Goal: Transaction & Acquisition: Purchase product/service

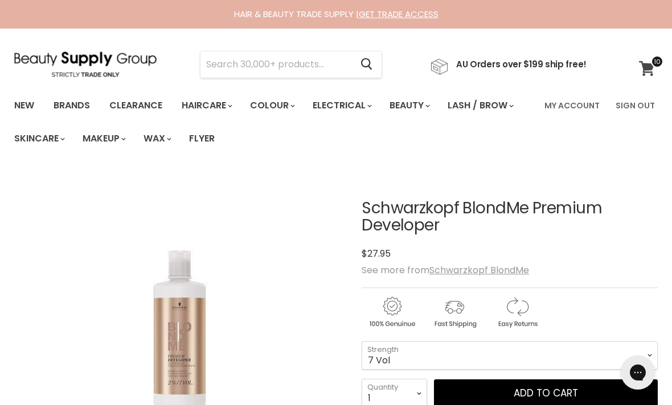
click at [647, 67] on icon at bounding box center [646, 68] width 15 height 15
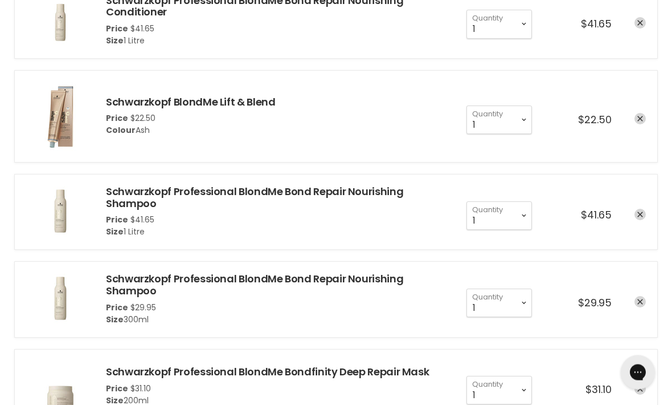
scroll to position [247, 0]
click at [638, 299] on icon "remove Schwarzkopf Professional BlondMe Bond Repair Nourishing Shampoo" at bounding box center [641, 302] width 6 height 6
click at [636, 300] on link "remove Schwarzkopf Professional BlondMe Bond Repair Nourishing Shampoo" at bounding box center [640, 300] width 11 height 11
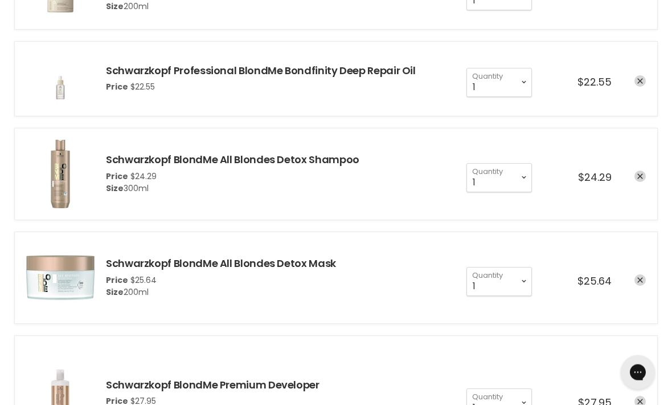
scroll to position [554, 0]
click at [640, 280] on icon "remove Schwarzkopf BlondMe All Blondes Detox Mask" at bounding box center [641, 280] width 6 height 6
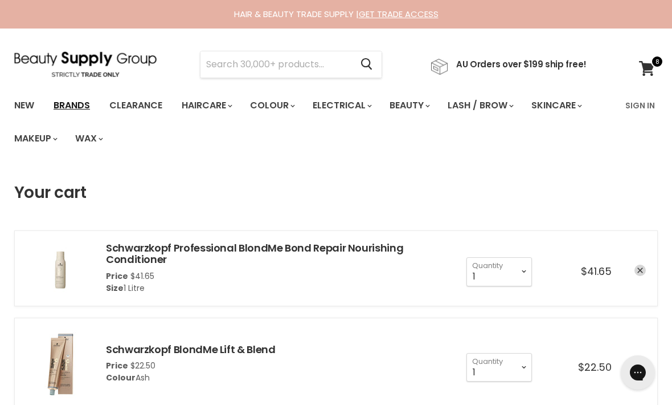
click at [79, 113] on link "Brands" at bounding box center [72, 105] width 54 height 24
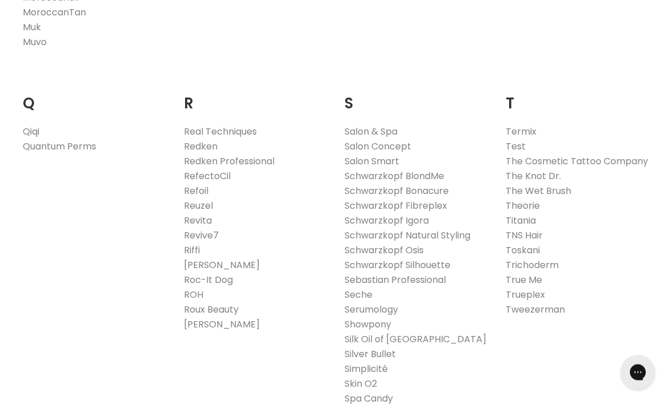
scroll to position [1714, 0]
click at [427, 168] on link "Schwarzkopf BlondMe" at bounding box center [395, 174] width 100 height 13
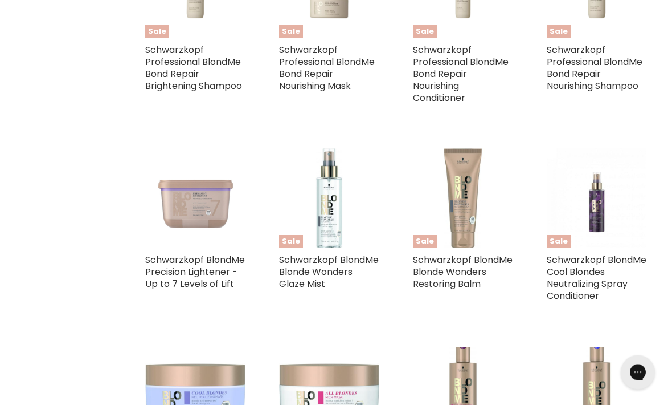
scroll to position [917, 0]
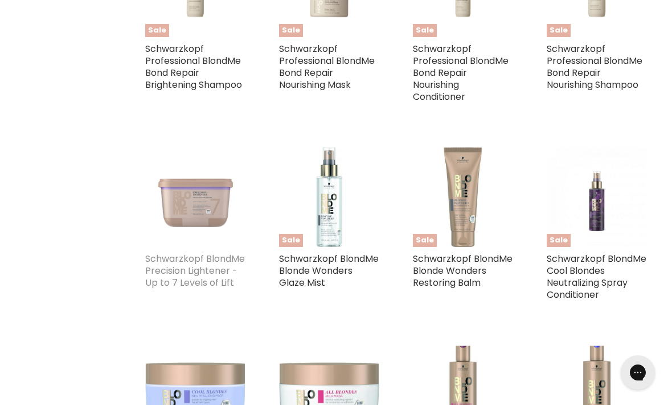
click at [193, 271] on link "Schwarzkopf BlondMe Precision Lightener - Up to 7 Levels of Lift" at bounding box center [195, 270] width 100 height 37
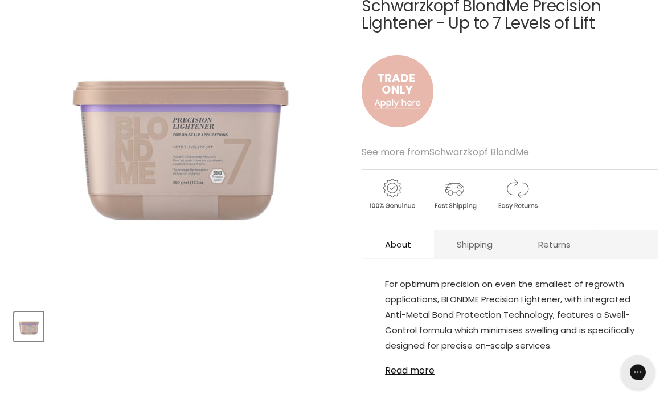
scroll to position [202, 0]
click at [405, 92] on img "Main content" at bounding box center [398, 91] width 72 height 95
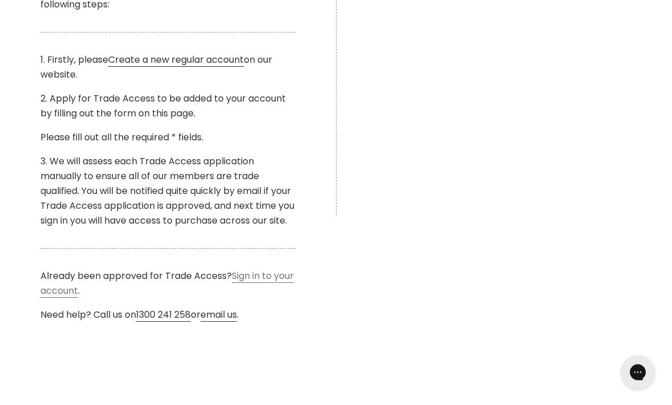
scroll to position [410, 0]
click at [252, 293] on link "Sign in to your account" at bounding box center [167, 283] width 254 height 28
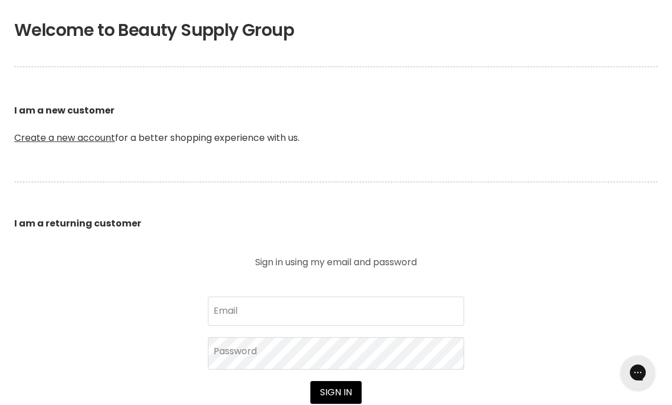
scroll to position [244, 0]
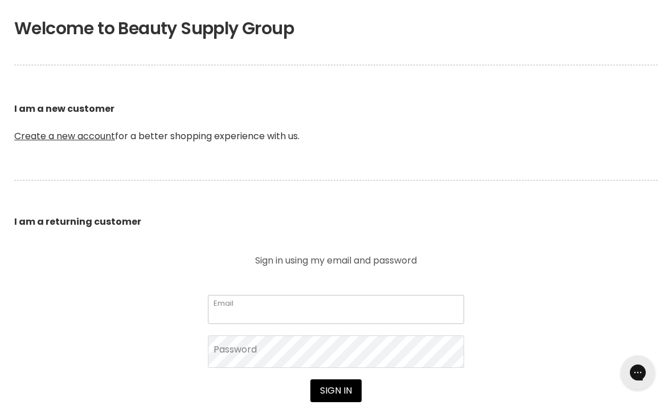
click at [293, 313] on input "Email" at bounding box center [336, 309] width 256 height 28
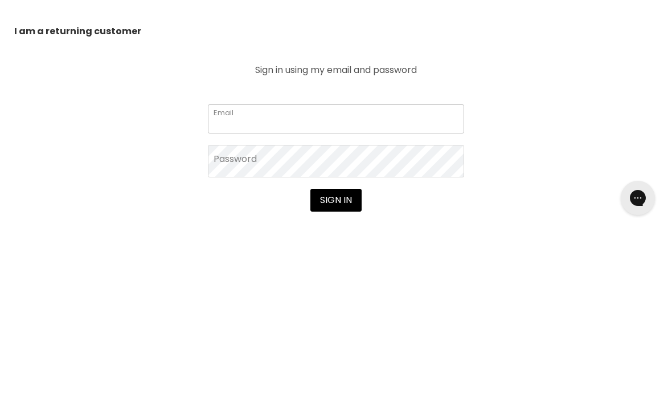
type input "[EMAIL_ADDRESS][DOMAIN_NAME]"
click at [336, 363] on button "Sign in" at bounding box center [336, 374] width 51 height 23
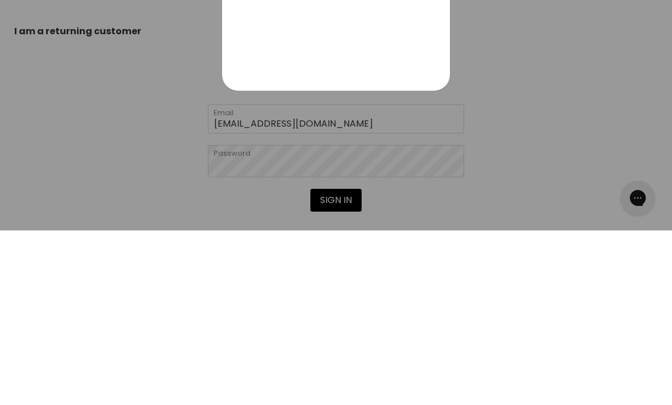
click at [432, 162] on icon "Close" at bounding box center [434, 156] width 14 height 14
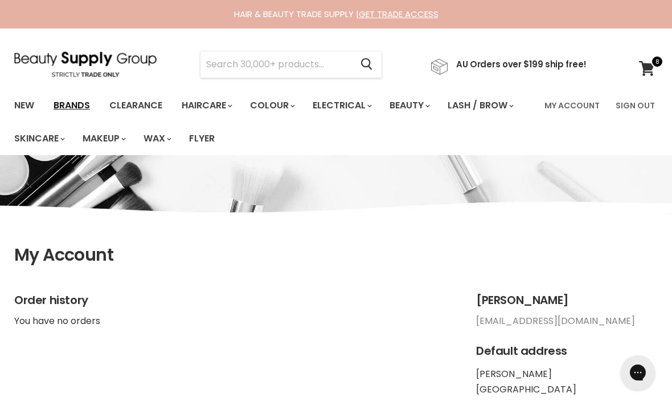
click at [77, 99] on link "Brands" at bounding box center [72, 105] width 54 height 24
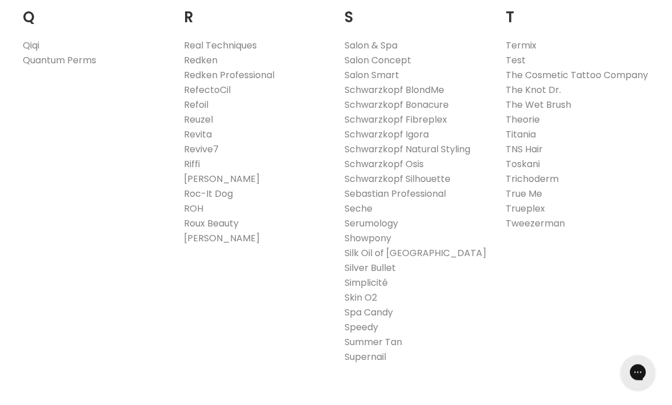
scroll to position [1779, 0]
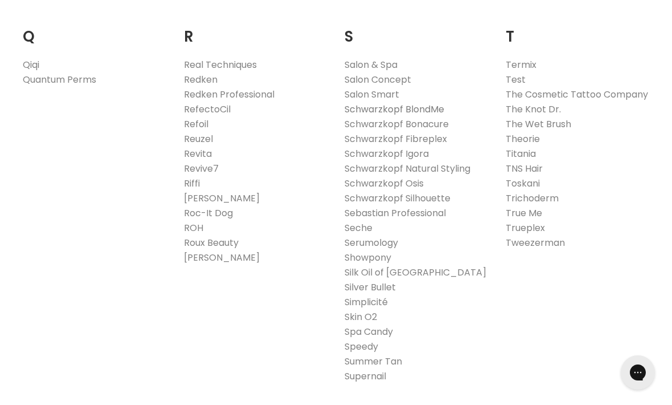
click at [433, 103] on link "Schwarzkopf BlondMe" at bounding box center [395, 109] width 100 height 13
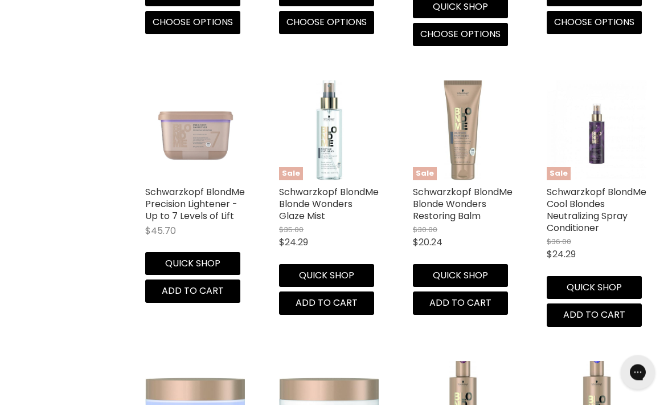
scroll to position [1232, 0]
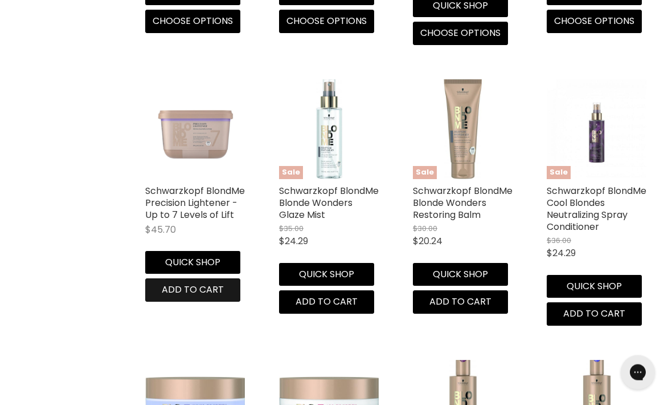
click at [199, 288] on span "Add to cart" at bounding box center [193, 289] width 62 height 13
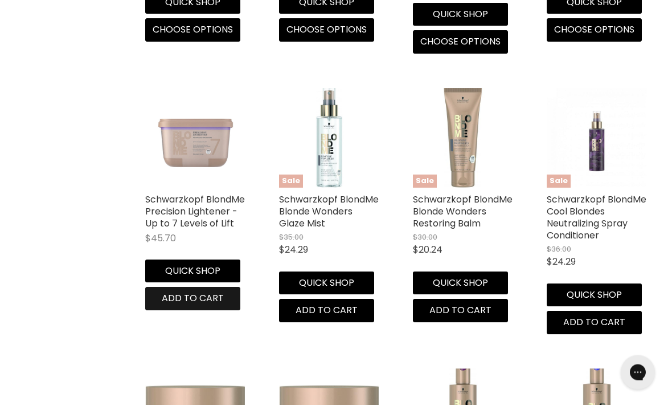
scroll to position [1224, 0]
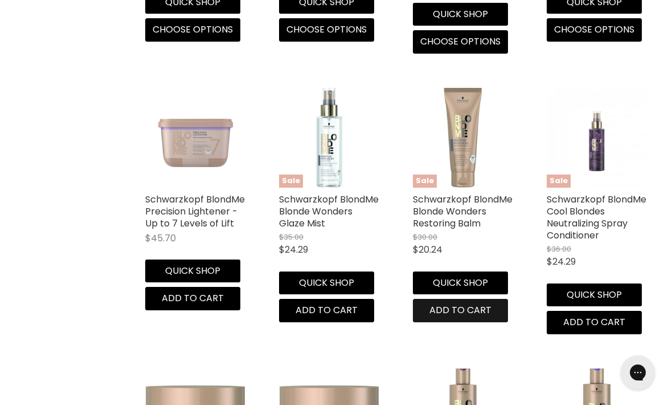
click at [475, 310] on span "Add to cart" at bounding box center [461, 309] width 62 height 13
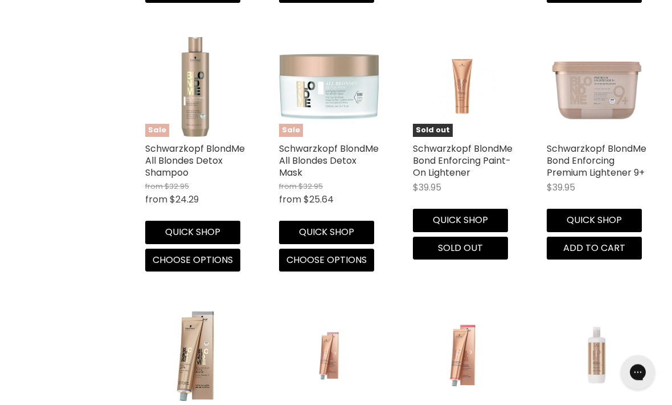
scroll to position [2092, 0]
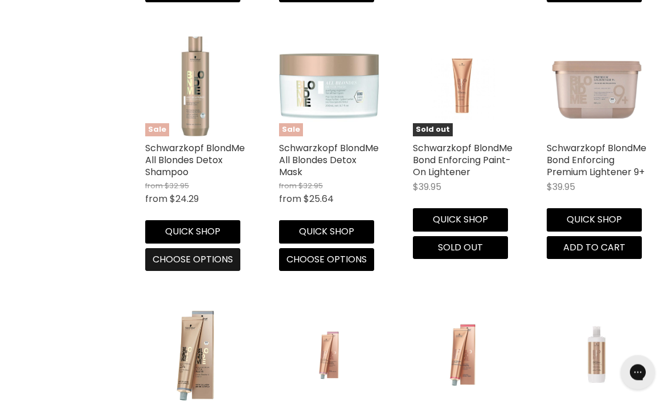
click at [202, 256] on span "Choose options" at bounding box center [193, 259] width 80 height 13
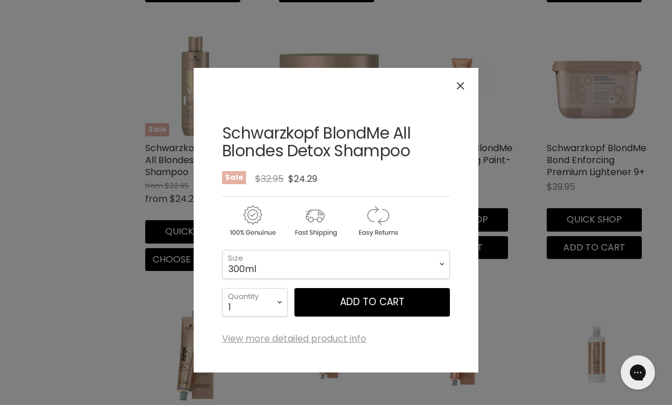
click at [461, 88] on icon "Close" at bounding box center [460, 85] width 7 height 7
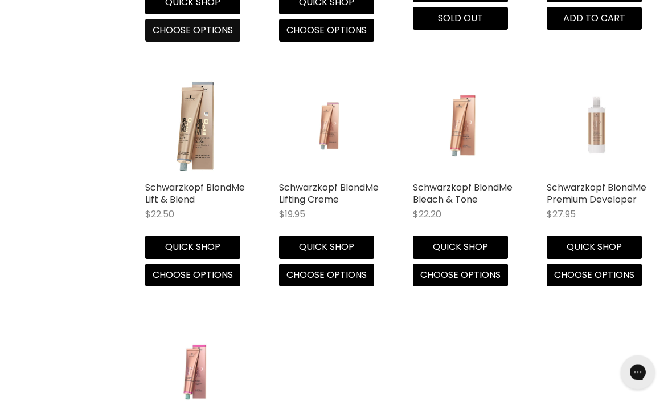
scroll to position [2323, 0]
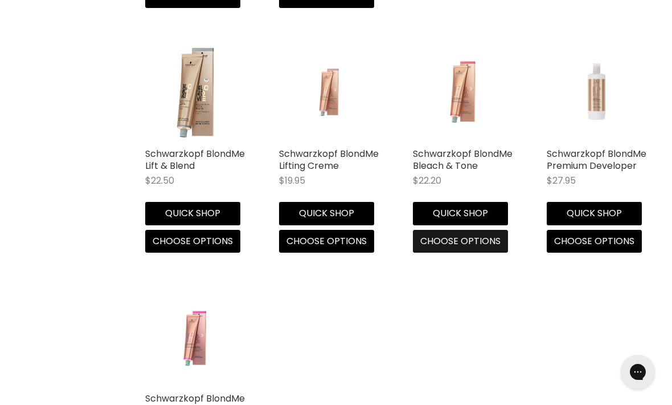
click at [473, 242] on span "Choose options" at bounding box center [460, 241] width 80 height 13
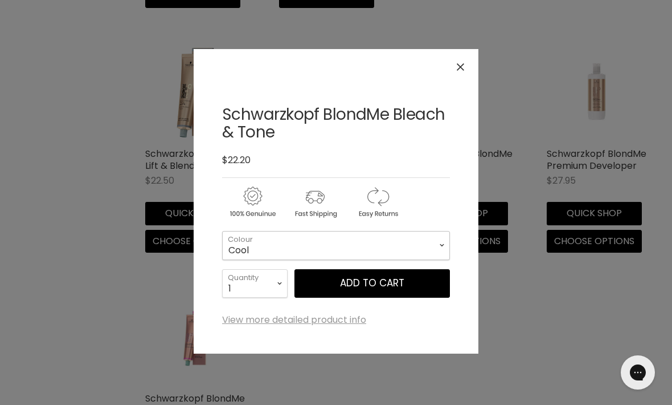
click at [427, 247] on select "Cool Ash" at bounding box center [336, 245] width 228 height 28
select select "Ash"
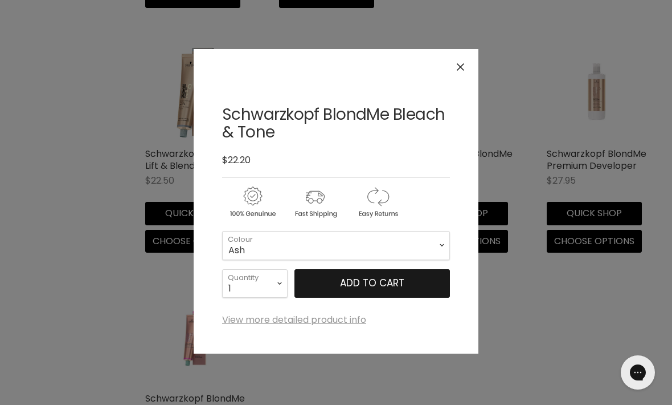
click at [379, 280] on button "Add to cart" at bounding box center [373, 283] width 156 height 28
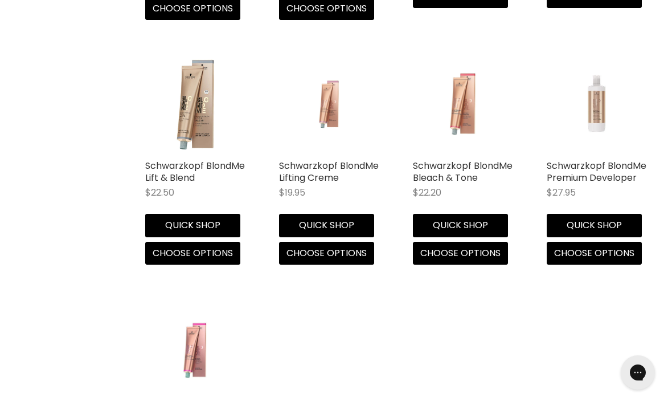
scroll to position [2323, 0]
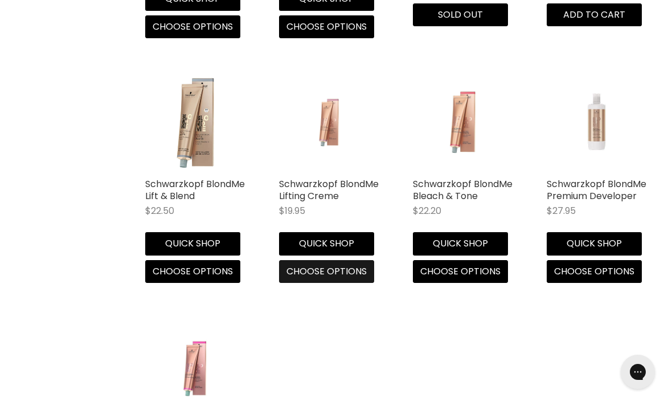
click at [345, 273] on span "Choose options" at bounding box center [327, 271] width 80 height 13
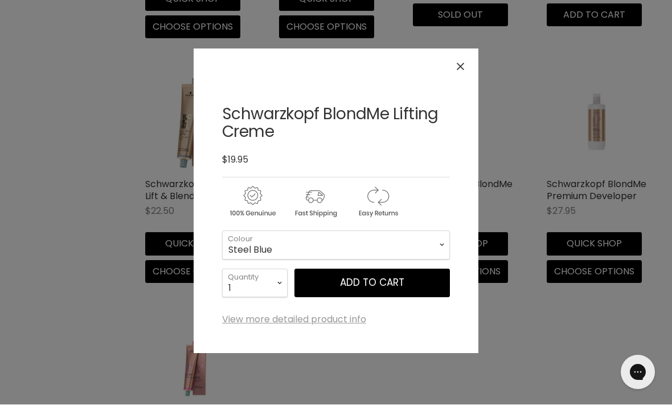
scroll to position [2325, 0]
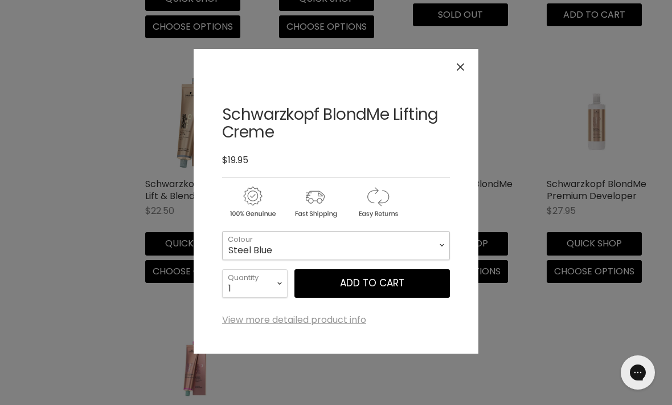
click at [432, 244] on select "Steel Blue Sand Ice" at bounding box center [336, 245] width 228 height 28
select select "Sand"
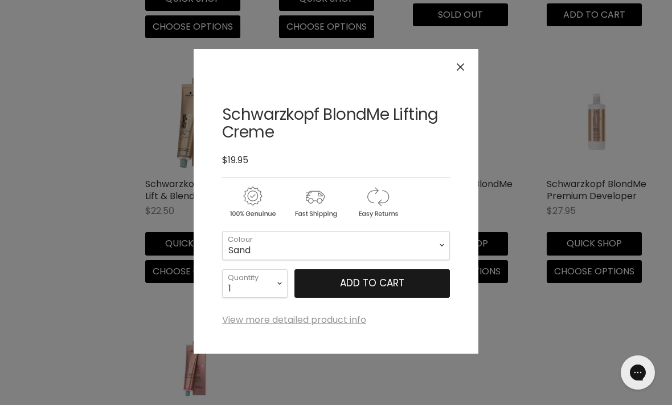
click at [392, 283] on button "Add to cart" at bounding box center [373, 283] width 156 height 28
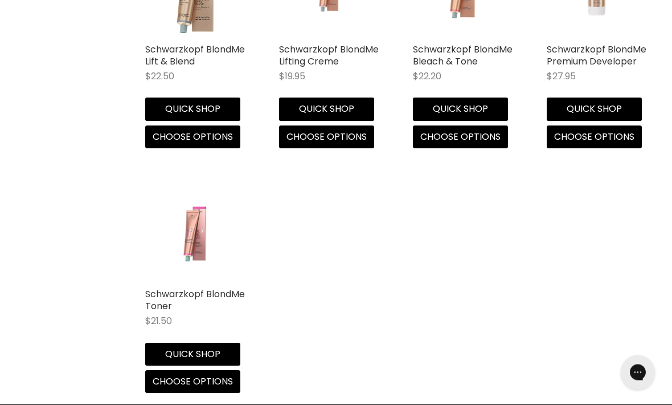
scroll to position [2460, 0]
click at [195, 383] on span "Choose options" at bounding box center [193, 380] width 80 height 13
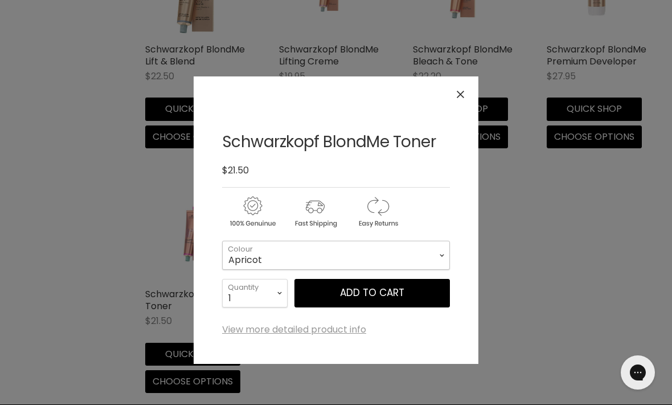
click at [431, 252] on select "Apricot Steel Blue Tone Softener Lilac Sand Caramel Strawberry Ice" at bounding box center [336, 254] width 228 height 28
select select "Ice"
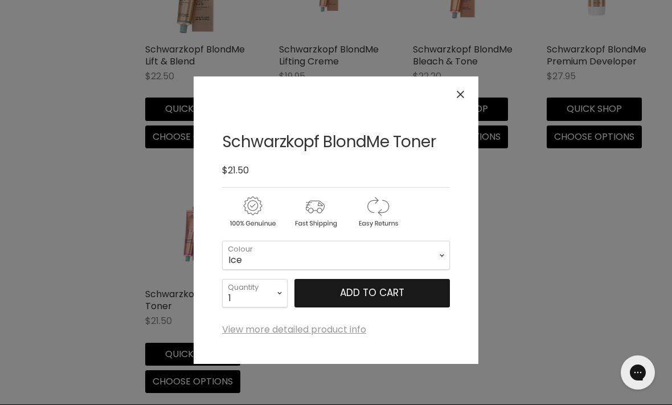
click at [381, 299] on button "Add to cart" at bounding box center [373, 293] width 156 height 28
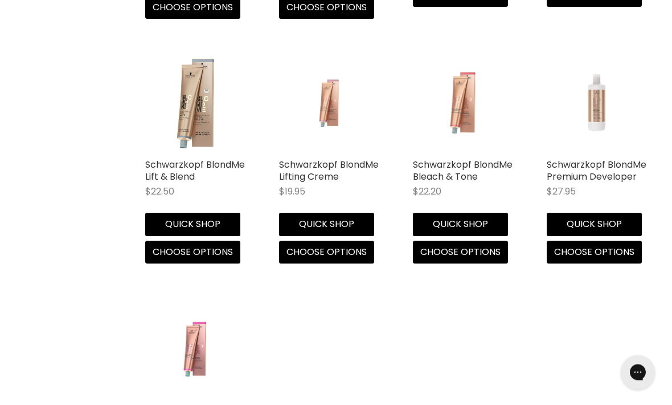
scroll to position [2342, 0]
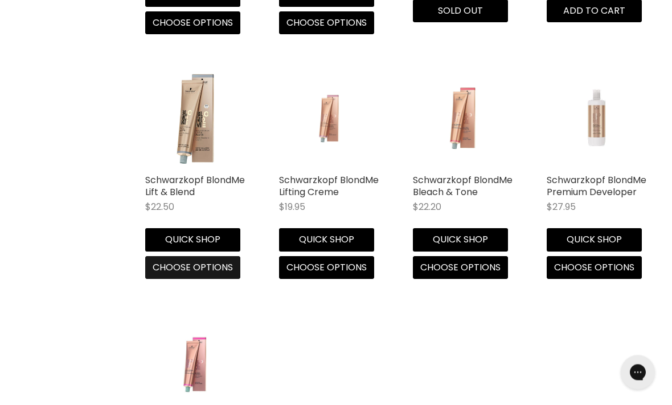
click at [196, 264] on span "Choose options" at bounding box center [193, 267] width 80 height 13
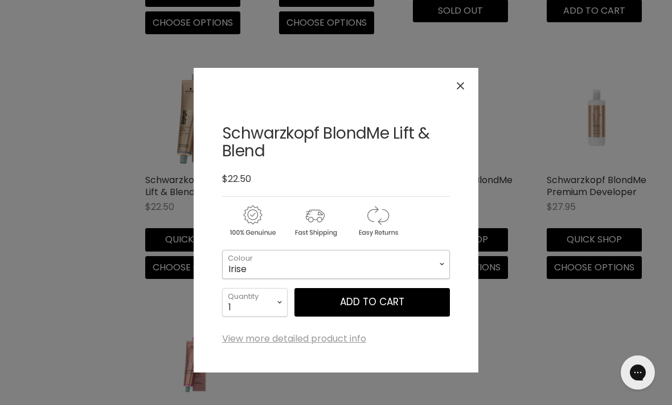
click at [431, 263] on select "Irise Sand Ash Ice" at bounding box center [336, 264] width 228 height 28
click at [533, 331] on div "Click or scroll to zoom Tap or pinch to zoom" at bounding box center [336, 202] width 672 height 405
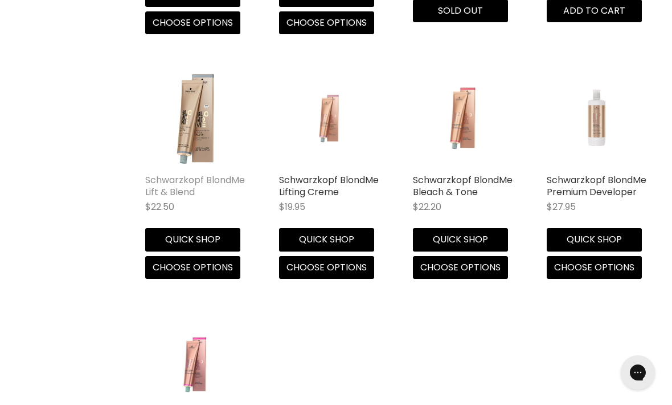
scroll to position [2332, 0]
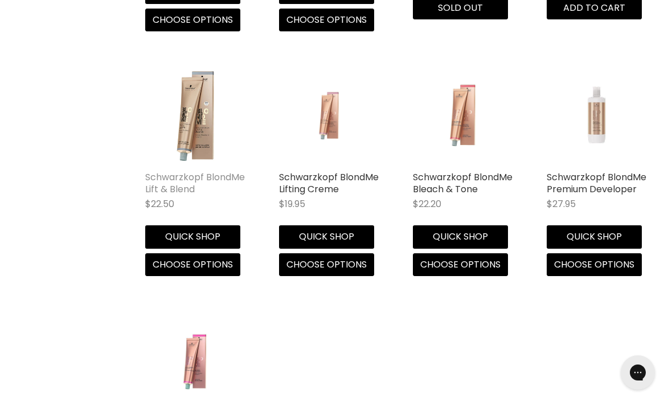
click at [213, 186] on link "Schwarzkopf BlondMe Lift & Blend" at bounding box center [195, 182] width 100 height 25
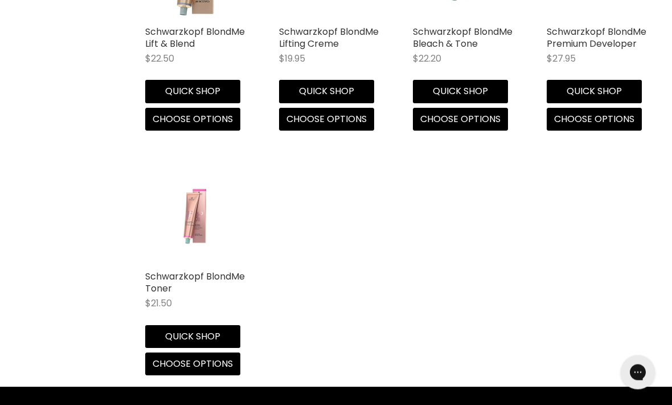
scroll to position [2477, 0]
click at [199, 222] on img "Main content" at bounding box center [195, 215] width 67 height 100
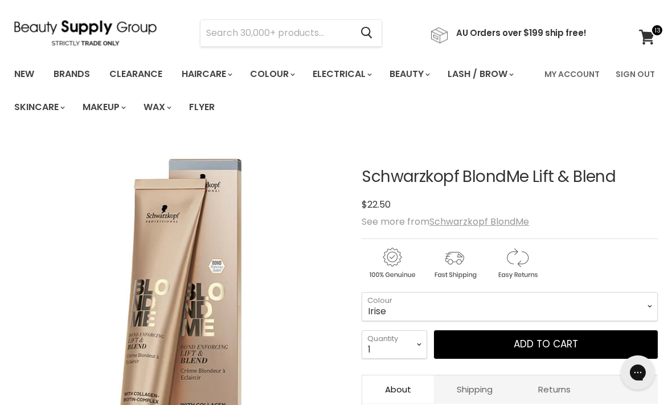
scroll to position [32, 0]
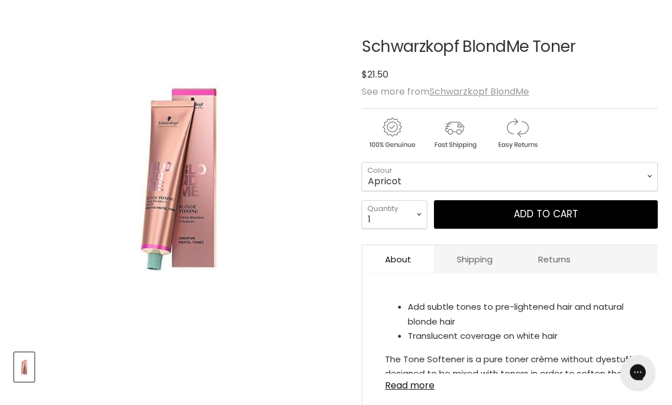
scroll to position [161, 0]
click at [629, 176] on select "Apricot Steel Blue Tone Softener [GEOGRAPHIC_DATA] Sand [GEOGRAPHIC_DATA] Straw…" at bounding box center [510, 176] width 296 height 28
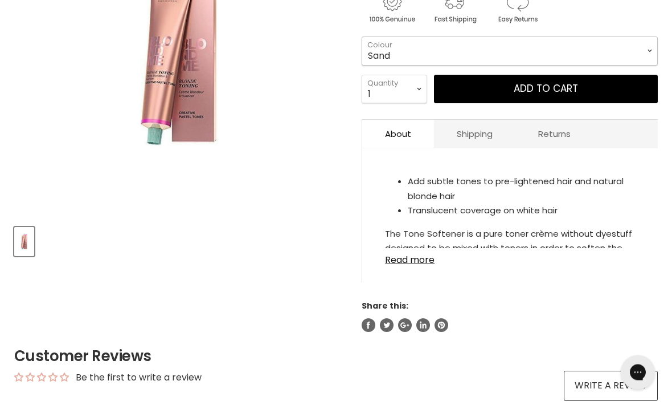
scroll to position [287, 0]
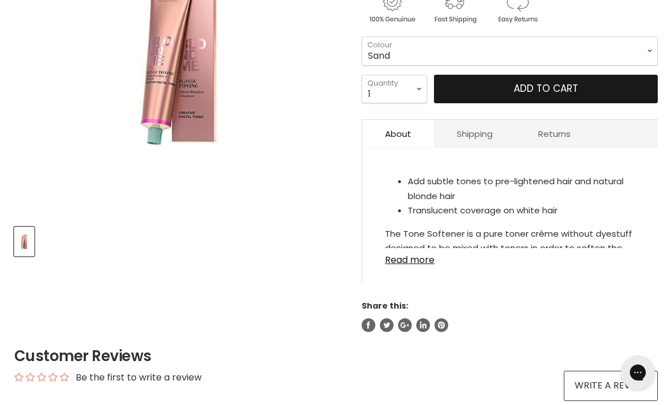
click at [571, 91] on button "Add to cart" at bounding box center [546, 89] width 224 height 28
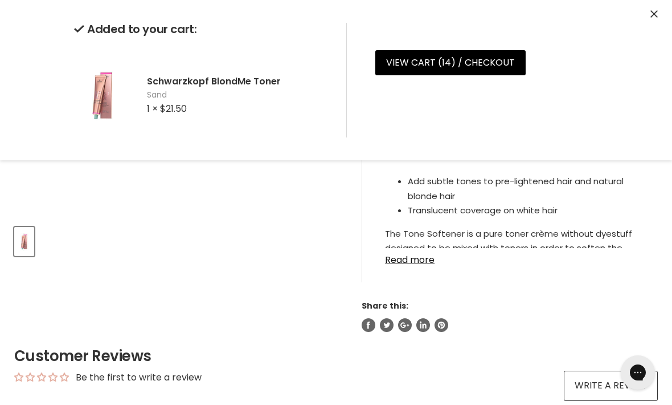
click at [651, 10] on icon "Close" at bounding box center [654, 13] width 7 height 7
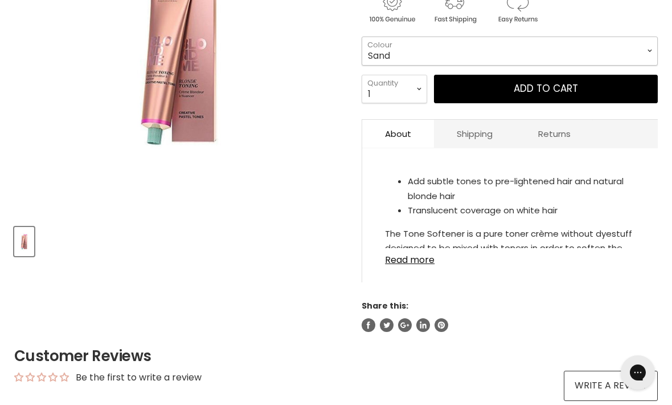
click at [643, 54] on select "Apricot Steel Blue Tone Softener [GEOGRAPHIC_DATA] Sand [GEOGRAPHIC_DATA] Straw…" at bounding box center [510, 50] width 296 height 28
select select "Ice"
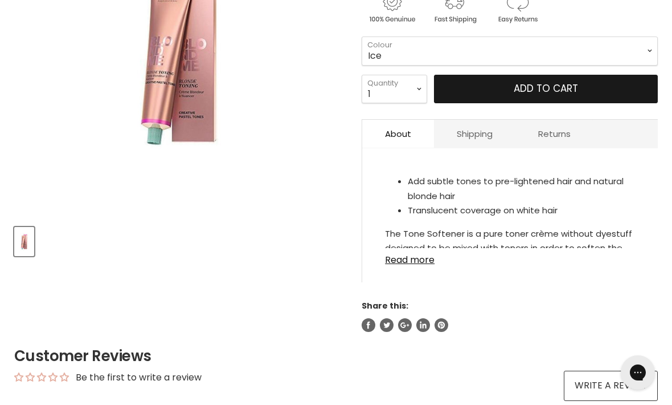
click at [577, 95] on button "Add to cart" at bounding box center [546, 89] width 224 height 28
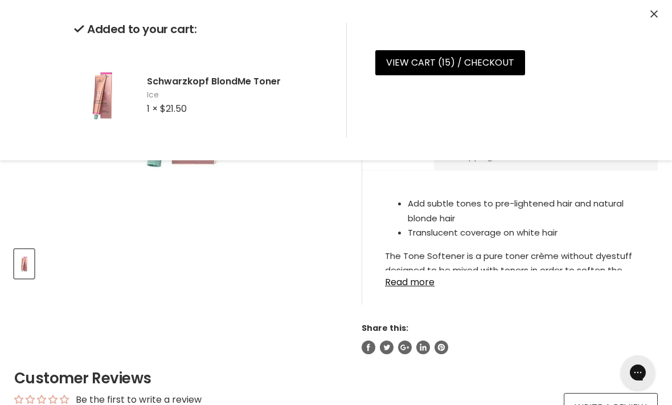
scroll to position [263, 0]
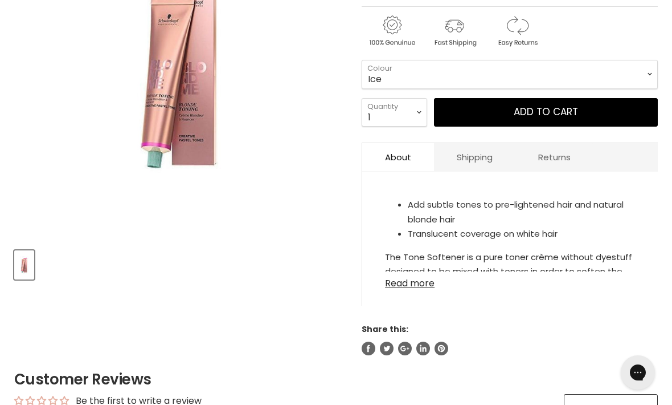
click at [414, 283] on link "Read more" at bounding box center [510, 279] width 250 height 17
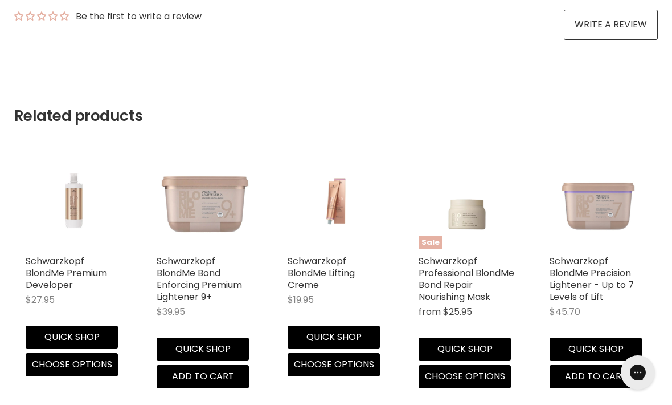
scroll to position [647, 0]
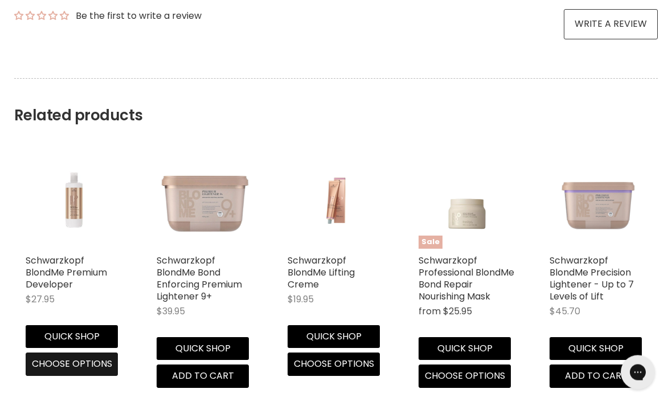
click at [91, 371] on button "Choose options" at bounding box center [72, 364] width 92 height 23
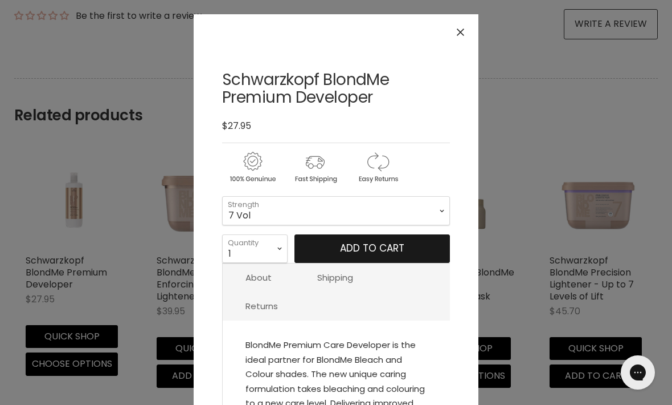
click at [390, 252] on span "Add to cart" at bounding box center [372, 248] width 64 height 14
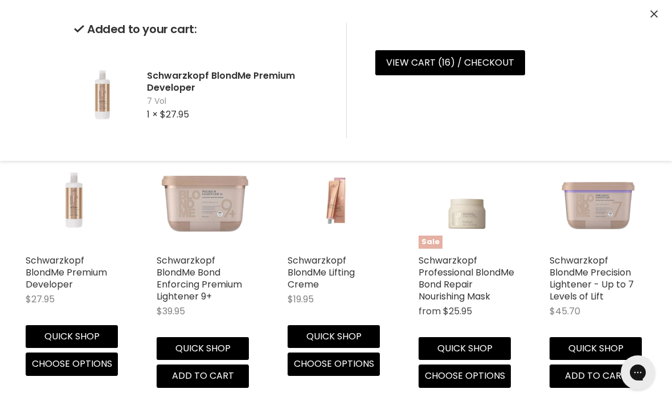
scroll to position [170, 0]
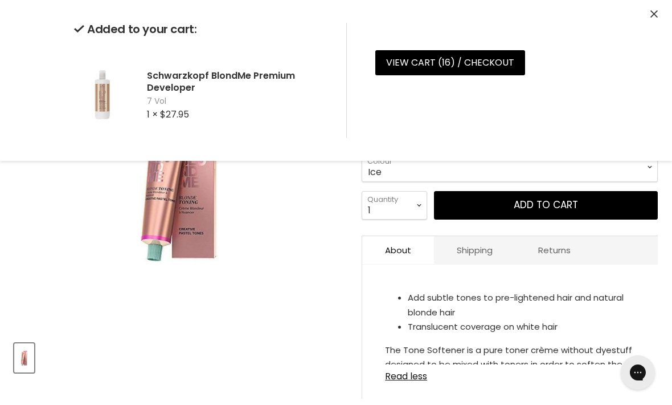
click at [173, 80] on h2 "Schwarzkopf BlondMe Premium Developer" at bounding box center [237, 82] width 181 height 24
click at [306, 263] on div "Click or scroll to zoom Tap or pinch to zoom" at bounding box center [180, 167] width 332 height 332
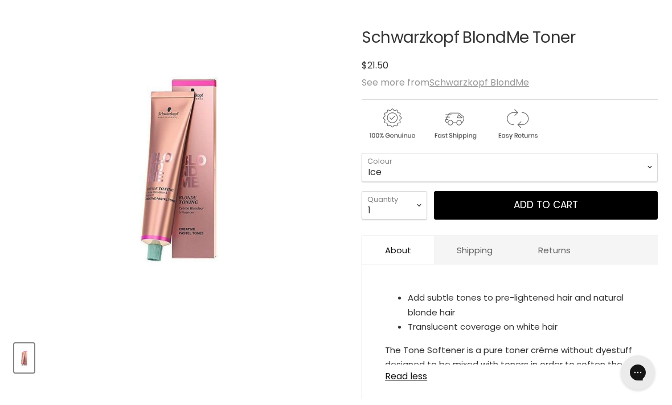
scroll to position [700, 0]
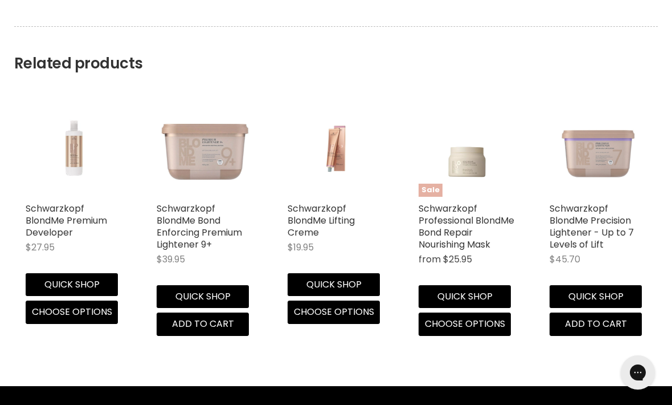
click at [75, 152] on img "Main content" at bounding box center [74, 148] width 64 height 97
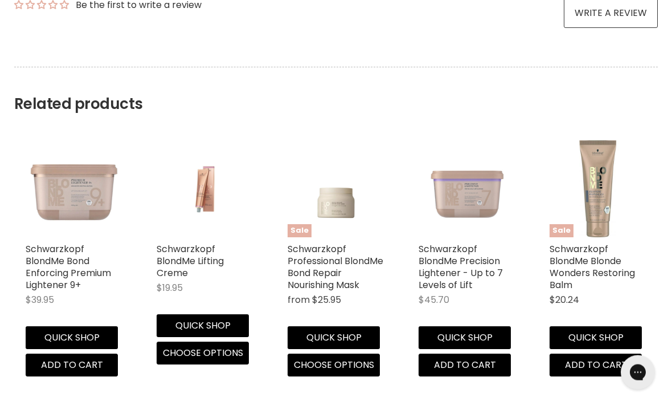
scroll to position [676, 0]
click at [595, 267] on link "Schwarzkopf BlondMe Blonde Wonders Restoring Balm" at bounding box center [592, 266] width 85 height 49
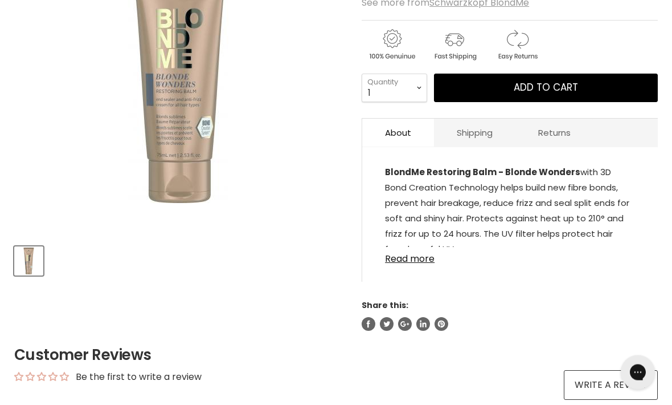
scroll to position [268, 0]
click at [416, 263] on link "Read more" at bounding box center [510, 254] width 250 height 17
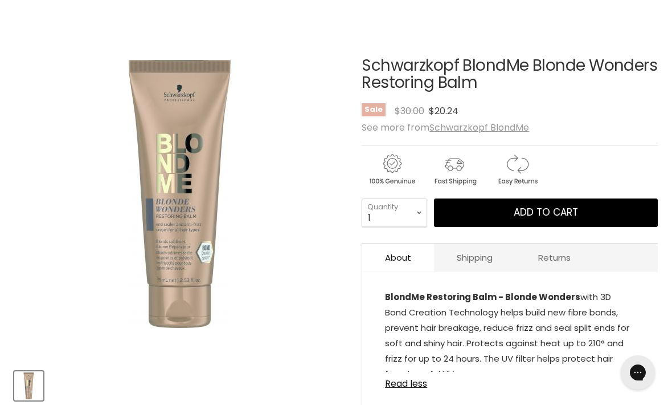
scroll to position [142, 0]
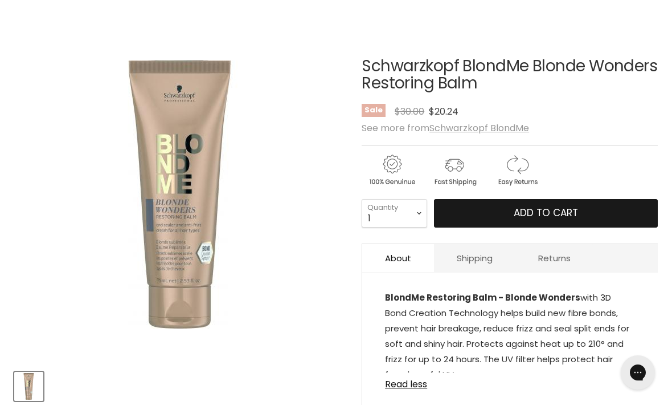
click at [594, 212] on button "Add to cart" at bounding box center [546, 213] width 224 height 28
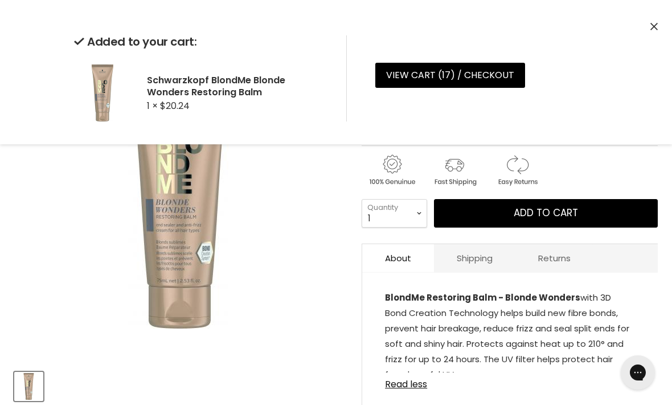
click at [653, 27] on icon "Close" at bounding box center [654, 26] width 7 height 7
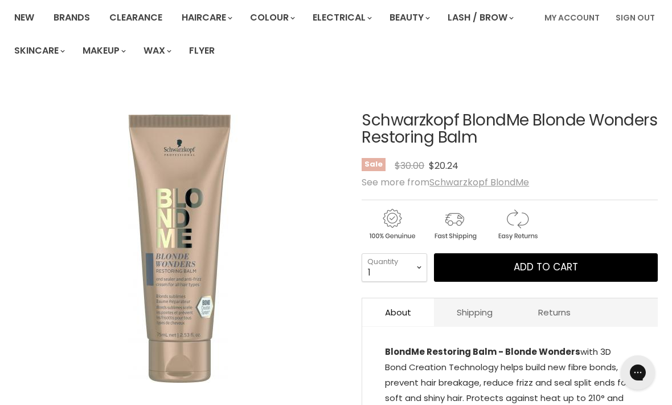
scroll to position [0, 0]
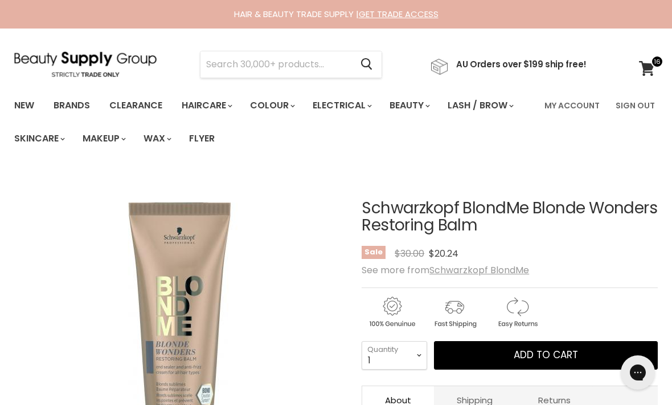
click at [410, 206] on h1 "Schwarzkopf BlondMe Blonde Wonders Restoring Balm" at bounding box center [510, 216] width 296 height 35
click at [260, 62] on input "Search" at bounding box center [276, 64] width 151 height 26
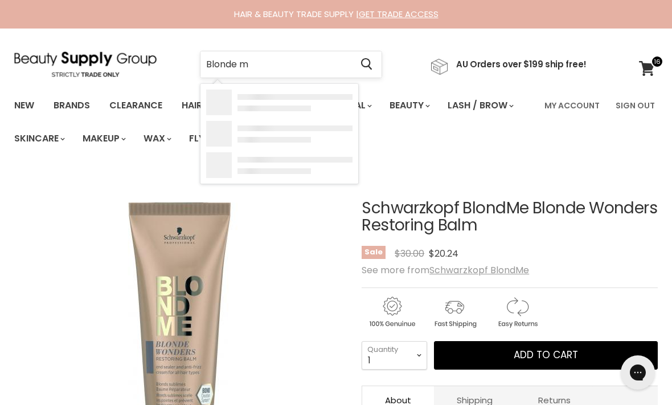
type input "Blonde me"
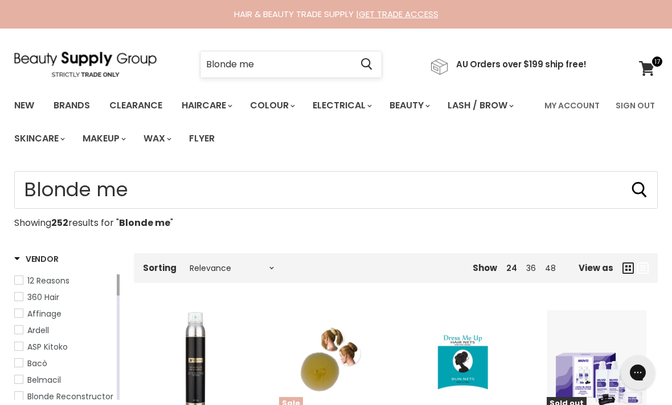
click at [209, 63] on input "Blonde me" at bounding box center [276, 64] width 151 height 26
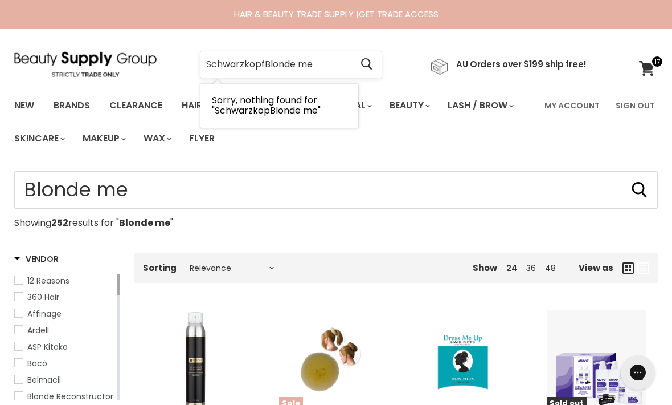
type input "Schwarzkopf Blonde me"
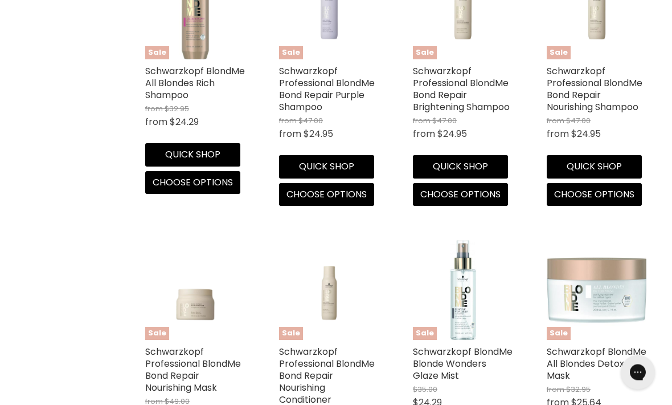
scroll to position [619, 0]
click at [183, 95] on link "Schwarzkopf BlondMe All Blondes Rich Shampoo" at bounding box center [195, 82] width 100 height 37
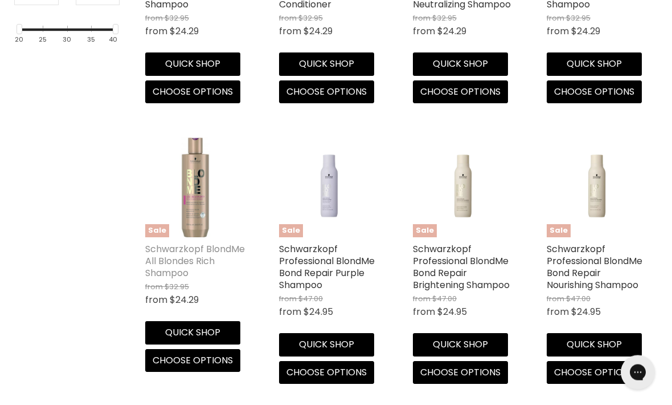
scroll to position [442, 0]
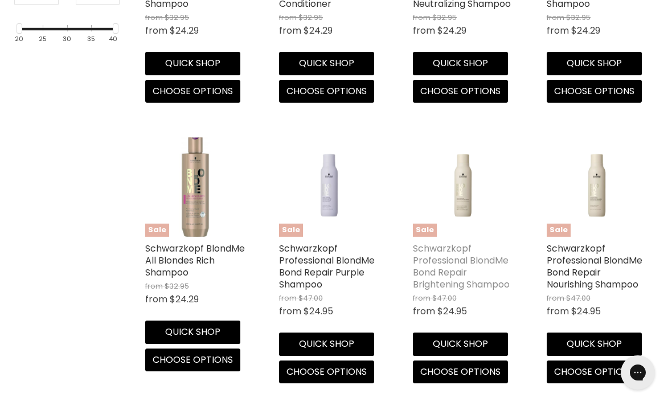
click at [438, 279] on link "Schwarzkopf Professional BlondMe Bond Repair Brightening Shampoo" at bounding box center [461, 266] width 97 height 49
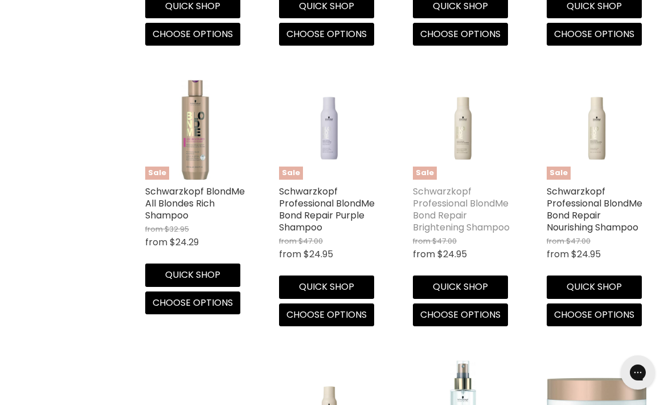
scroll to position [497, 0]
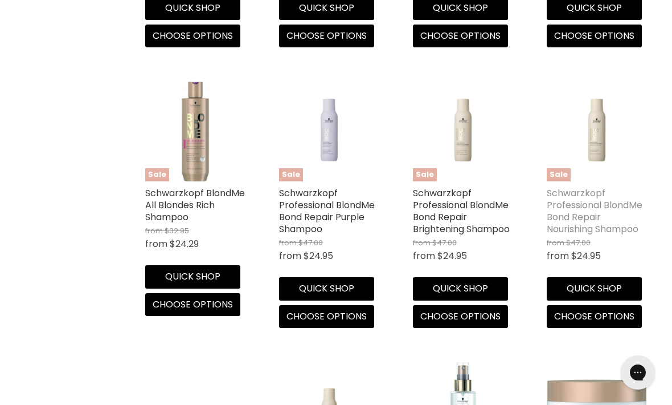
click at [570, 231] on link "Schwarzkopf Professional BlondMe Bond Repair Nourishing Shampoo" at bounding box center [595, 210] width 96 height 49
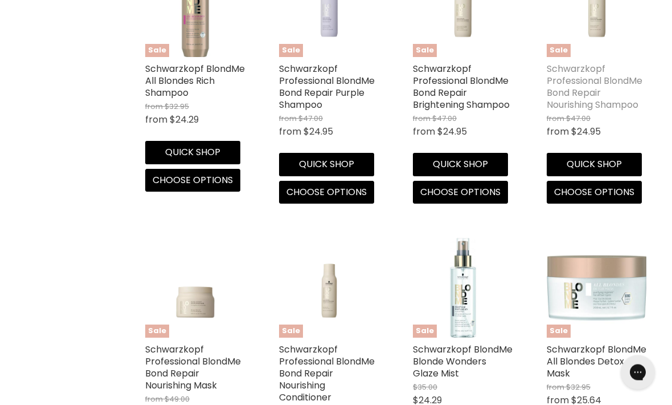
scroll to position [621, 0]
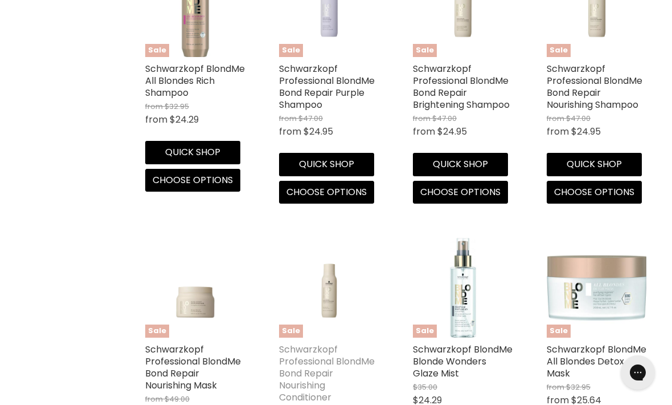
click at [305, 381] on link "Schwarzkopf Professional BlondMe Bond Repair Nourishing Conditioner" at bounding box center [327, 372] width 96 height 61
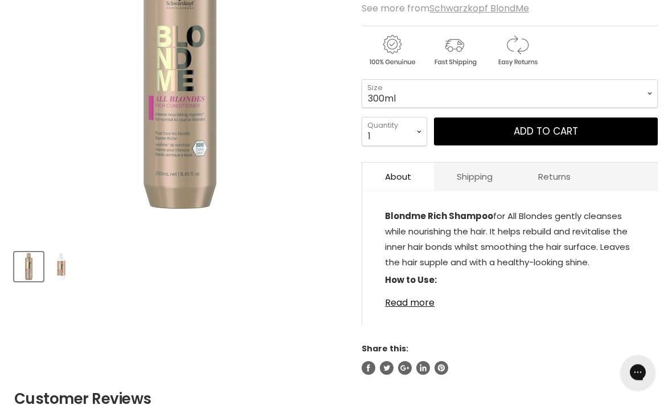
scroll to position [262, 0]
click at [405, 308] on link "Read more" at bounding box center [510, 299] width 250 height 17
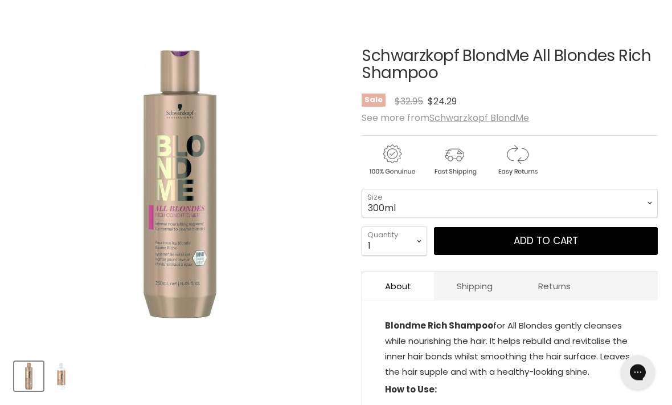
scroll to position [146, 0]
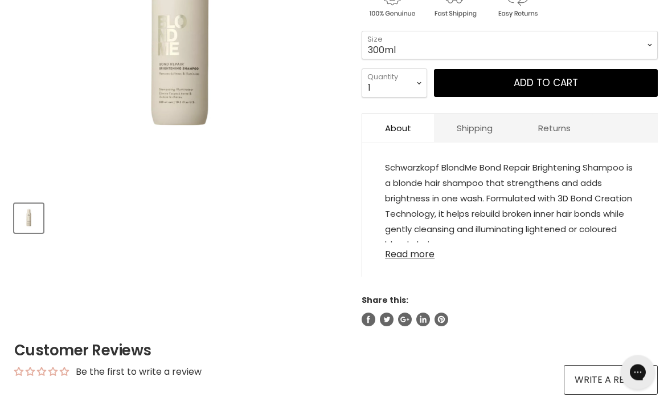
scroll to position [310, 0]
click at [406, 259] on link "Read more" at bounding box center [510, 250] width 250 height 17
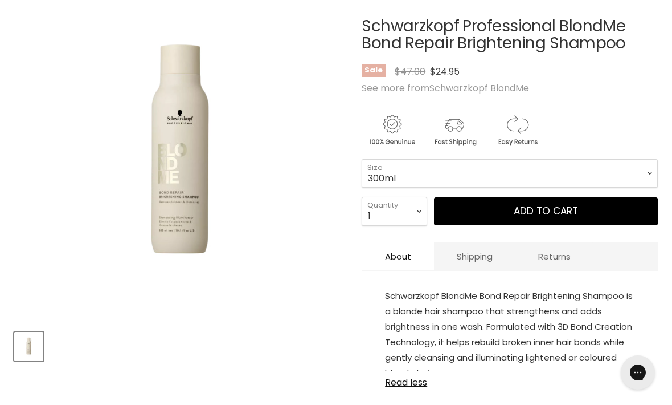
scroll to position [181, 0]
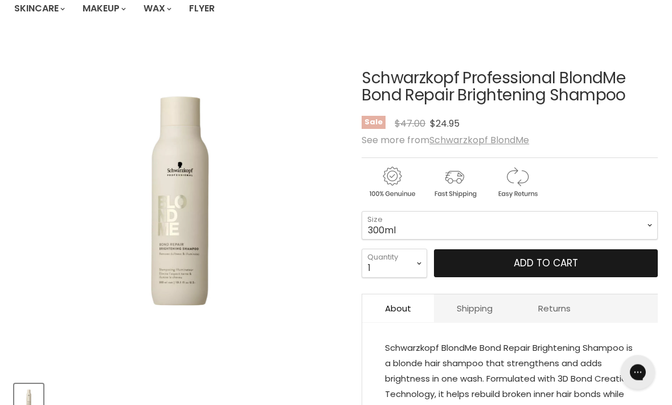
click at [630, 262] on button "Add to cart" at bounding box center [546, 264] width 224 height 28
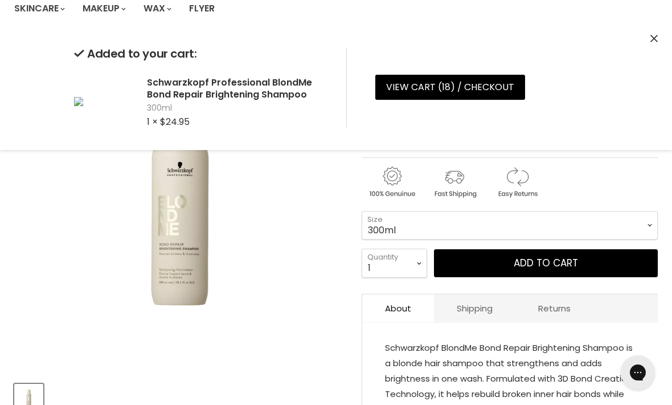
click at [651, 39] on icon "Close" at bounding box center [654, 38] width 7 height 7
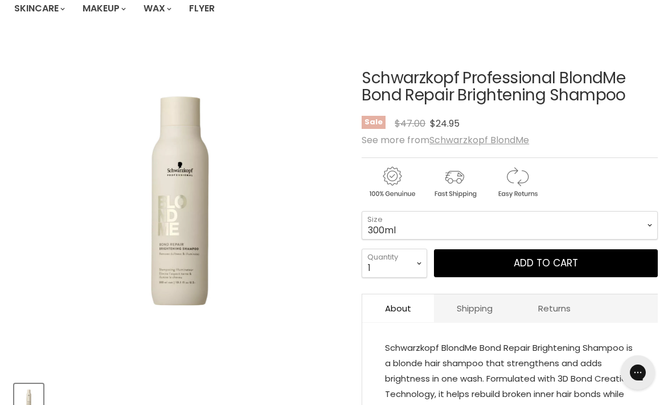
scroll to position [170, 0]
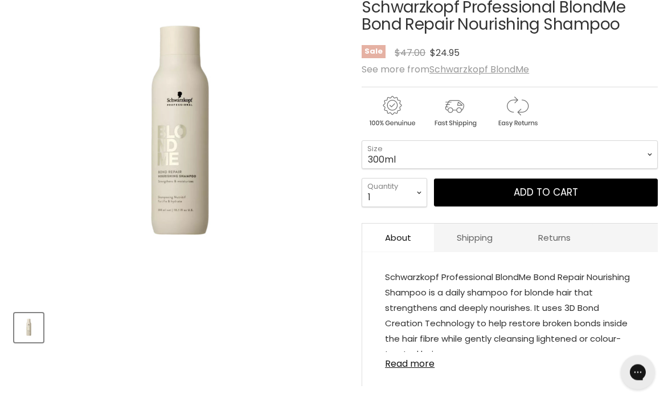
scroll to position [219, 0]
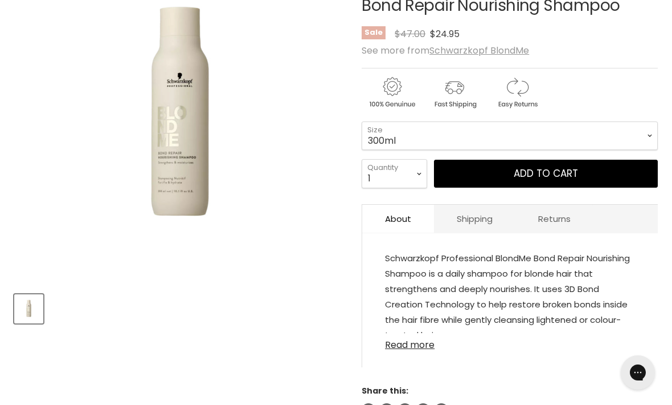
click at [407, 350] on link "Read more" at bounding box center [510, 341] width 250 height 17
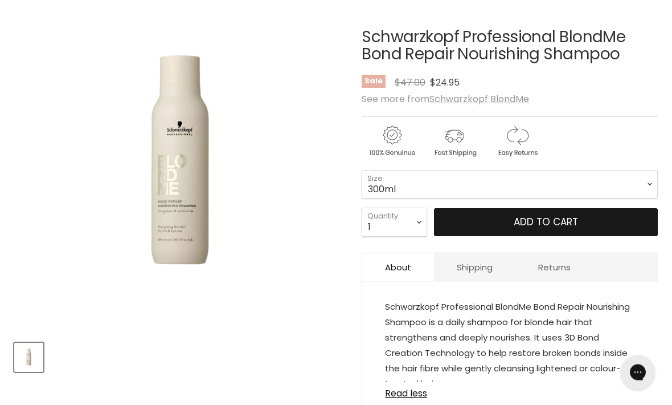
click at [607, 224] on button "Add to cart" at bounding box center [546, 223] width 224 height 28
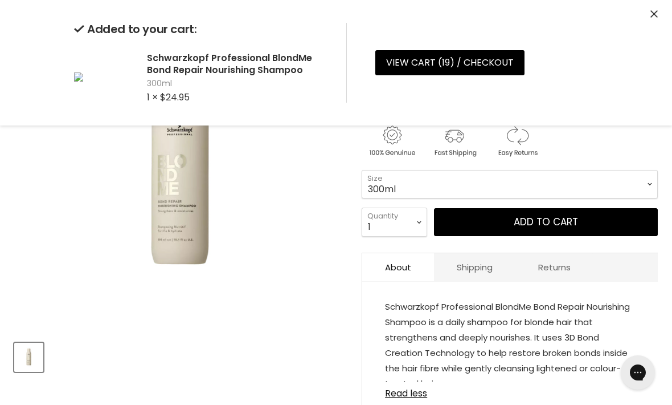
click at [655, 11] on icon "Close" at bounding box center [654, 13] width 7 height 7
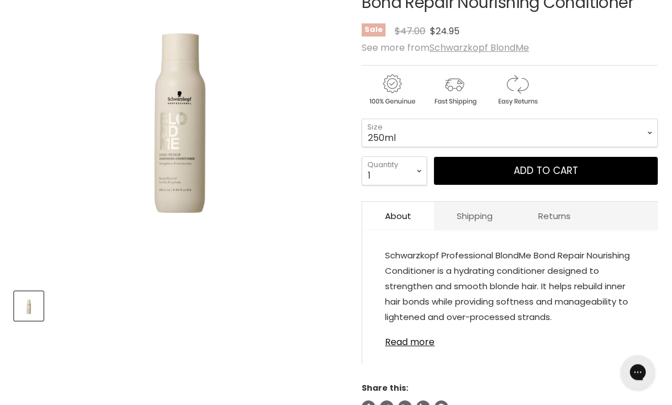
scroll to position [224, 0]
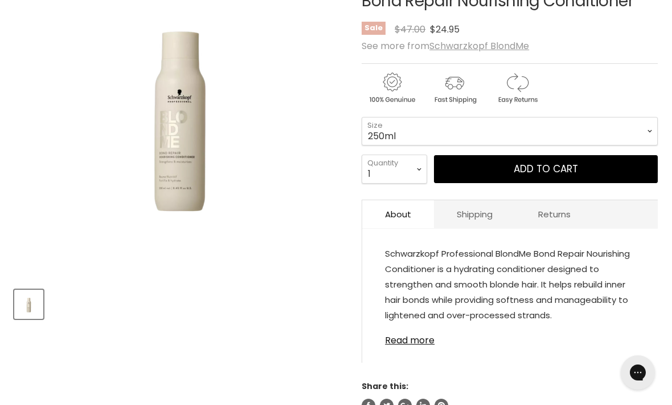
click at [419, 356] on div "Schwarzkopf Professional BlondMe Bond Repair Nourishing Conditioner is a hydrat…" at bounding box center [510, 301] width 296 height 122
click at [414, 345] on link "Read more" at bounding box center [510, 336] width 250 height 17
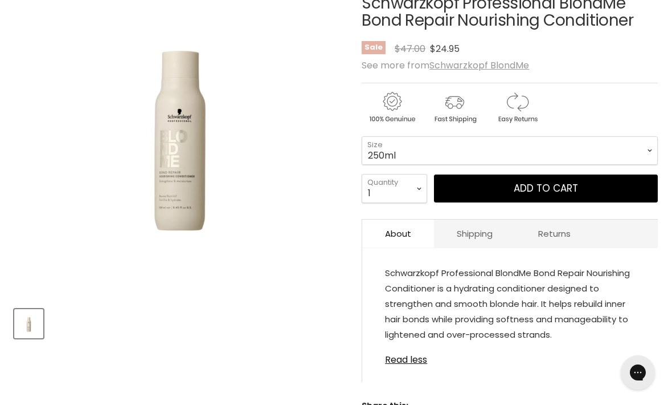
scroll to position [170, 0]
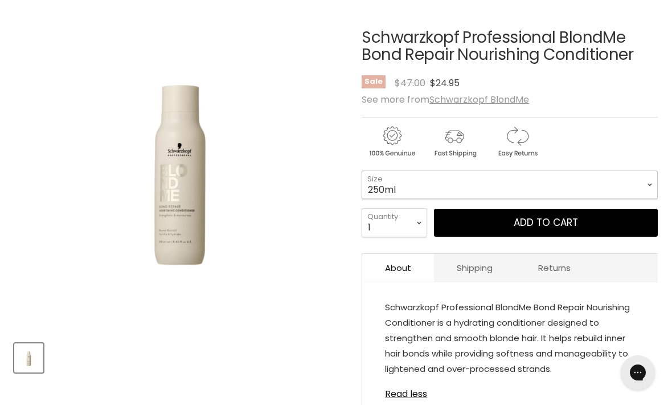
click at [644, 184] on select "250ml 1 Litre" at bounding box center [510, 184] width 296 height 28
click at [633, 185] on select "250ml 1 Litre" at bounding box center [510, 184] width 296 height 28
click at [643, 186] on select "250ml 1 Litre" at bounding box center [510, 184] width 296 height 28
click at [638, 186] on select "250ml 1 Litre" at bounding box center [510, 184] width 296 height 28
select select "250ml"
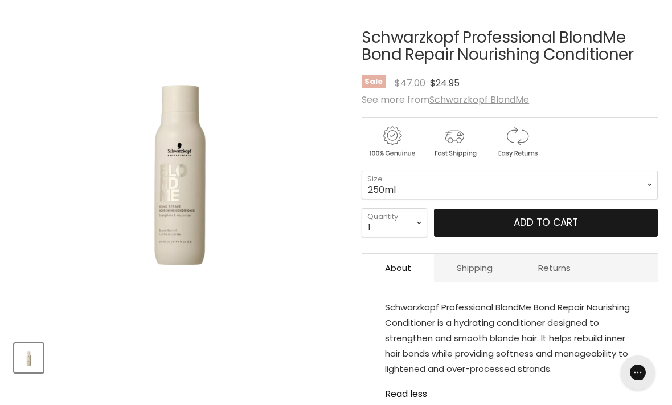
click at [560, 226] on button "Add to cart" at bounding box center [546, 223] width 224 height 28
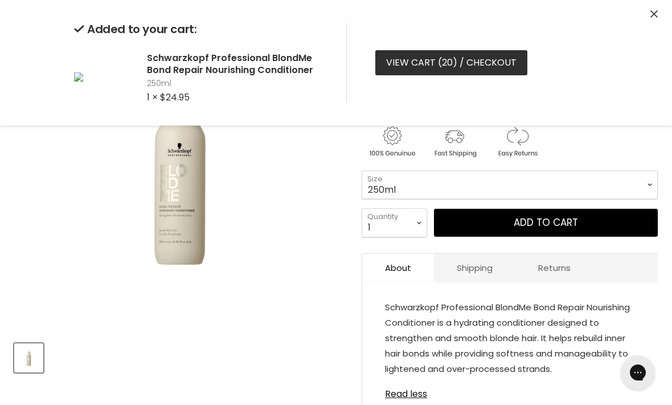
click at [489, 60] on link "View cart ( 20 ) / Checkout" at bounding box center [451, 62] width 152 height 25
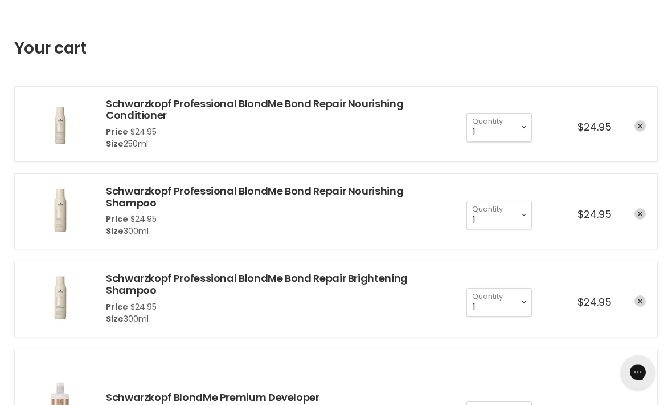
scroll to position [144, 0]
click at [638, 298] on icon "remove Schwarzkopf Professional BlondMe Bond Repair Brightening Shampoo" at bounding box center [641, 301] width 6 height 6
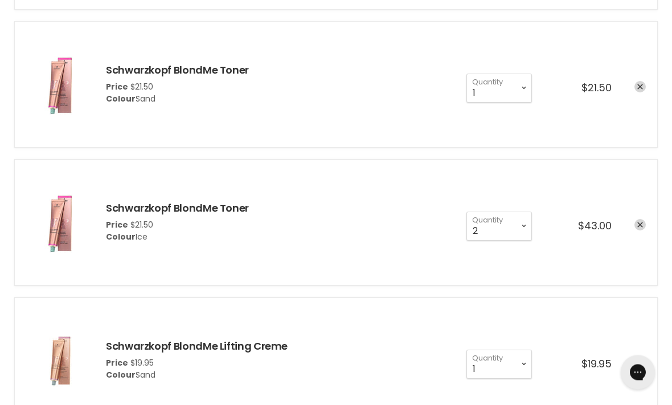
scroll to position [522, 0]
click at [523, 102] on select "1 2 3 4 5 6 7 8 9 10+" at bounding box center [500, 87] width 66 height 28
select select "1"
type input "1"
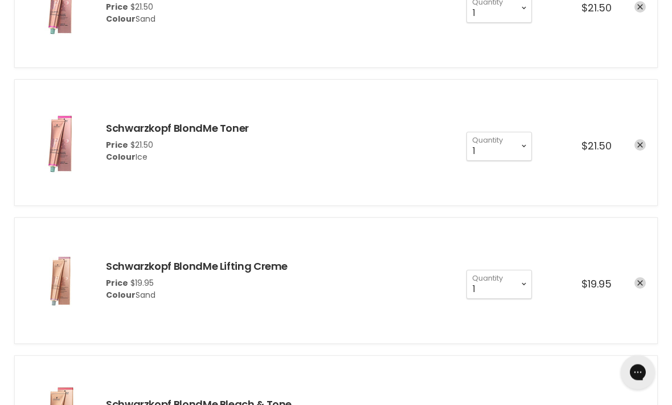
scroll to position [601, 0]
click at [638, 284] on icon "remove Schwarzkopf BlondMe Lifting Creme" at bounding box center [641, 283] width 6 height 6
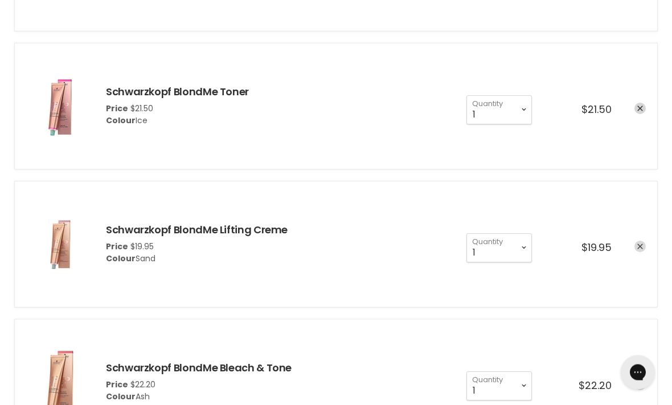
scroll to position [638, 0]
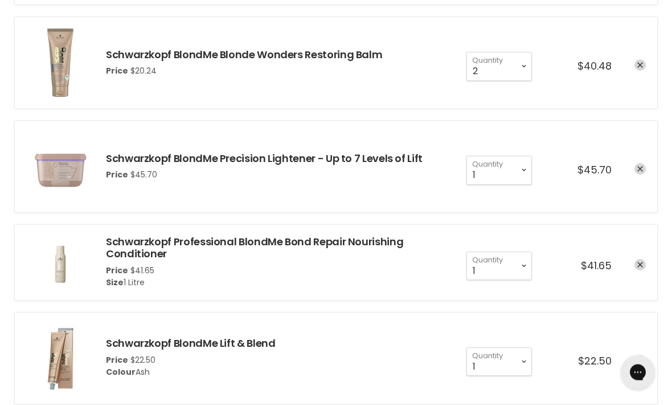
scroll to position [940, 0]
click at [638, 265] on link "remove Schwarzkopf Professional BlondMe Bond Repair Nourishing Conditioner" at bounding box center [640, 264] width 11 height 11
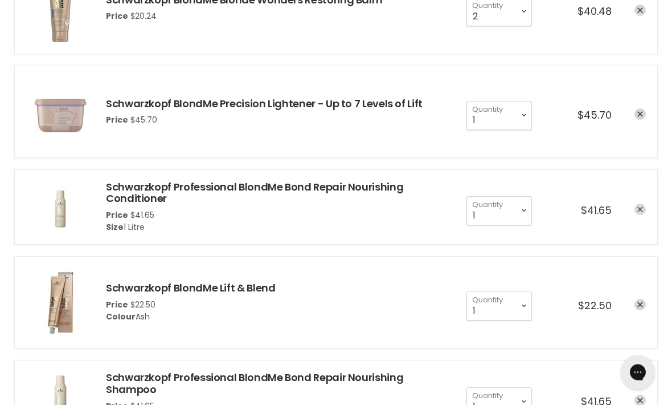
scroll to position [999, 0]
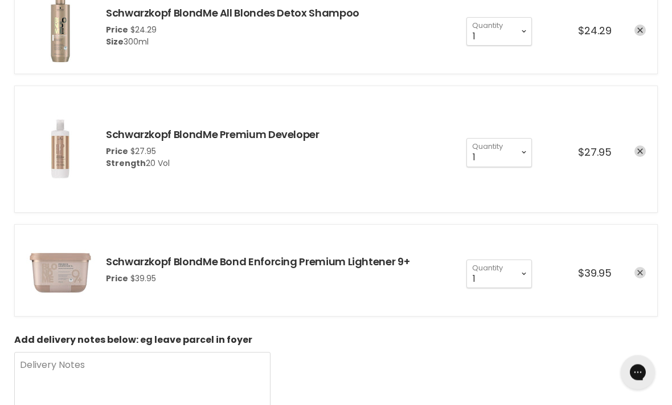
scroll to position [1547, 0]
click at [639, 267] on link "remove Schwarzkopf BlondMe Bond Enforcing Premium Lightener 9+" at bounding box center [640, 272] width 11 height 11
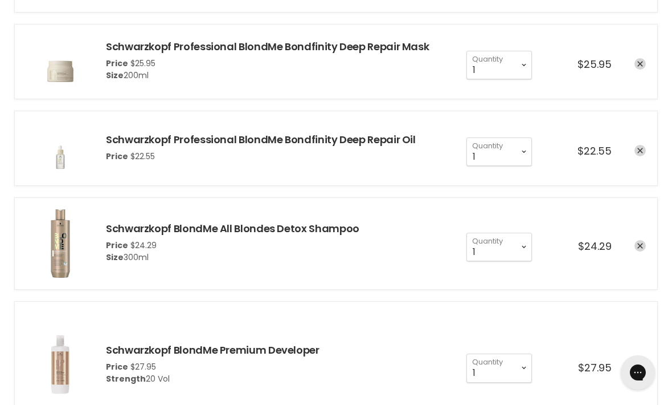
scroll to position [1330, 0]
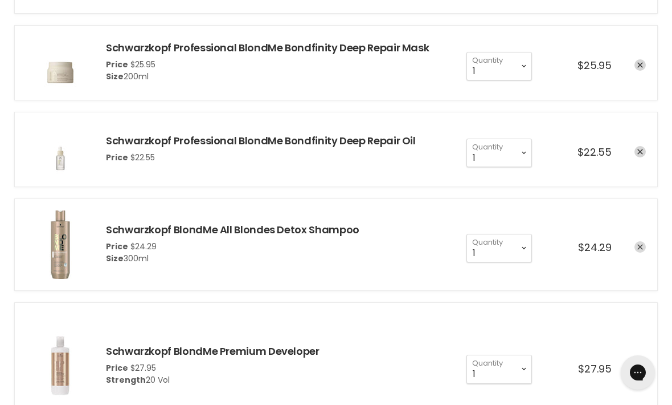
click at [637, 248] on link "remove Schwarzkopf BlondMe All Blondes Detox Shampoo" at bounding box center [640, 246] width 11 height 11
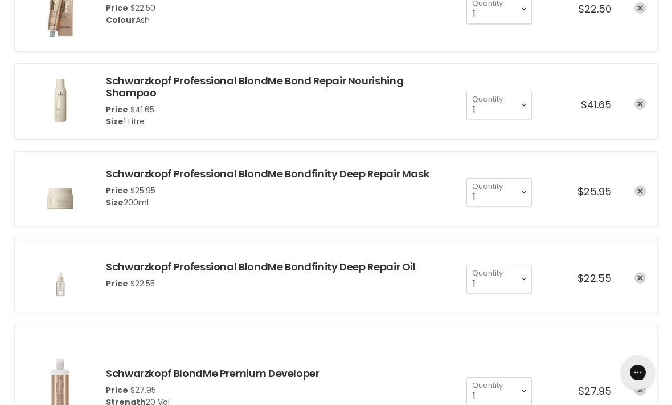
scroll to position [1204, 0]
click at [633, 276] on div "cart checkout" at bounding box center [629, 279] width 34 height 14
click at [636, 279] on div "cart checkout" at bounding box center [629, 279] width 34 height 14
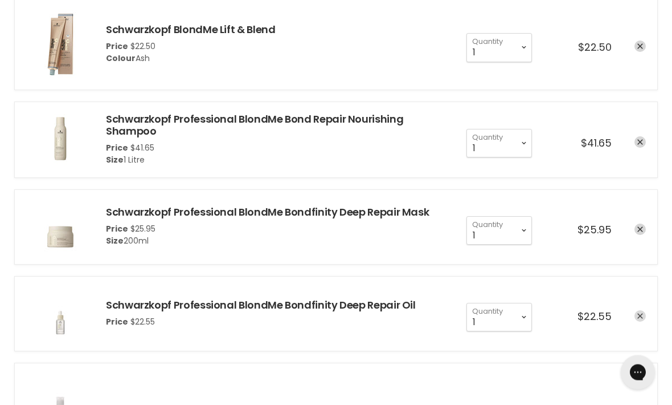
scroll to position [1166, 0]
click at [636, 311] on link "remove Schwarzkopf Professional BlondMe Bondfinity Deep Repair Oil" at bounding box center [640, 315] width 11 height 11
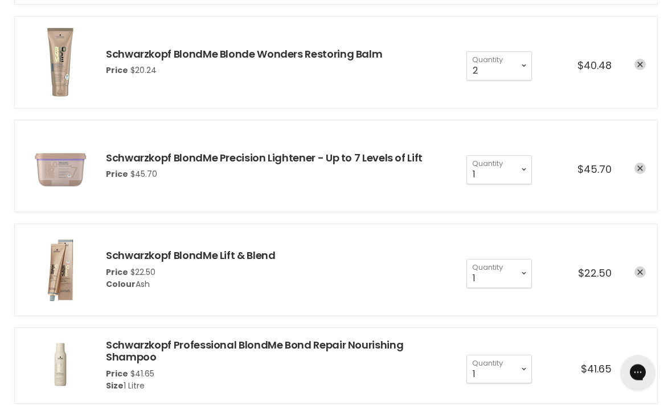
scroll to position [941, 0]
click at [632, 271] on div "cart checkout" at bounding box center [629, 273] width 34 height 14
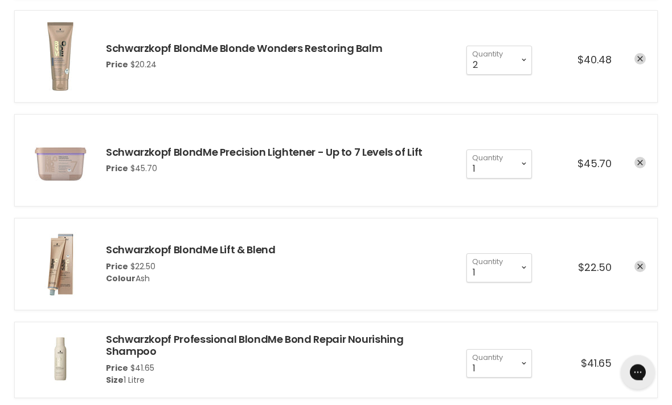
scroll to position [944, 0]
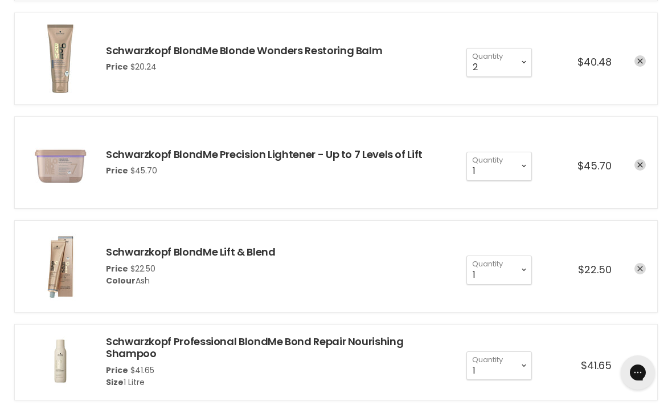
click at [639, 265] on icon "remove Schwarzkopf BlondMe Lift & Blend" at bounding box center [641, 268] width 6 height 6
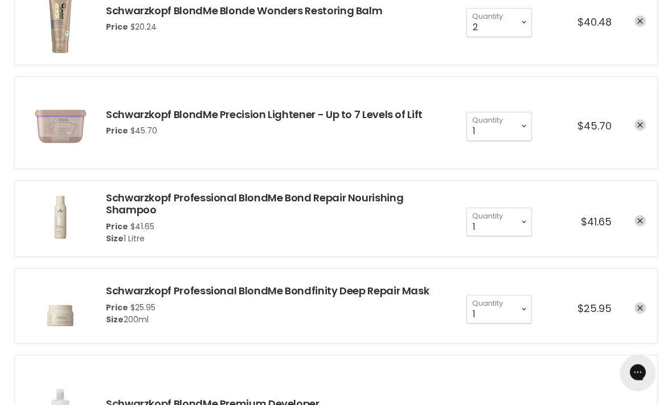
scroll to position [984, 0]
click at [636, 220] on link "remove Schwarzkopf Professional BlondMe Bond Repair Nourishing Shampoo" at bounding box center [640, 220] width 11 height 11
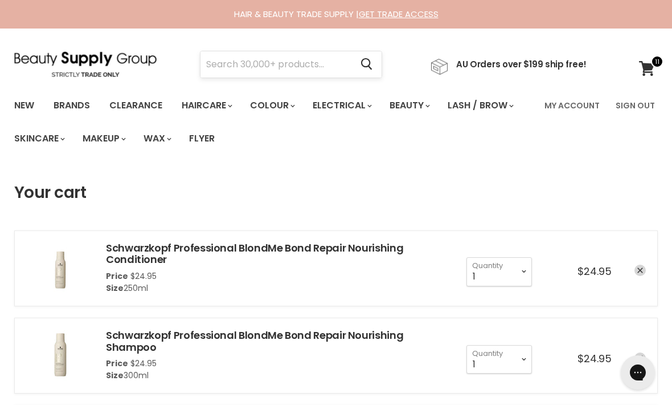
click at [242, 73] on input "Search" at bounding box center [276, 64] width 151 height 26
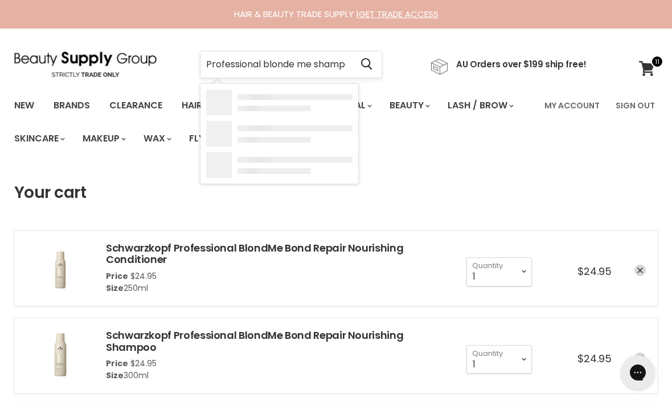
type input "Professional blonde me shampoo detox"
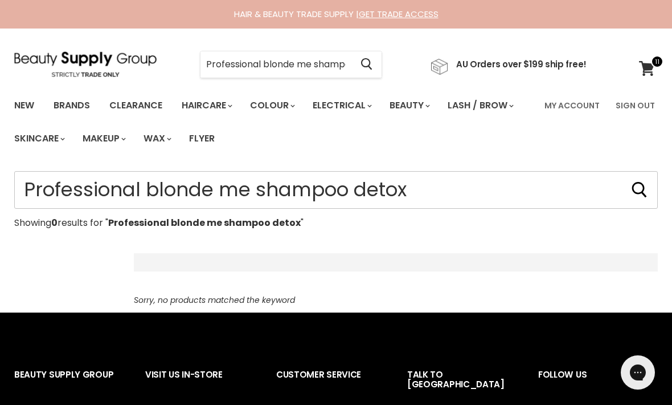
click at [142, 183] on input "Professional blonde me shampoo detox" at bounding box center [336, 190] width 644 height 38
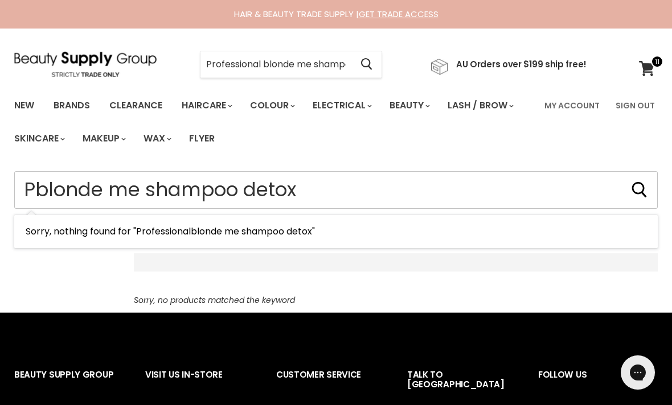
type input "blonde me shampoo detox"
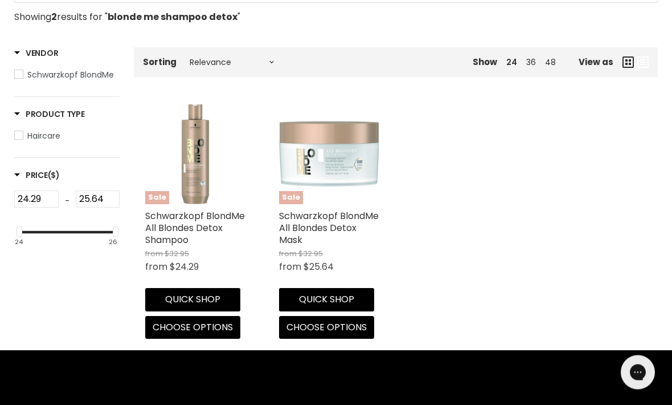
scroll to position [206, 0]
click at [173, 224] on link "Schwarzkopf BlondMe All Blondes Detox Shampoo" at bounding box center [195, 227] width 100 height 37
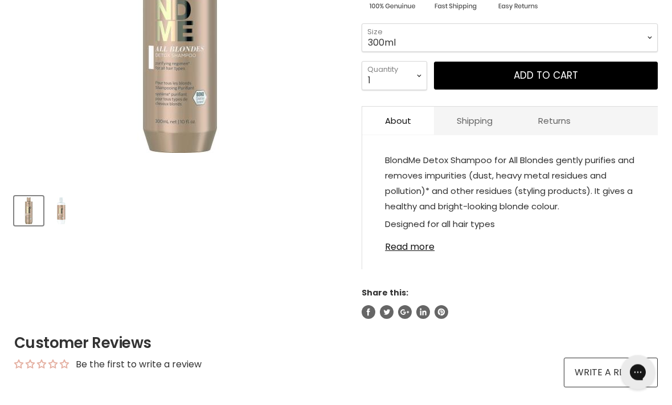
scroll to position [317, 0]
click at [410, 248] on link "Read more" at bounding box center [510, 243] width 250 height 17
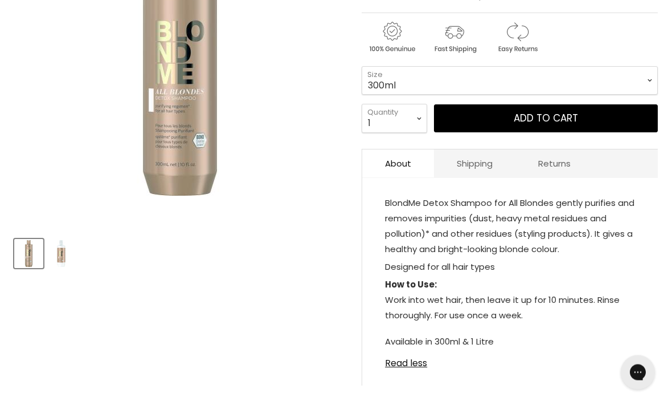
scroll to position [273, 0]
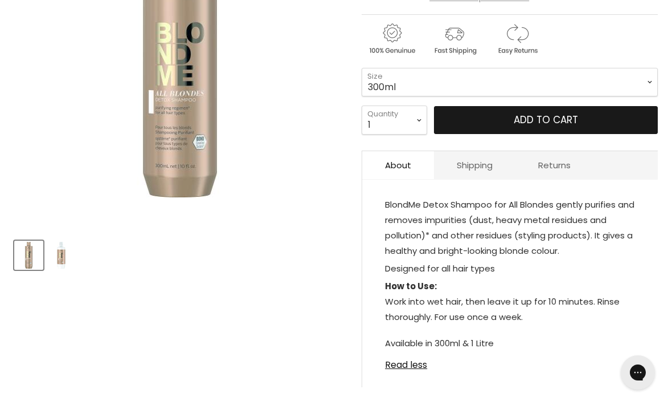
click at [586, 123] on button "Add to cart" at bounding box center [546, 120] width 224 height 28
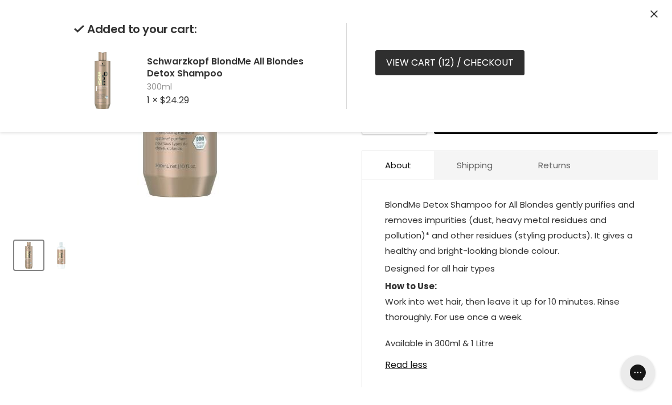
click at [415, 67] on link "View cart ( 12 ) / Checkout" at bounding box center [449, 62] width 149 height 25
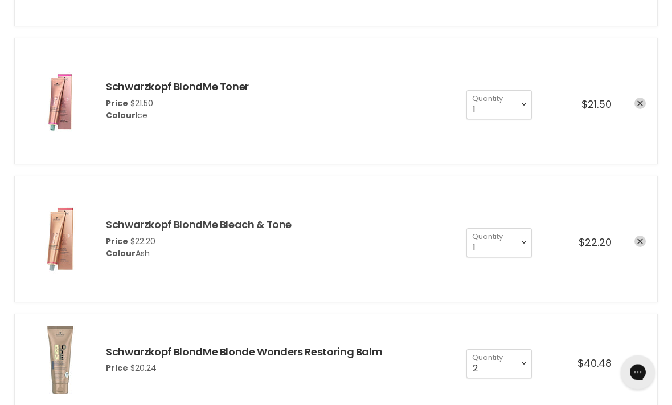
scroll to position [747, 0]
click at [170, 223] on link "Schwarzkopf BlondMe Bleach & Tone" at bounding box center [199, 224] width 186 height 14
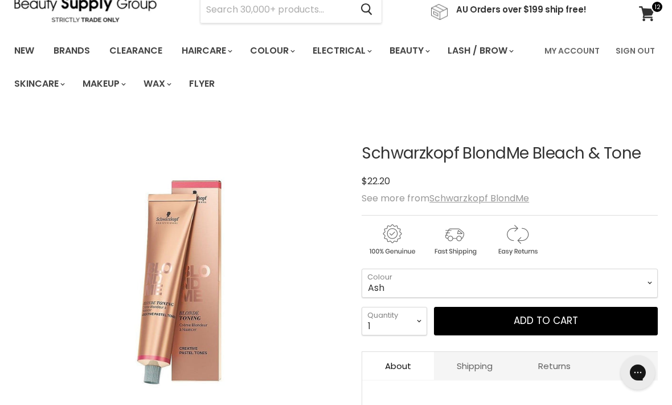
scroll to position [55, 0]
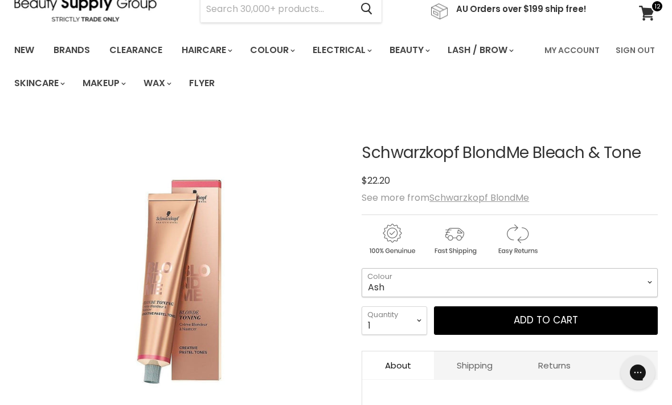
click at [488, 281] on select "Cool Ash" at bounding box center [510, 282] width 296 height 28
select select "Cool"
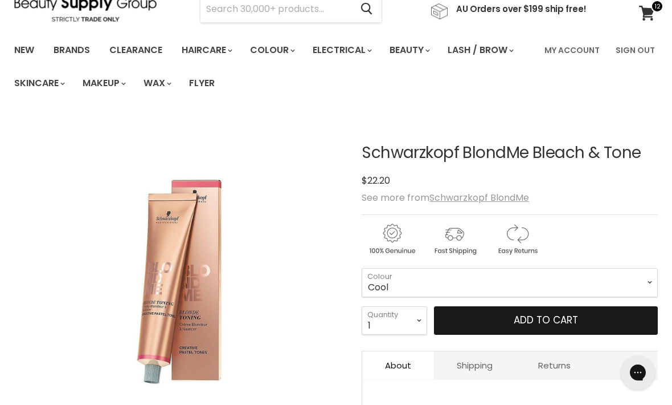
click at [571, 318] on button "Add to cart" at bounding box center [546, 320] width 224 height 28
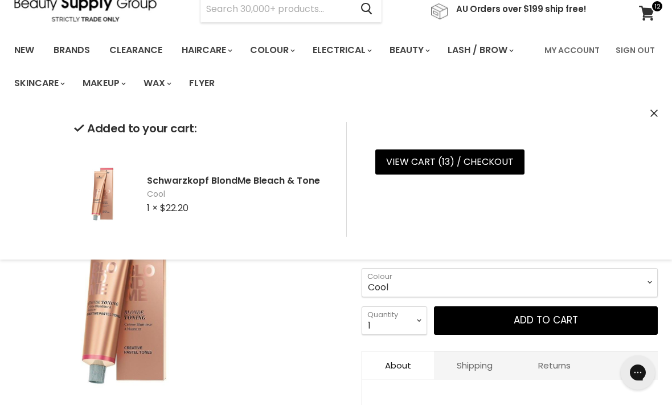
click at [305, 335] on div "Click or scroll to zoom Tap or pinch to zoom" at bounding box center [180, 282] width 332 height 332
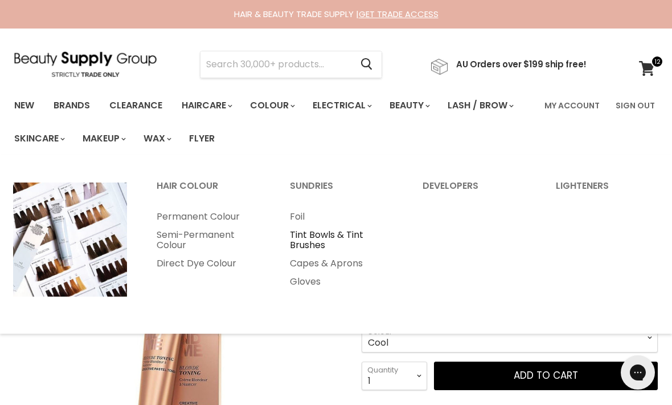
click at [311, 242] on link "Tint Bowls & Tint Brushes" at bounding box center [341, 240] width 131 height 28
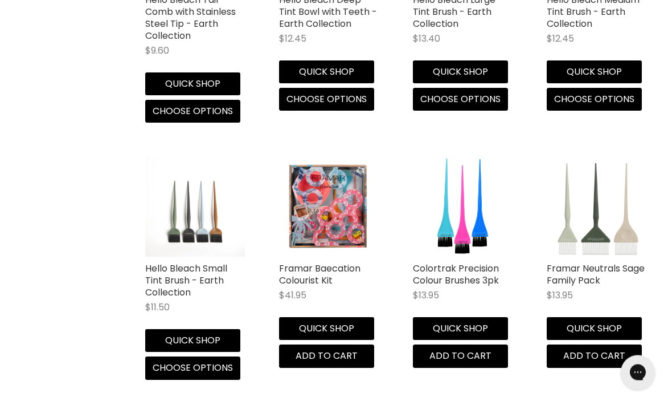
scroll to position [1993, 0]
click at [197, 224] on img "Main content" at bounding box center [195, 207] width 100 height 100
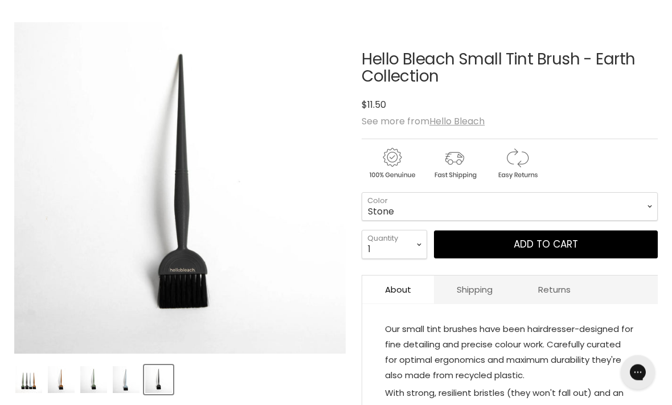
scroll to position [149, 0]
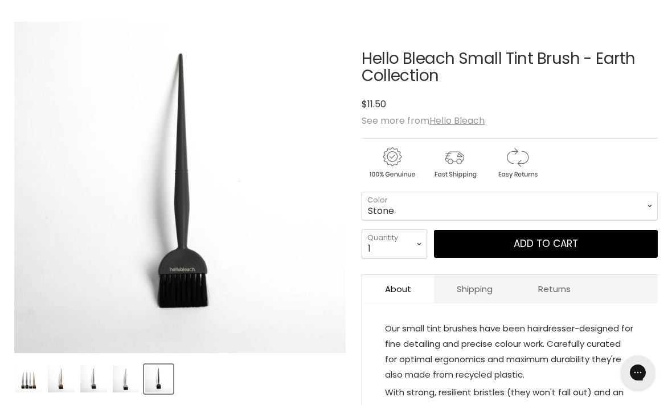
click at [124, 385] on img "Product thumbnails" at bounding box center [126, 378] width 27 height 27
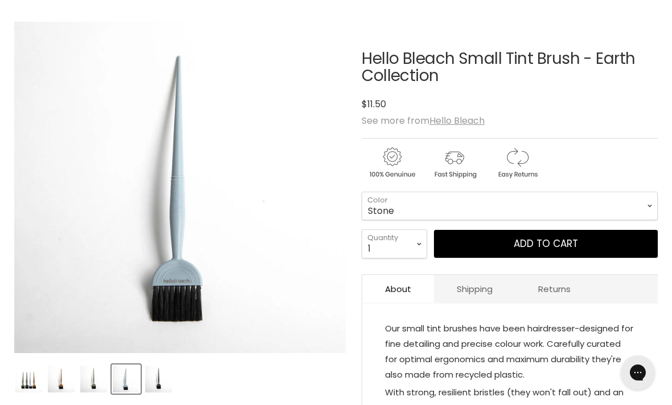
click at [91, 378] on img "Product thumbnails" at bounding box center [93, 378] width 27 height 27
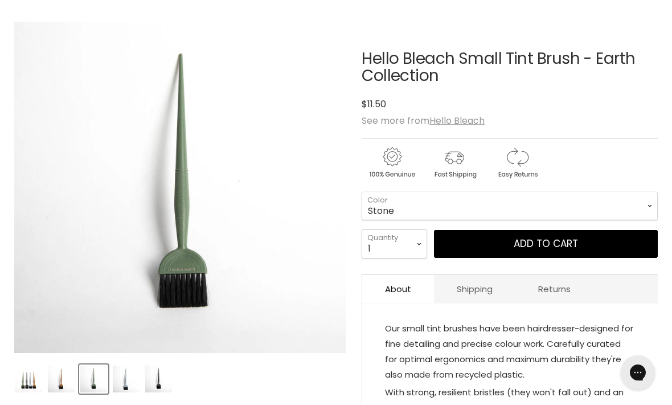
click at [23, 381] on img "Product thumbnails" at bounding box center [28, 378] width 27 height 27
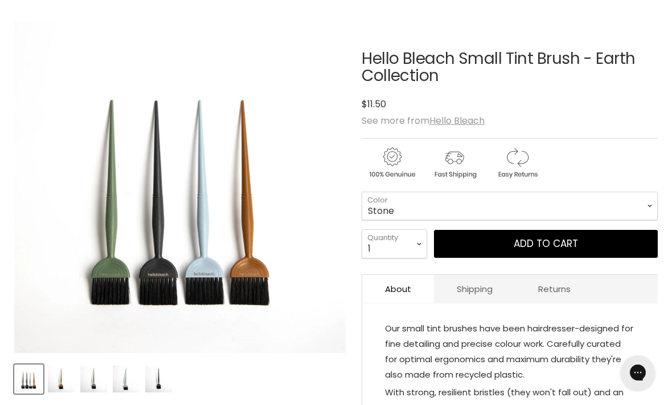
click at [94, 379] on img "Product thumbnails" at bounding box center [93, 378] width 27 height 27
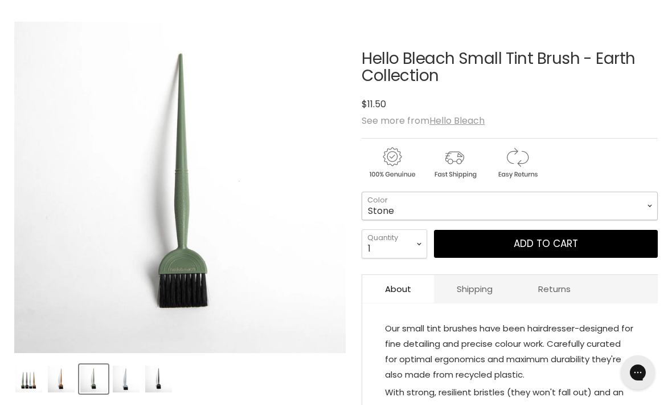
click at [410, 201] on select "Stone Clay Forest Sky" at bounding box center [510, 205] width 296 height 28
click at [607, 206] on select "Stone Clay Forest Sky" at bounding box center [510, 205] width 296 height 28
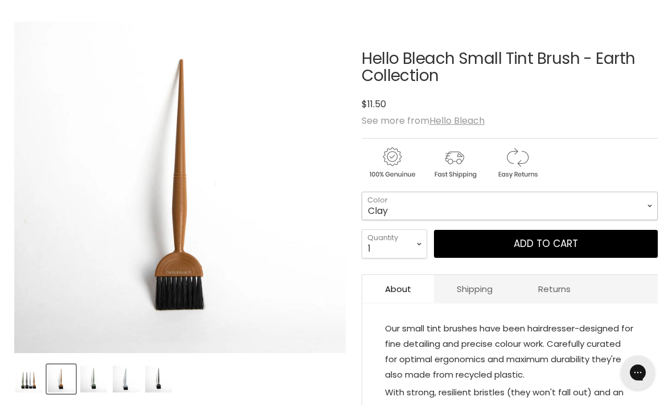
click at [587, 198] on select "Stone Clay Forest Sky" at bounding box center [510, 205] width 296 height 28
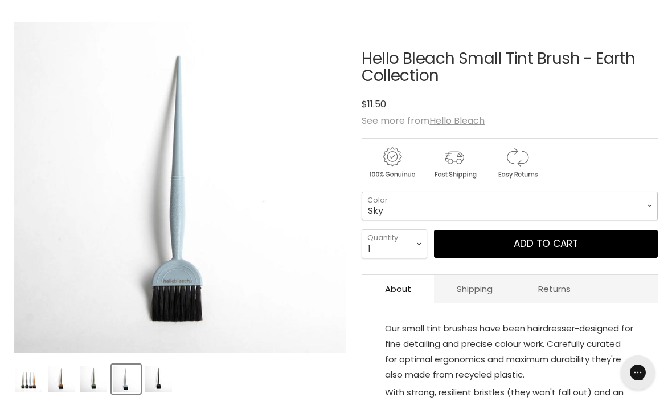
click at [581, 199] on select "Stone Clay Forest Sky" at bounding box center [510, 205] width 296 height 28
select select "Forest"
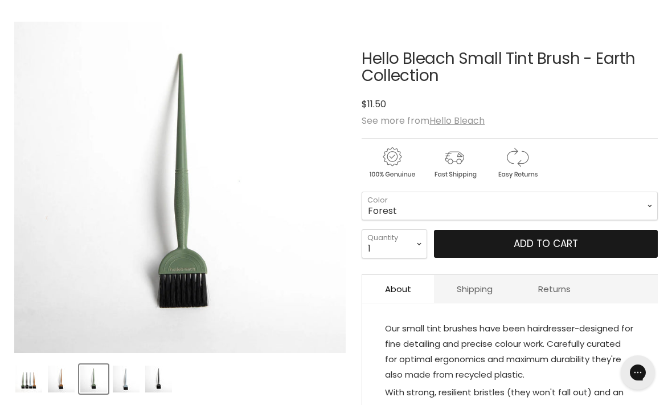
click at [548, 244] on button "Add to cart" at bounding box center [546, 244] width 224 height 28
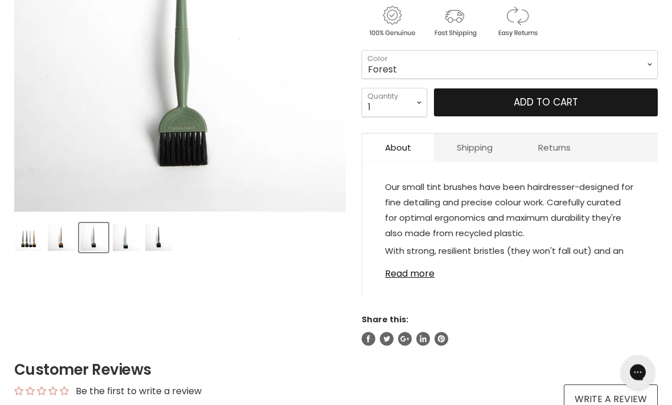
scroll to position [293, 0]
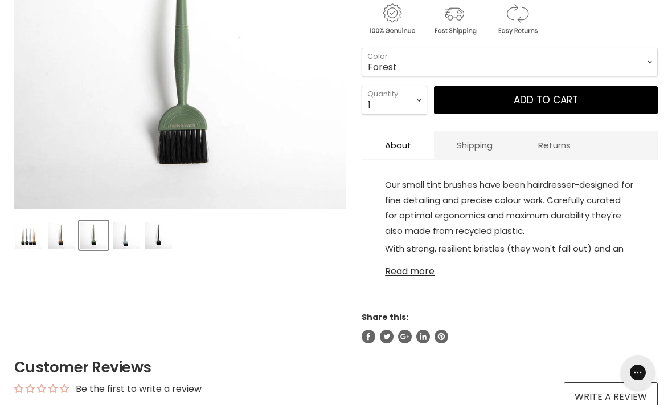
click at [409, 276] on link "Read more" at bounding box center [510, 267] width 250 height 17
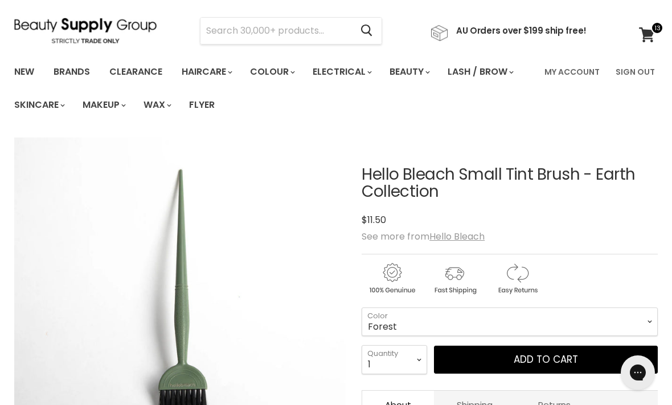
scroll to position [35, 0]
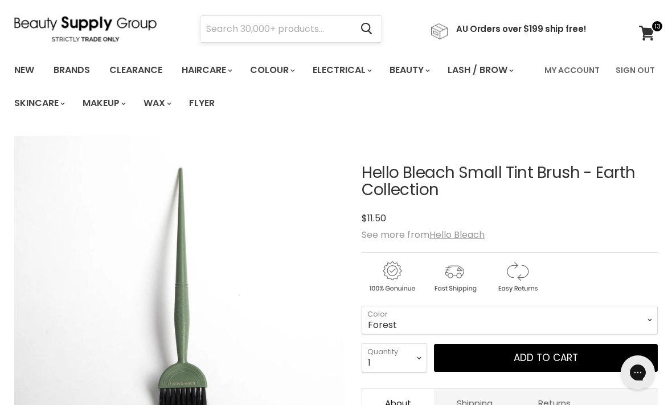
click at [256, 33] on input "Search" at bounding box center [276, 29] width 151 height 26
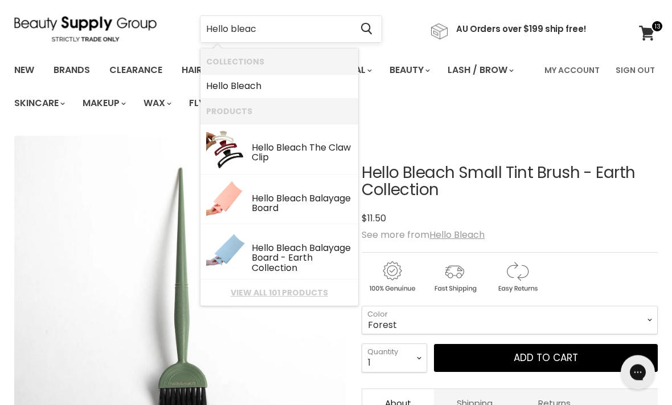
type input "Hello bleach"
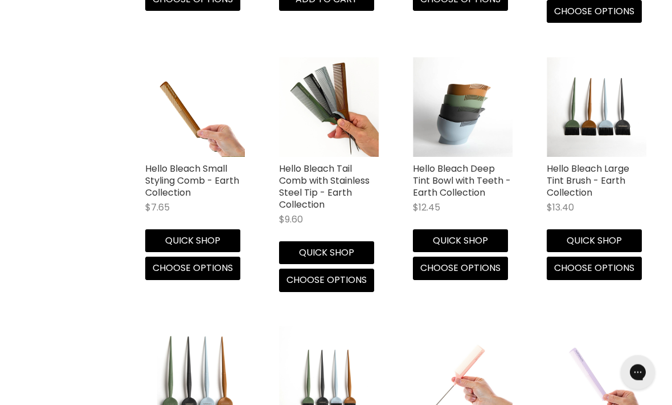
scroll to position [1022, 0]
click at [459, 274] on span "Choose options" at bounding box center [460, 267] width 80 height 13
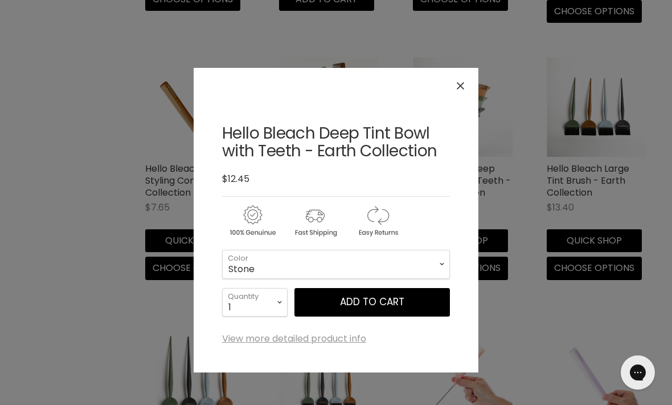
click at [461, 88] on icon "Close" at bounding box center [460, 85] width 7 height 7
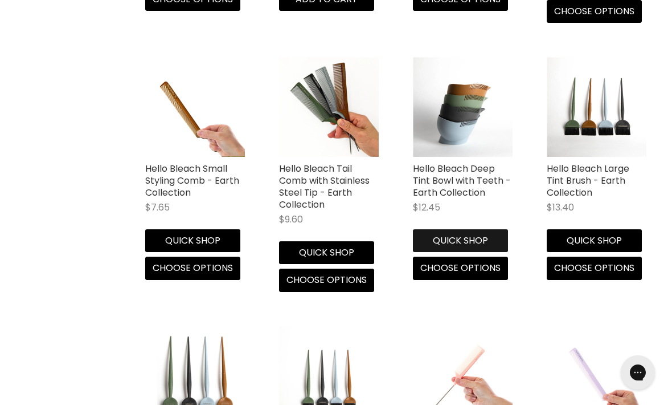
click at [456, 252] on button "Quick shop" at bounding box center [460, 240] width 95 height 23
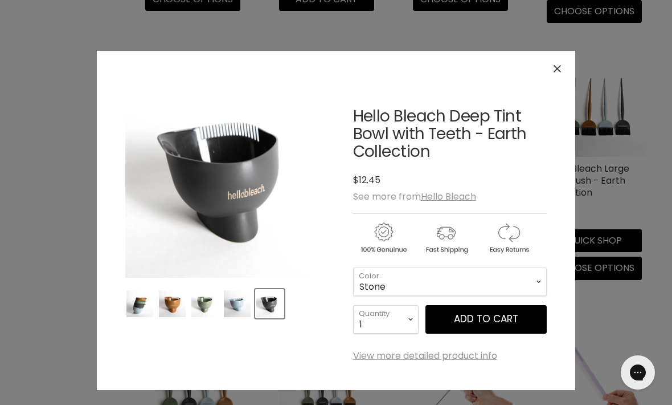
click at [171, 308] on img "Product thumbnails" at bounding box center [172, 303] width 27 height 27
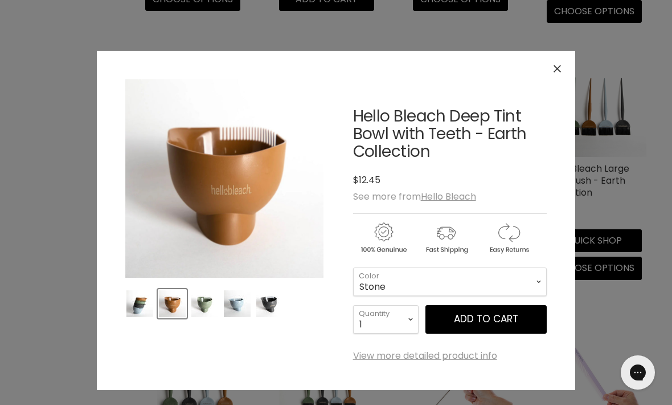
click at [204, 306] on img "Product thumbnails" at bounding box center [204, 303] width 27 height 27
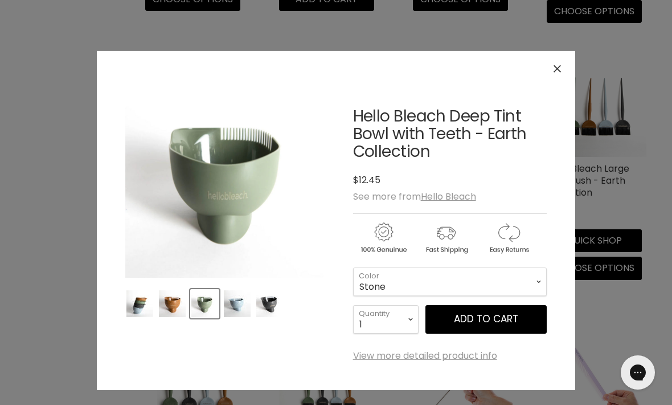
click at [174, 309] on img "Product thumbnails" at bounding box center [172, 303] width 27 height 27
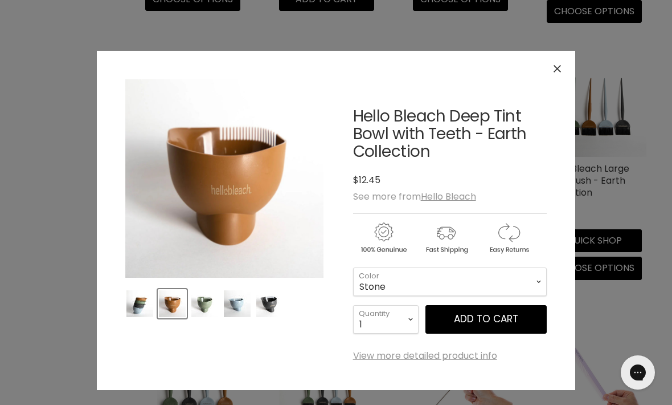
click at [199, 314] on img "Product thumbnails" at bounding box center [204, 303] width 27 height 27
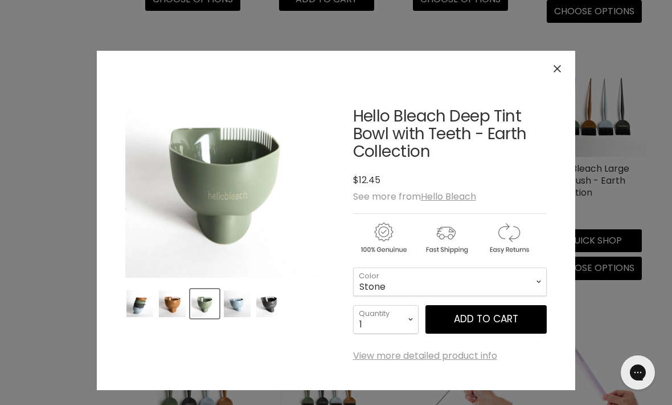
click at [173, 304] on img "Product thumbnails" at bounding box center [172, 303] width 27 height 27
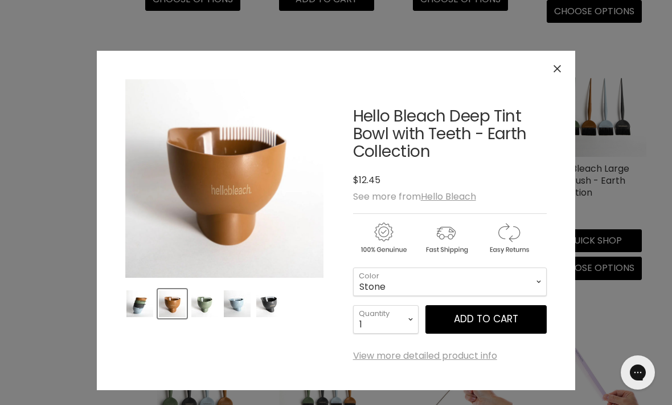
click at [273, 307] on img "Product thumbnails" at bounding box center [269, 303] width 27 height 27
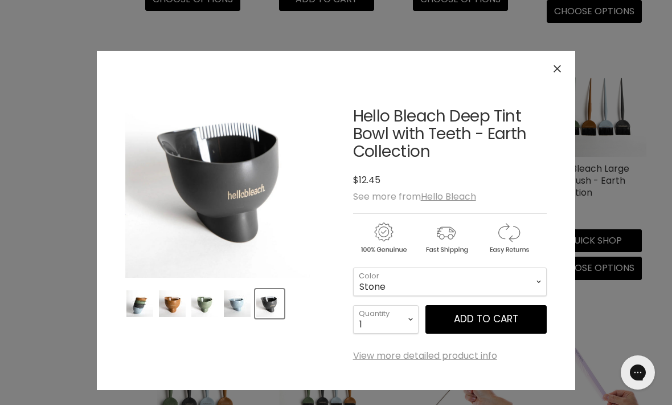
click at [242, 305] on img "Product thumbnails" at bounding box center [237, 303] width 27 height 27
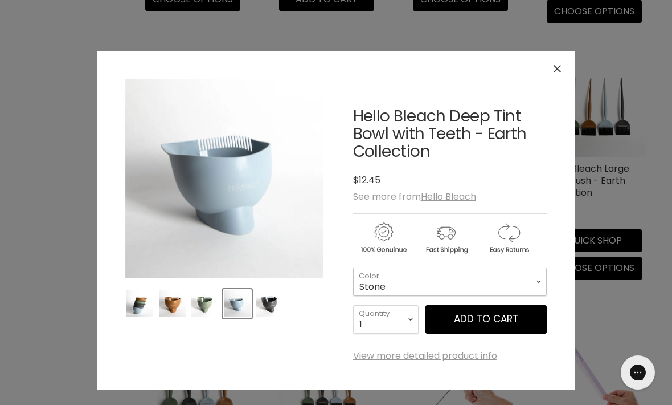
click at [488, 279] on select "Stone Clay Forest Sky" at bounding box center [450, 281] width 194 height 28
select select "Clay"
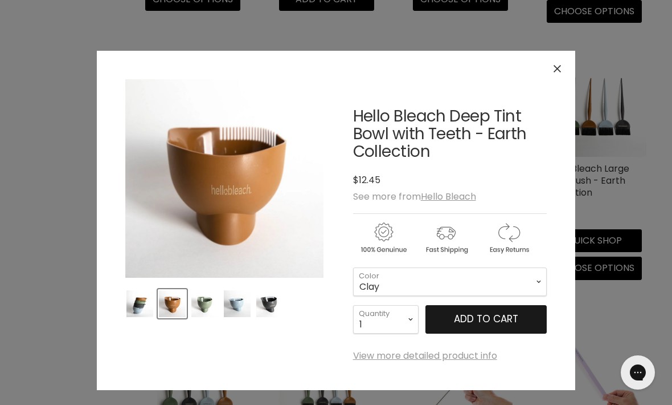
click at [479, 318] on button "Add to cart" at bounding box center [486, 319] width 121 height 28
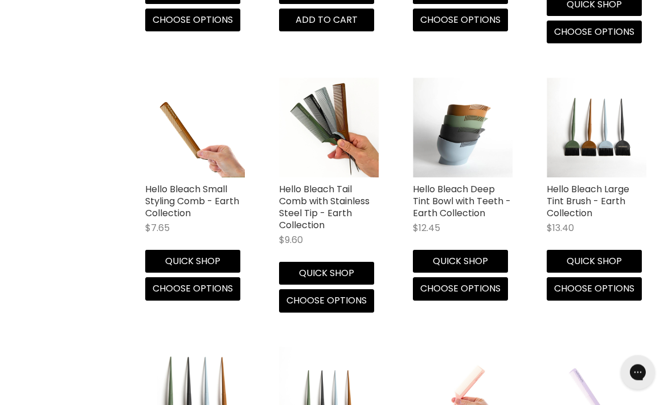
scroll to position [957, 0]
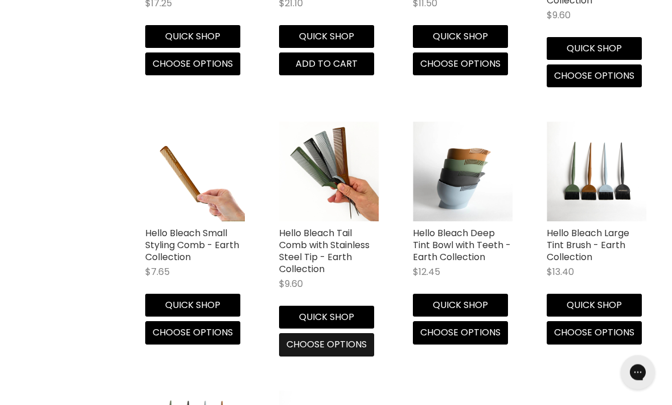
click at [326, 350] on span "Choose options" at bounding box center [327, 344] width 80 height 13
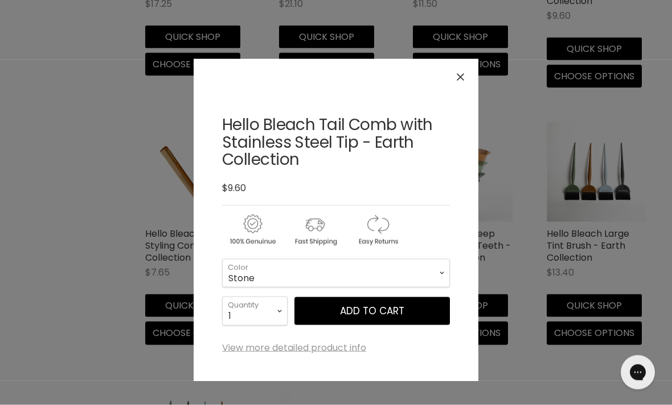
scroll to position [958, 0]
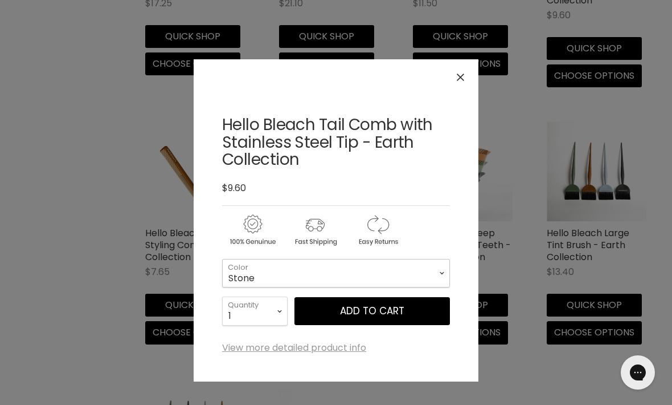
click at [426, 265] on select "Stone Clay Forest Sky" at bounding box center [336, 273] width 228 height 28
select select "Clay"
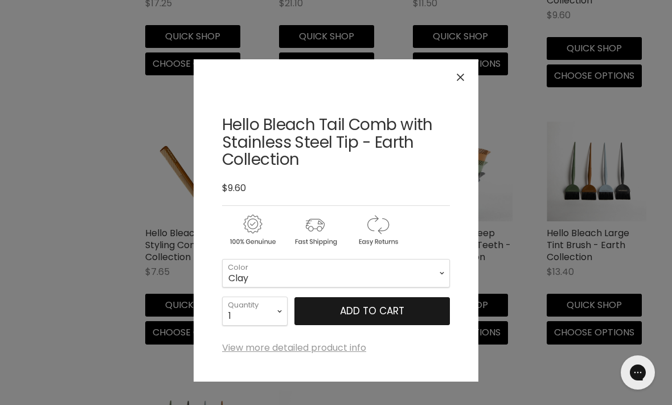
click at [374, 301] on button "Add to cart" at bounding box center [373, 311] width 156 height 28
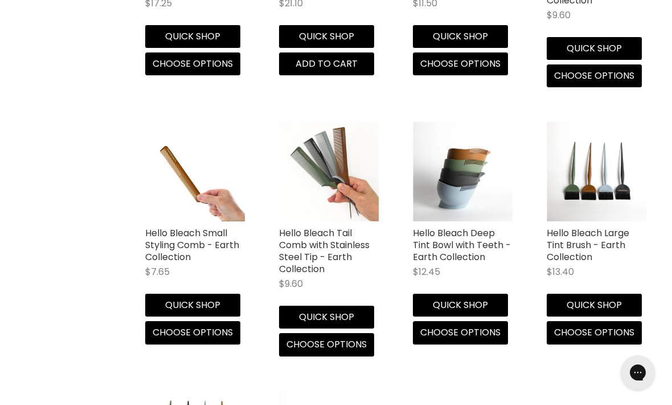
click at [332, 188] on img "Main content" at bounding box center [329, 171] width 100 height 100
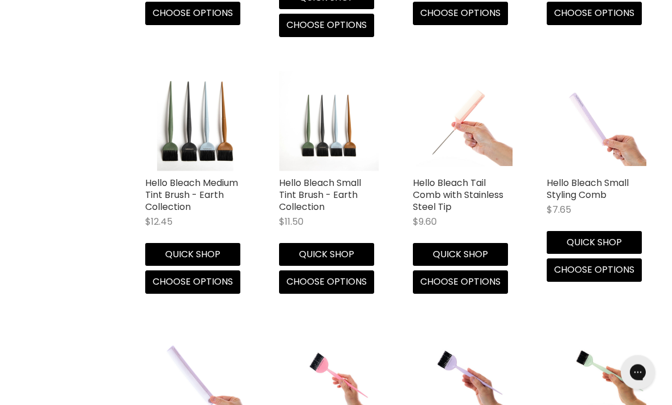
scroll to position [1279, 0]
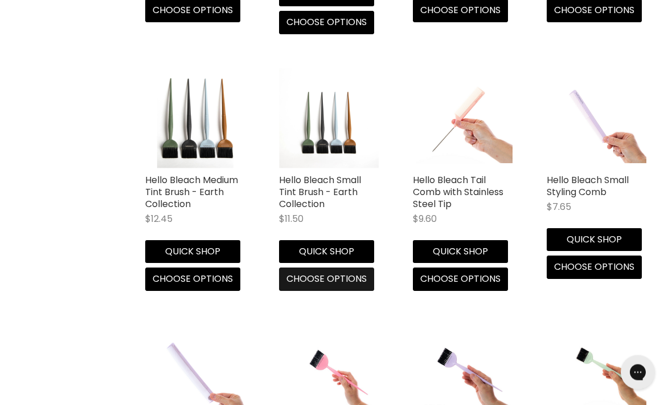
click at [326, 285] on span "Choose options" at bounding box center [327, 278] width 80 height 13
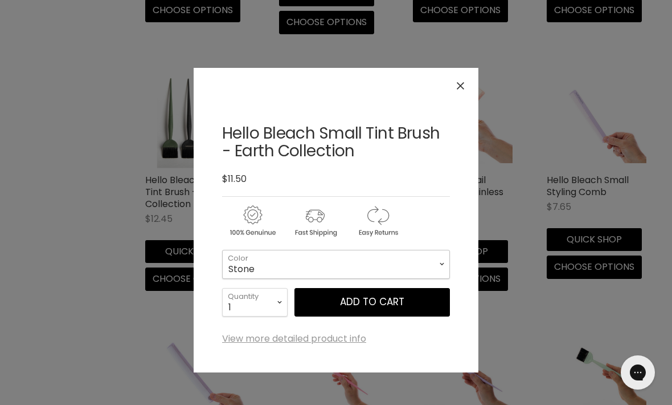
click at [417, 260] on select "Stone Clay Forest Sky" at bounding box center [336, 264] width 228 height 28
select select "Clay"
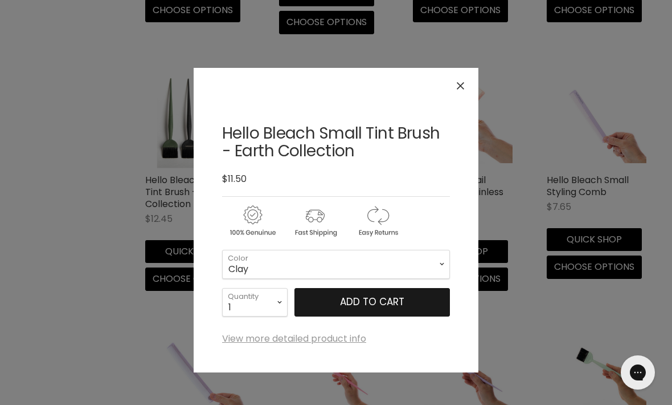
click at [377, 304] on button "Add to cart" at bounding box center [373, 302] width 156 height 28
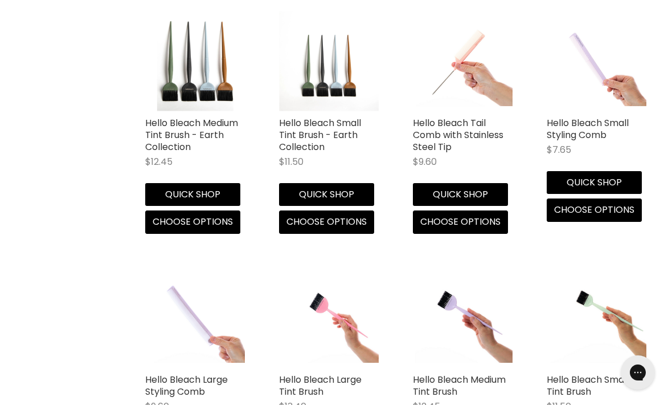
scroll to position [1329, 0]
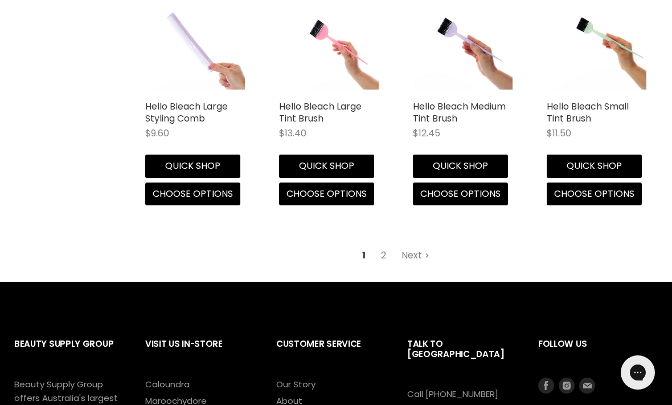
click at [414, 264] on link "Next" at bounding box center [415, 255] width 40 height 21
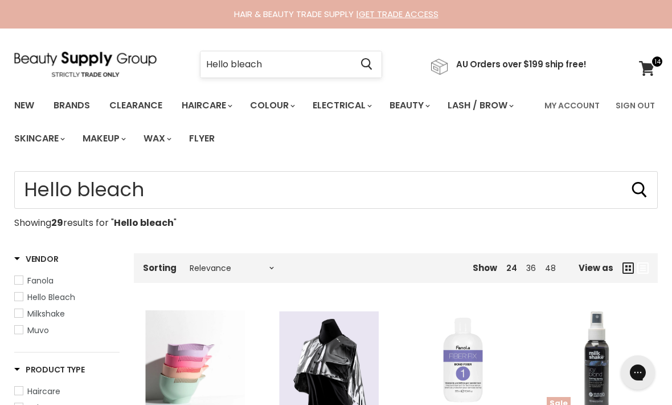
click at [279, 71] on input "Hello bleach" at bounding box center [276, 64] width 151 height 26
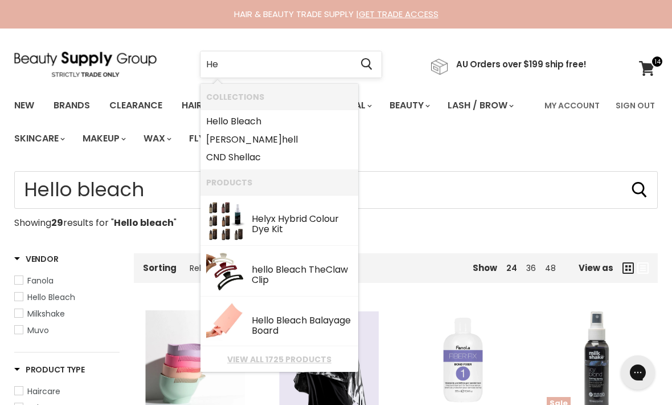
type input "H"
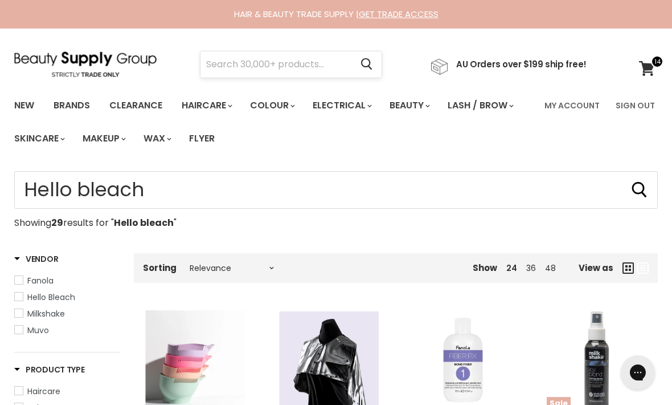
type input "B"
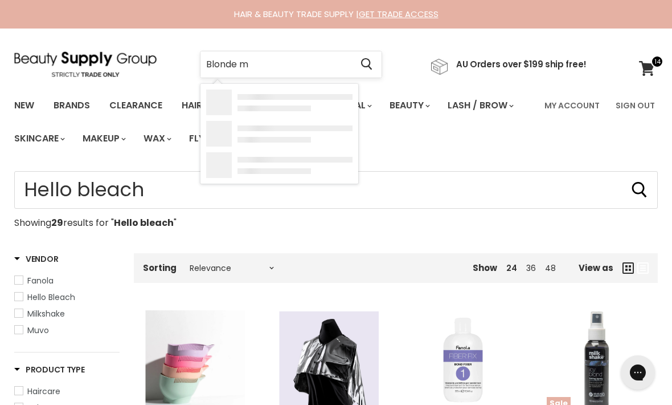
type input "Blonde me"
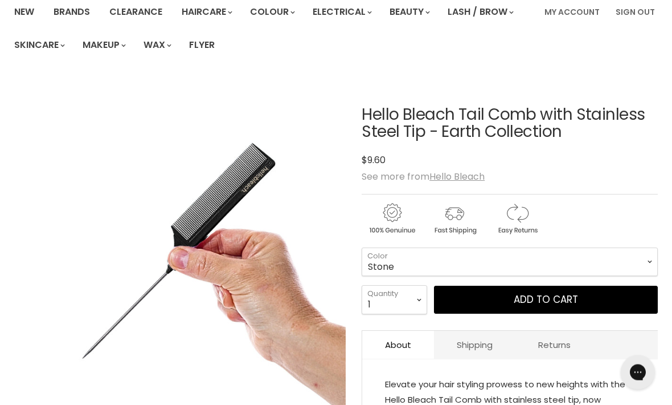
scroll to position [94, 0]
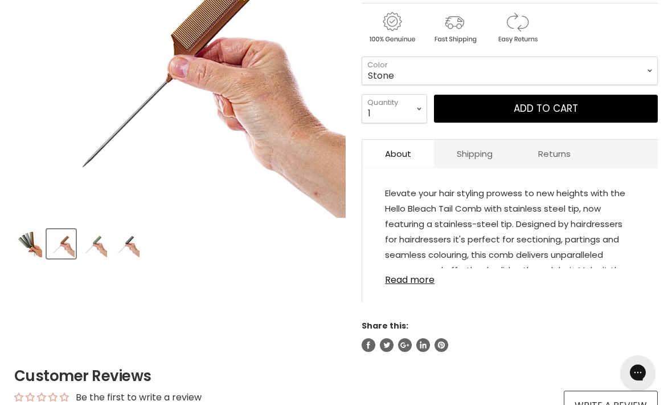
scroll to position [285, 0]
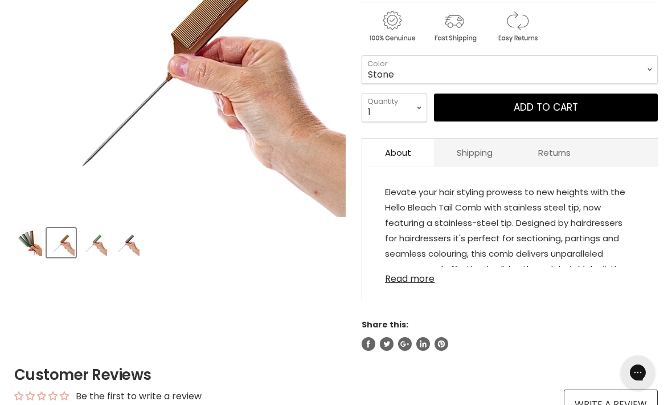
click at [410, 283] on link "Read more" at bounding box center [510, 275] width 250 height 17
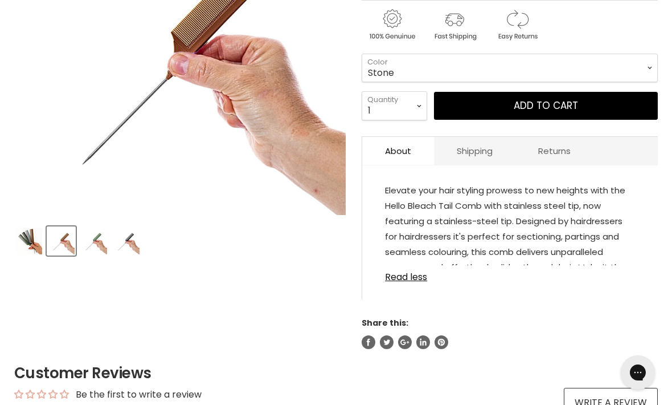
scroll to position [303, 0]
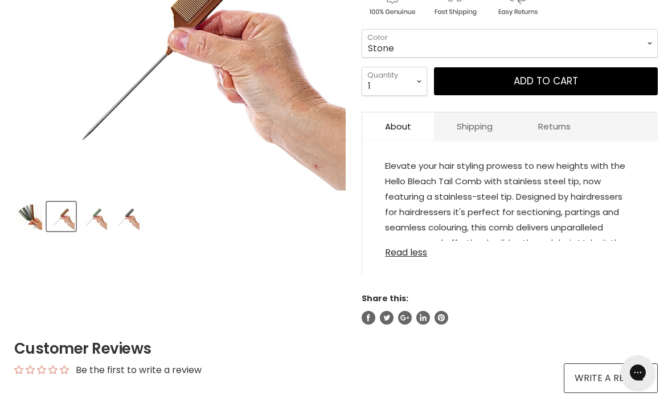
click at [408, 256] on link "Read less" at bounding box center [510, 248] width 250 height 17
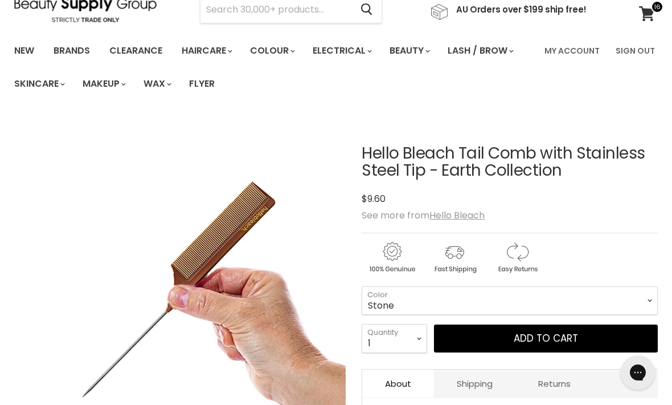
scroll to position [0, 0]
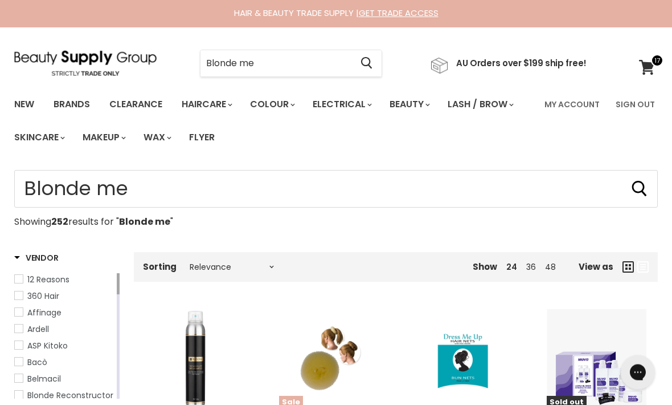
scroll to position [1, 0]
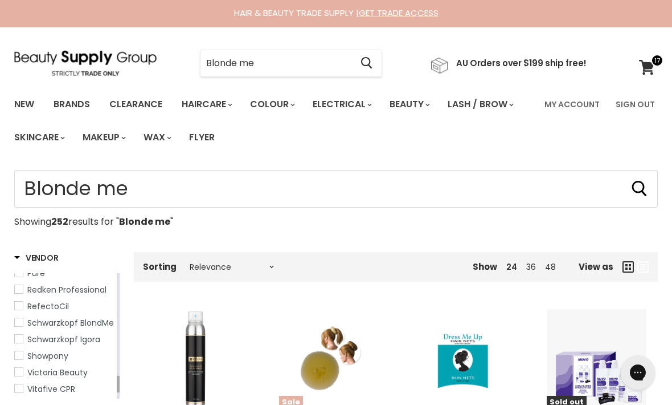
click at [21, 321] on span "Schwarzkopf BlondMe" at bounding box center [19, 322] width 8 height 8
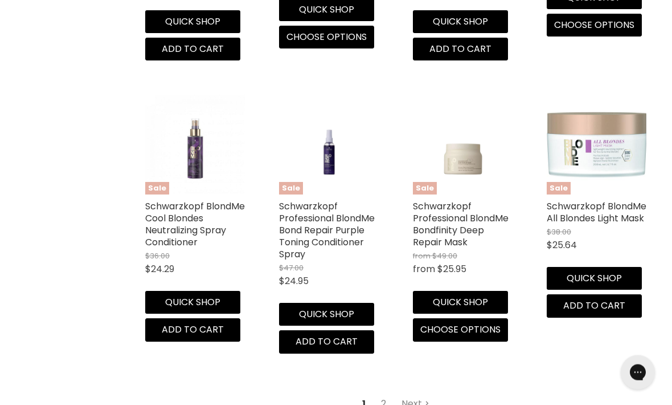
scroll to position [1620, 0]
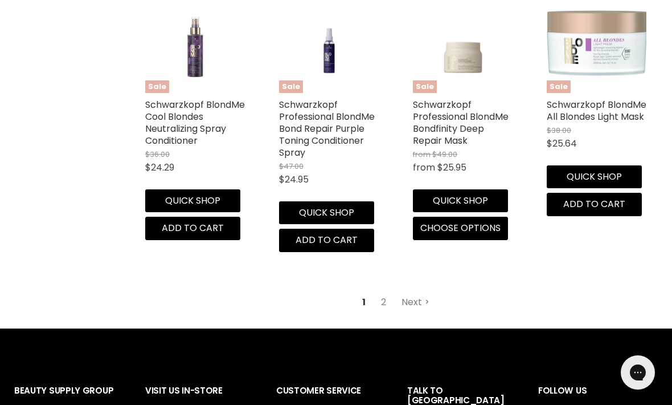
click at [412, 311] on link "Next" at bounding box center [415, 302] width 40 height 21
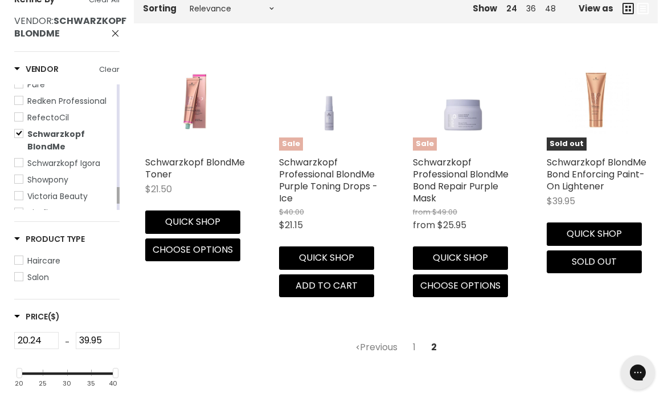
scroll to position [240, 0]
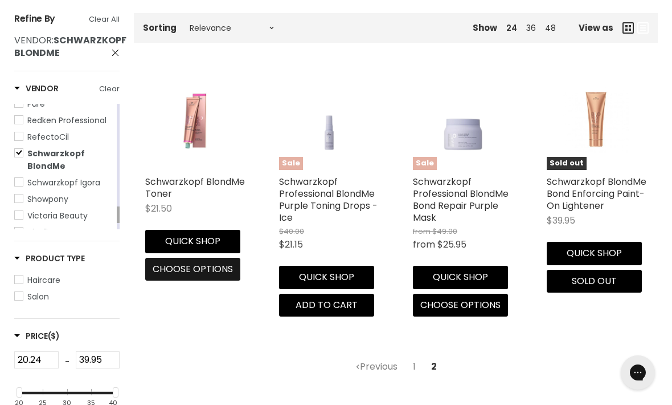
click at [201, 268] on span "Choose options" at bounding box center [193, 268] width 80 height 13
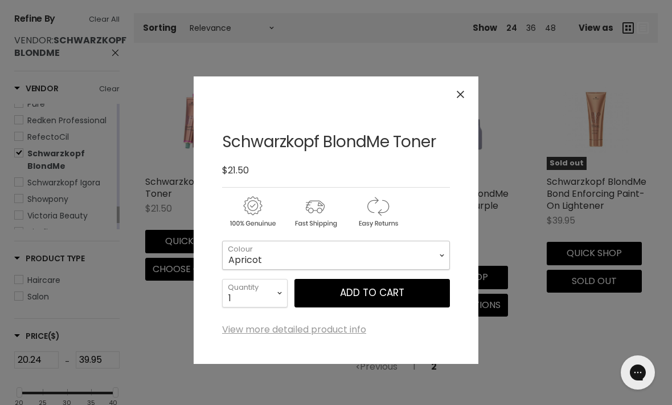
click at [422, 251] on select "Apricot Steel Blue Tone Softener [GEOGRAPHIC_DATA] Sand [GEOGRAPHIC_DATA] Straw…" at bounding box center [336, 254] width 228 height 28
click at [458, 91] on icon "Close" at bounding box center [460, 94] width 7 height 7
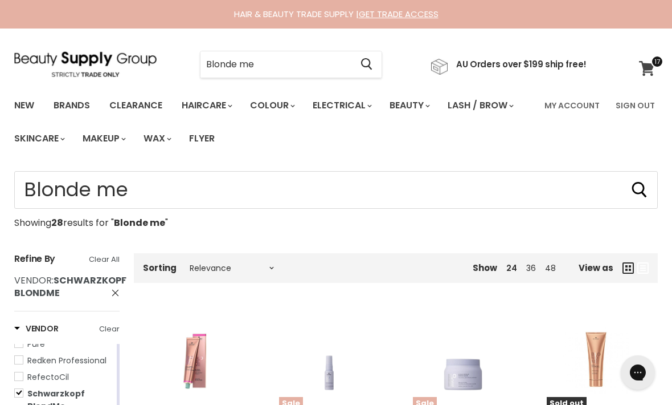
click at [649, 71] on icon at bounding box center [647, 68] width 16 height 15
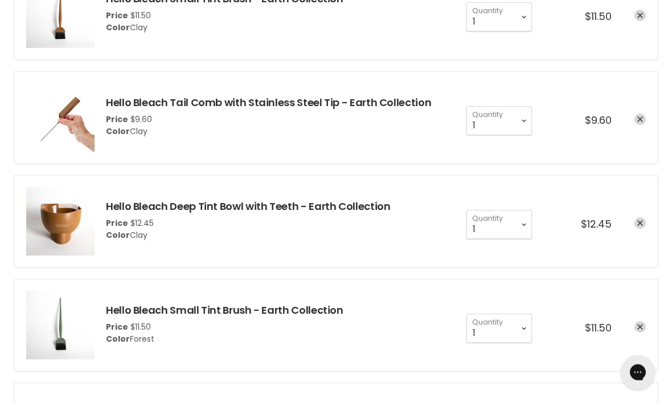
scroll to position [263, 0]
click at [642, 326] on icon "remove Hello Bleach Small Tint Brush - Earth Collection" at bounding box center [641, 327] width 6 height 6
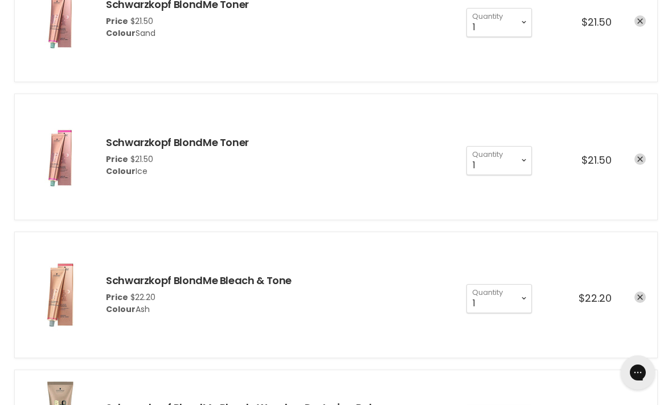
scroll to position [1136, 0]
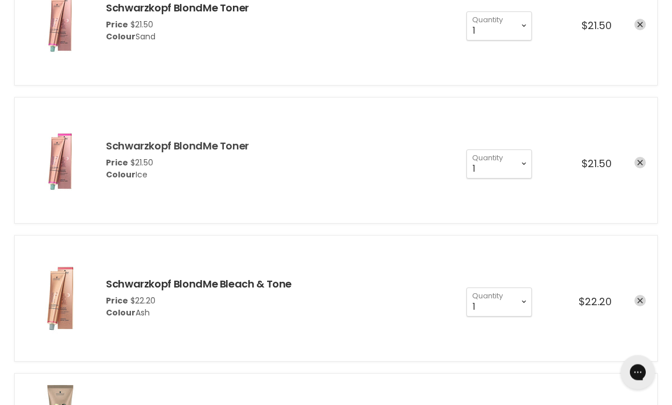
click at [207, 145] on link "Schwarzkopf BlondMe Toner" at bounding box center [177, 146] width 143 height 14
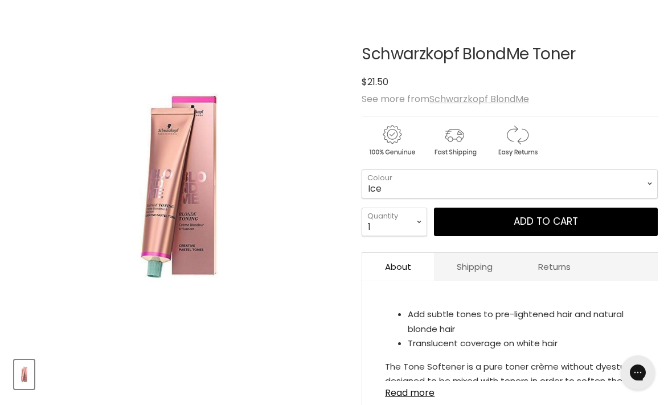
scroll to position [142, 0]
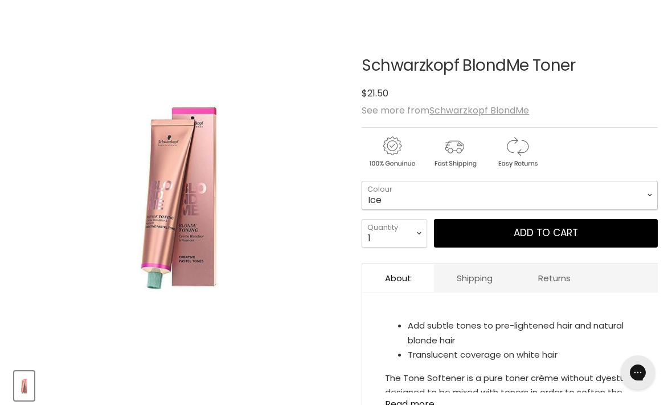
click at [509, 194] on select "Apricot Steel Blue Tone Softener [GEOGRAPHIC_DATA] Sand [GEOGRAPHIC_DATA] Straw…" at bounding box center [510, 195] width 296 height 28
click at [624, 75] on div "Schwarzkopf BlondMe Toner No reviews $21.50" at bounding box center [510, 79] width 296 height 44
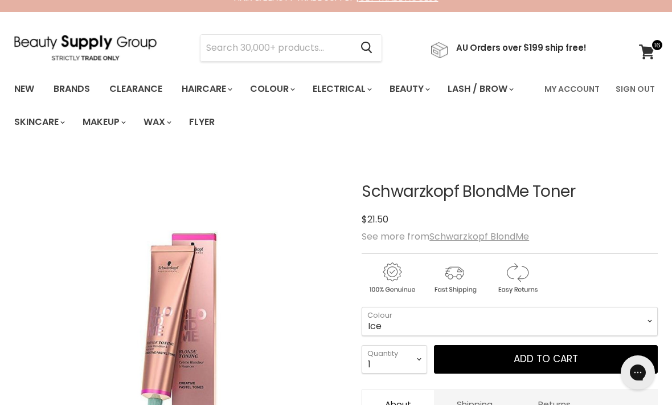
scroll to position [7, 0]
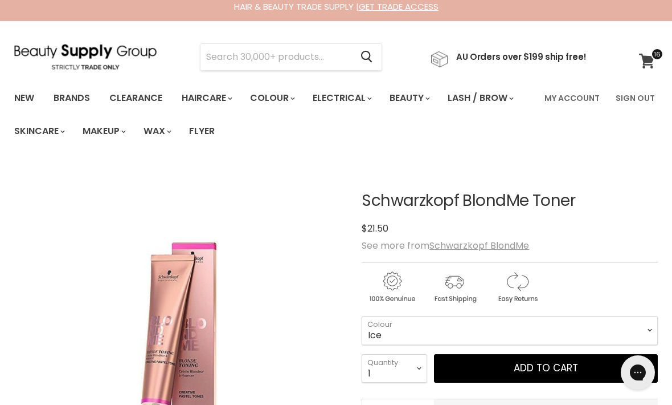
click at [652, 64] on icon at bounding box center [646, 61] width 15 height 15
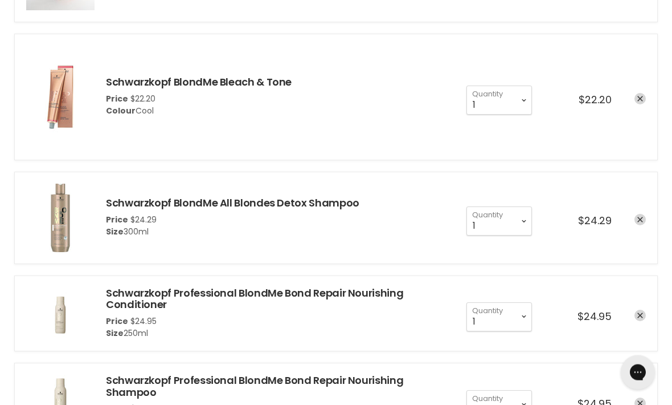
scroll to position [509, 0]
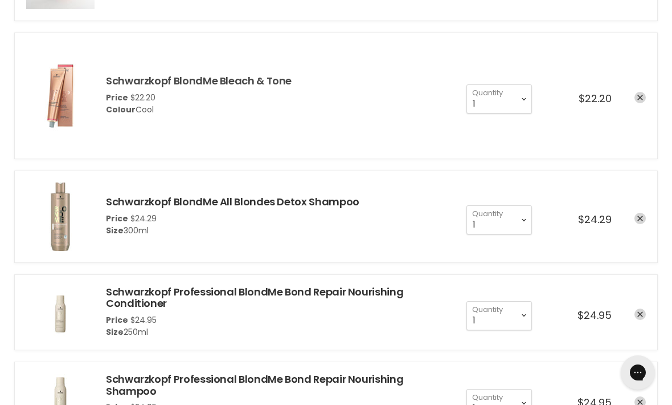
click at [185, 84] on link "Schwarzkopf BlondMe Bleach & Tone" at bounding box center [199, 80] width 186 height 14
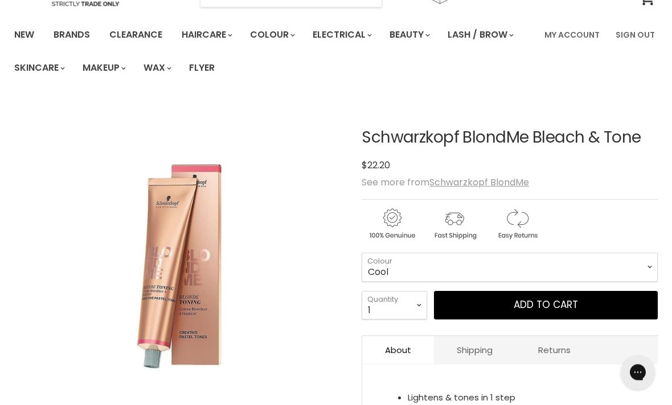
scroll to position [71, 0]
click at [404, 262] on select "Cool Ash" at bounding box center [510, 266] width 296 height 28
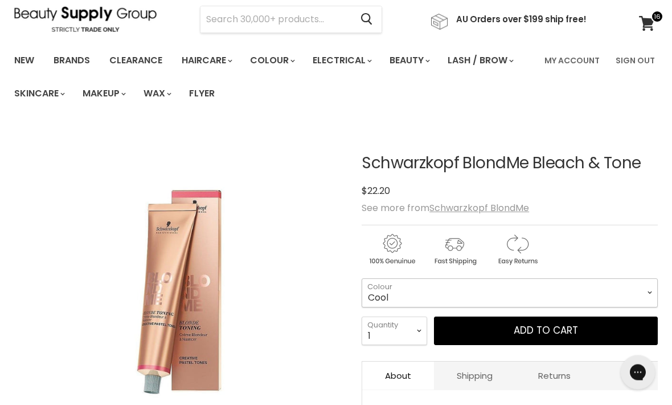
scroll to position [0, 0]
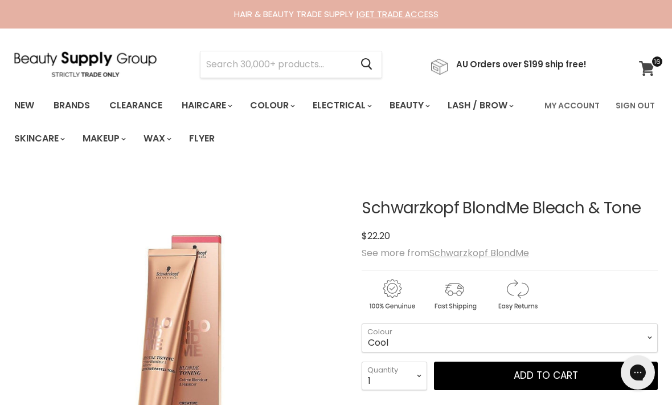
click at [646, 66] on icon at bounding box center [646, 68] width 15 height 15
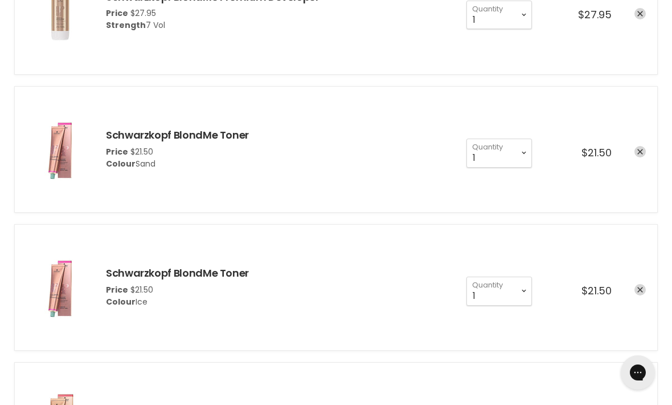
scroll to position [1016, 0]
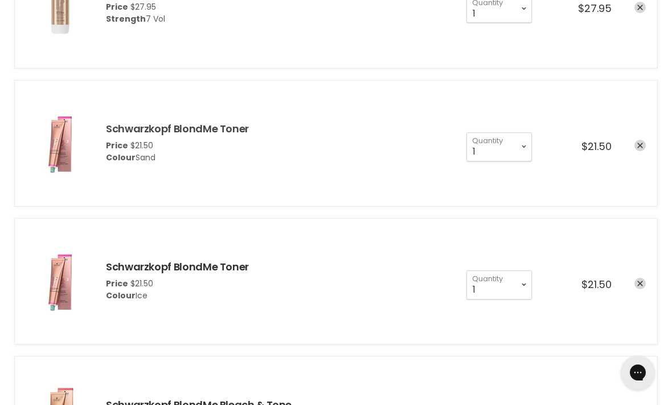
click at [157, 125] on link "Schwarzkopf BlondMe Toner" at bounding box center [177, 128] width 143 height 14
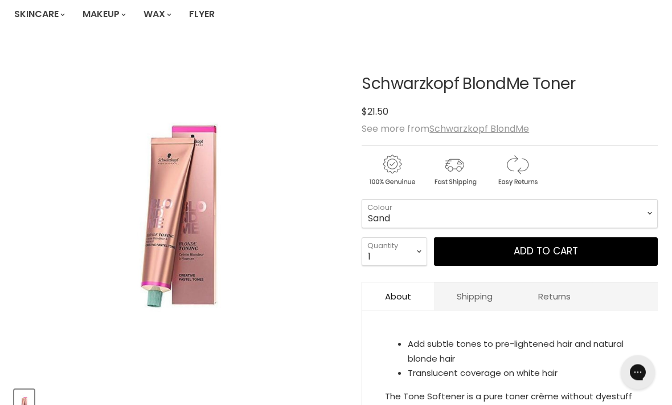
scroll to position [133, 0]
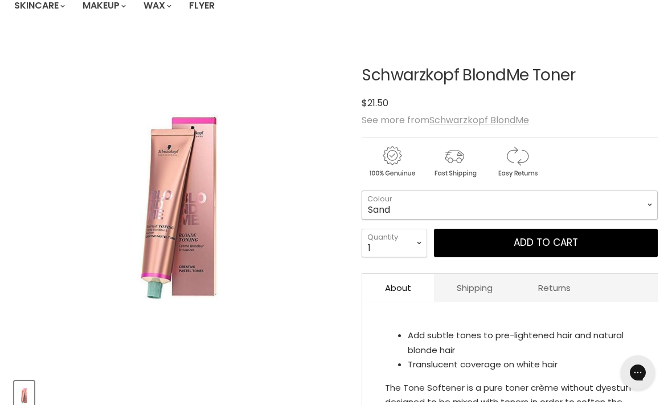
click at [637, 205] on select "Apricot Steel Blue Tone Softener Lilac Sand Caramel Strawberry Ice" at bounding box center [510, 204] width 296 height 28
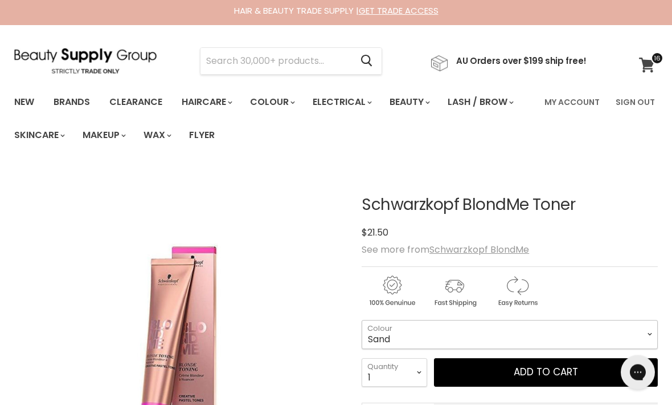
scroll to position [3, 0]
click at [649, 63] on icon at bounding box center [646, 65] width 15 height 15
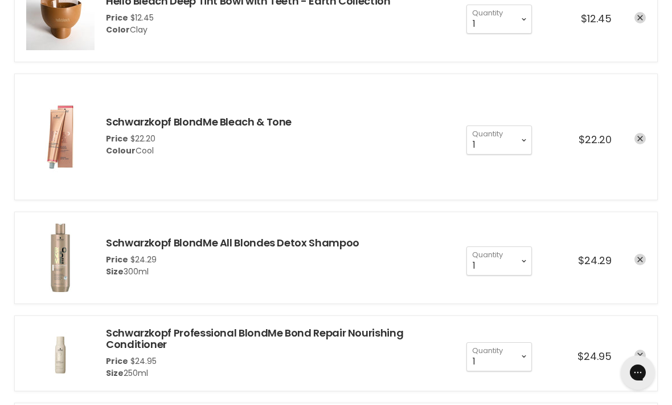
scroll to position [467, 0]
click at [632, 141] on div "cart checkout" at bounding box center [629, 140] width 34 height 14
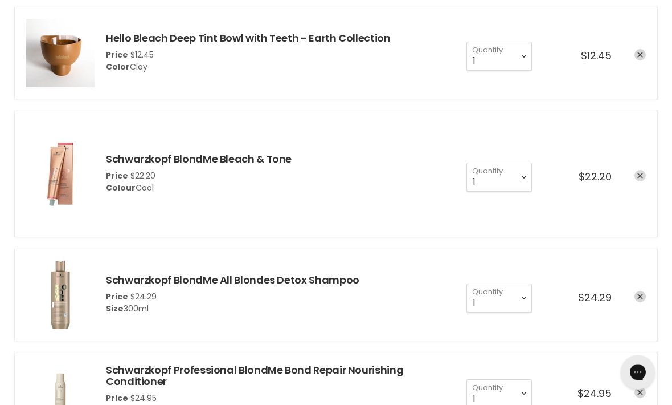
scroll to position [431, 0]
click at [636, 180] on link "remove Schwarzkopf BlondMe Bleach & Tone" at bounding box center [640, 175] width 11 height 11
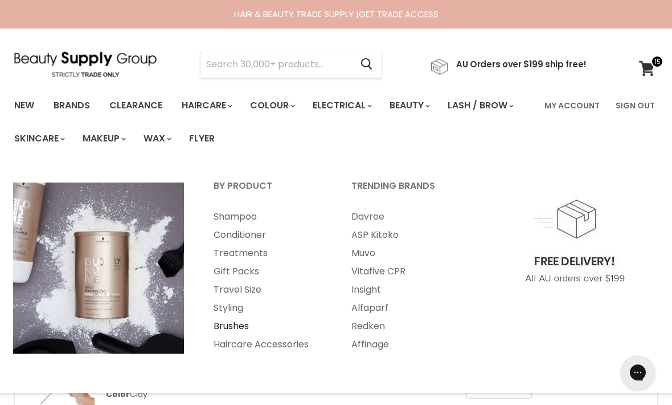
click at [235, 319] on link "Brushes" at bounding box center [267, 326] width 136 height 18
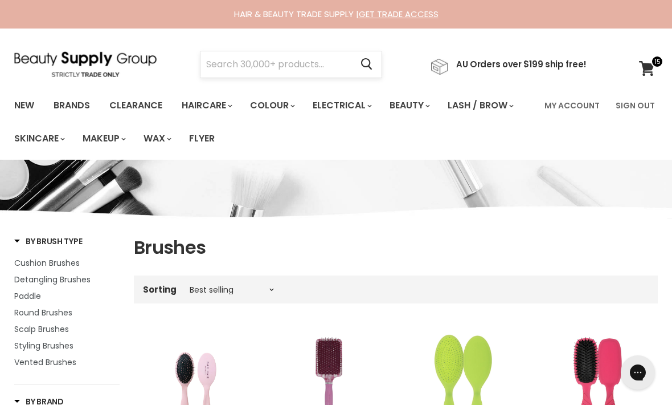
click at [297, 73] on input "Search" at bounding box center [276, 64] width 151 height 26
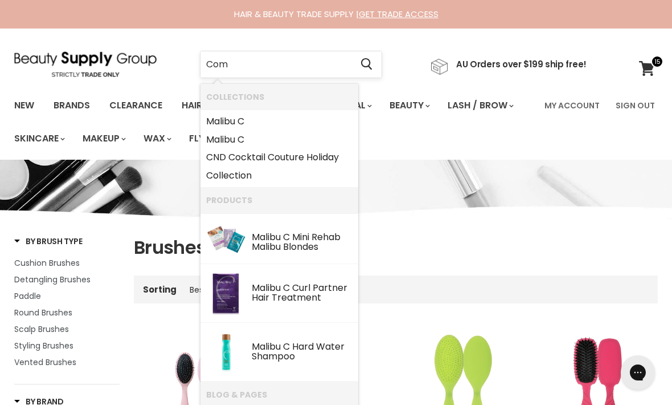
type input "Comb"
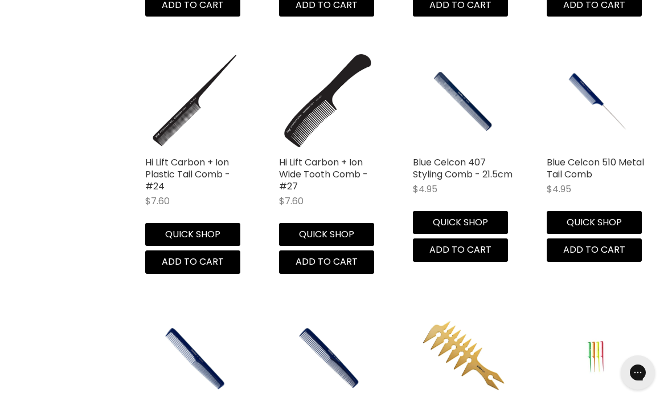
scroll to position [1408, 0]
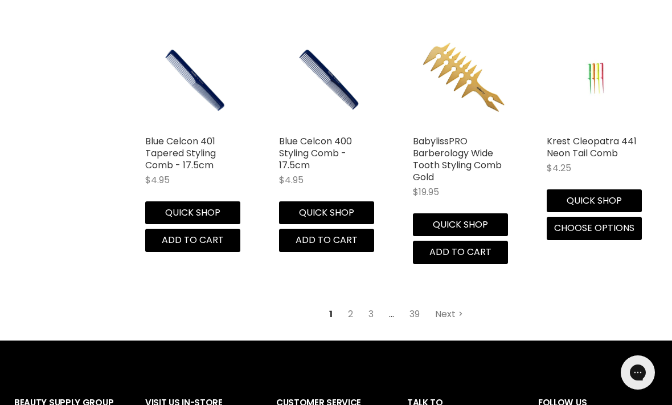
click at [446, 304] on link "Next" at bounding box center [449, 314] width 40 height 21
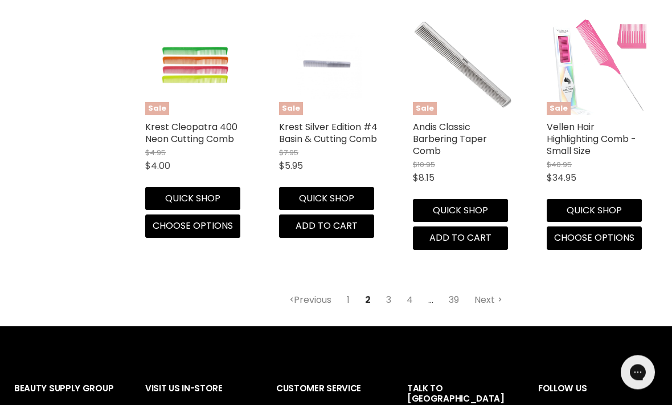
scroll to position [1601, 0]
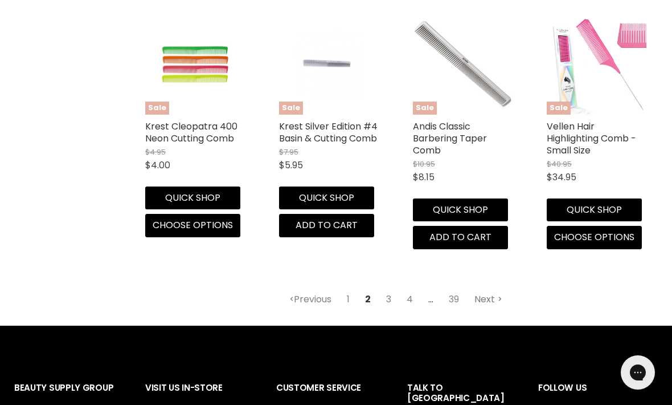
click at [483, 289] on link "Next" at bounding box center [488, 299] width 40 height 21
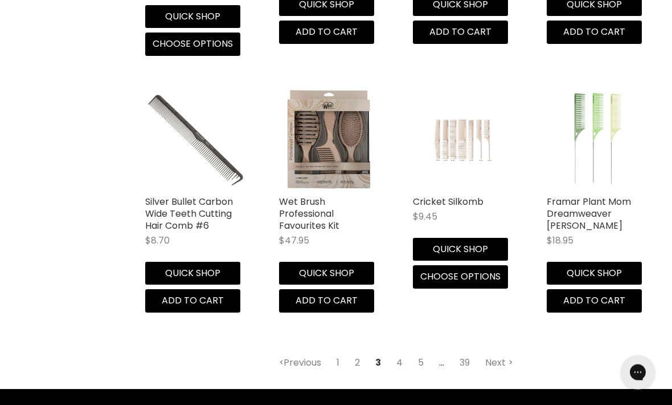
scroll to position [1538, 0]
click at [473, 134] on img "Main content" at bounding box center [463, 140] width 66 height 100
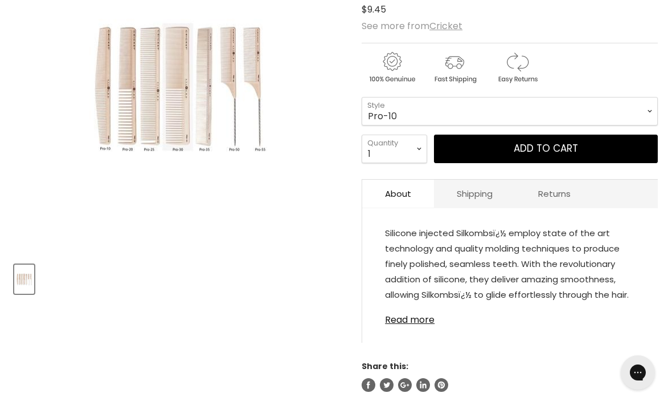
scroll to position [258, 0]
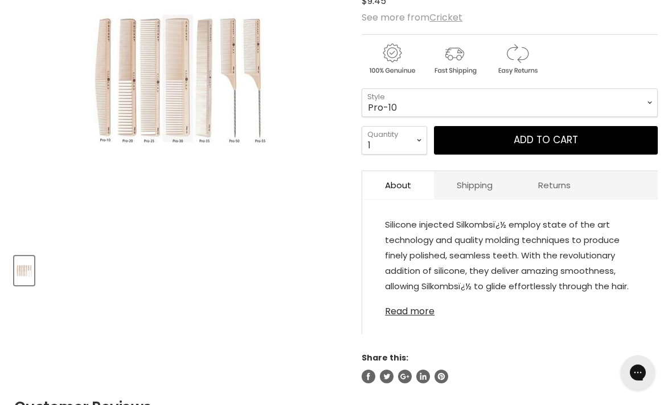
click at [415, 316] on link "Read more" at bounding box center [510, 307] width 250 height 17
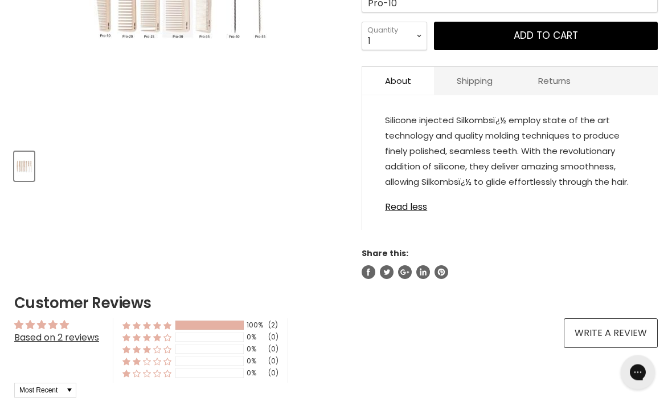
scroll to position [362, 0]
click at [407, 211] on link "Read less" at bounding box center [510, 203] width 250 height 17
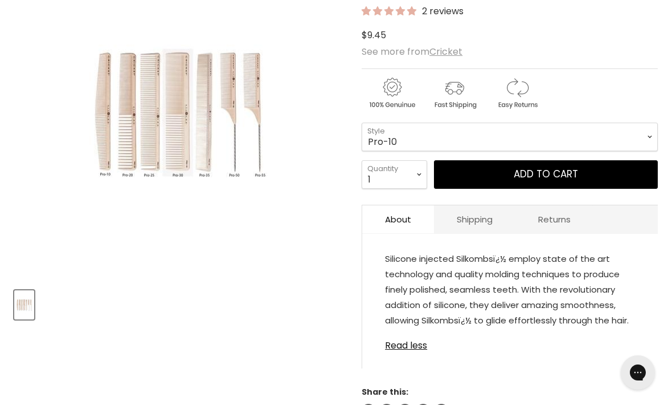
scroll to position [223, 0]
click at [642, 130] on select "Pro-10 Pro-20 Pro-25 Pro-30 Pro-35 Pro-50 Pro-55" at bounding box center [510, 137] width 296 height 28
select select "Pro-20"
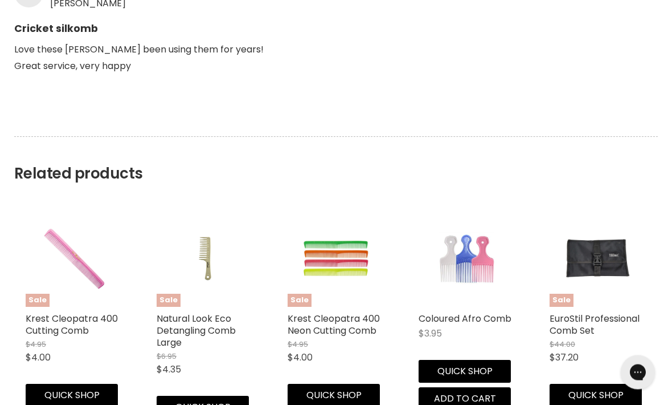
scroll to position [926, 0]
click at [591, 259] on img "Main content" at bounding box center [598, 258] width 64 height 97
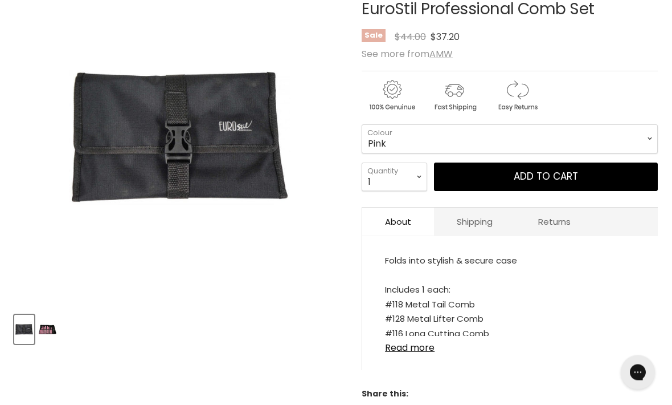
scroll to position [199, 0]
click at [54, 331] on img "Product thumbnails" at bounding box center [48, 329] width 18 height 27
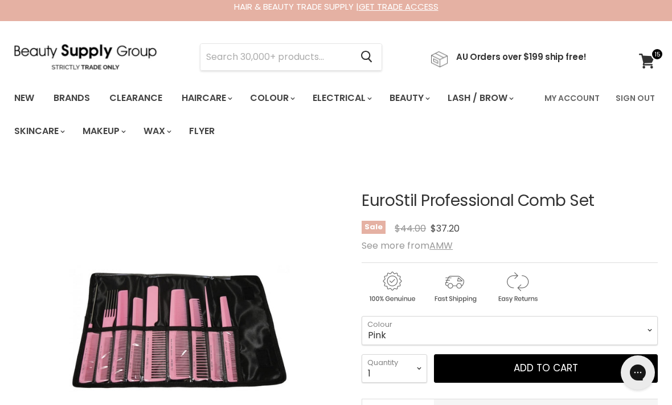
scroll to position [0, 0]
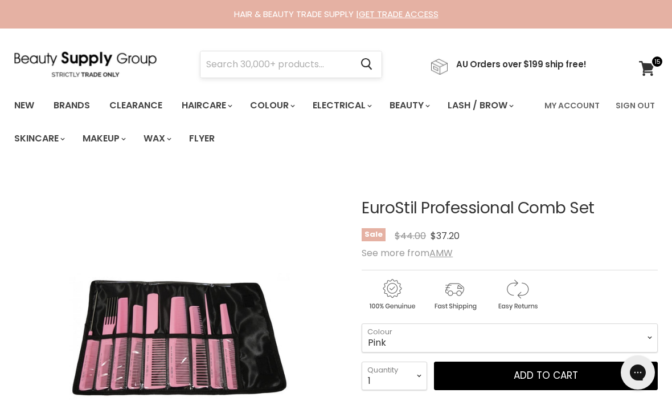
click at [262, 62] on input "Search" at bounding box center [276, 64] width 151 height 26
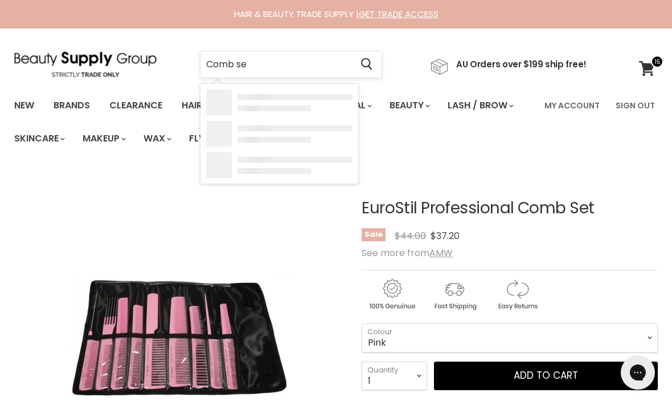
type input "Comb set"
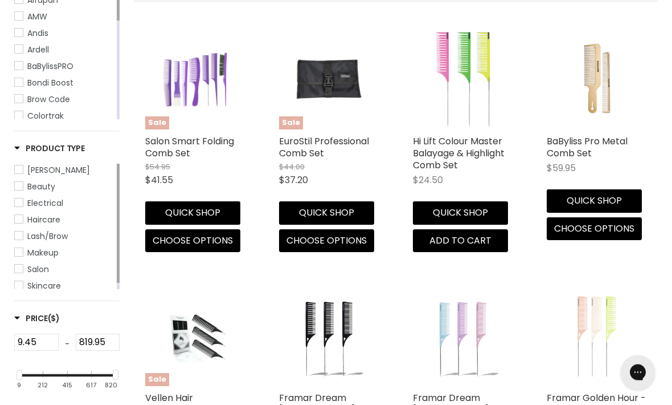
scroll to position [280, 0]
click at [194, 244] on span "Choose options" at bounding box center [193, 240] width 80 height 13
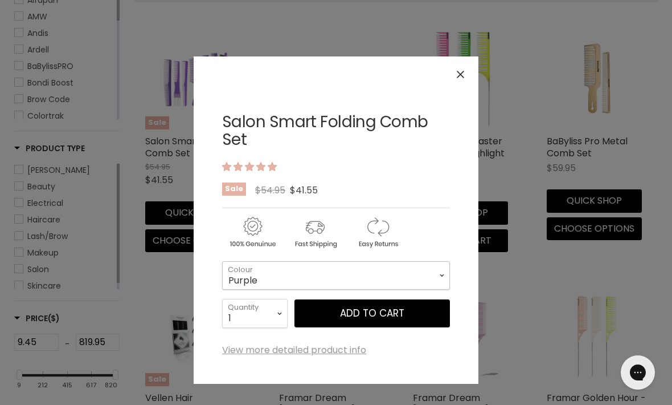
click at [422, 268] on select "Purple Pink Teal" at bounding box center [336, 275] width 228 height 28
select select "Teal"
click at [318, 117] on link "Salon Smart Folding Comb Set" at bounding box center [325, 131] width 206 height 40
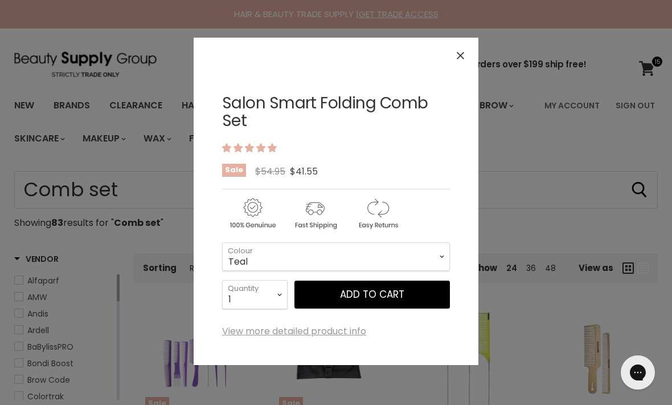
click at [451, 60] on button "Close" at bounding box center [460, 55] width 24 height 24
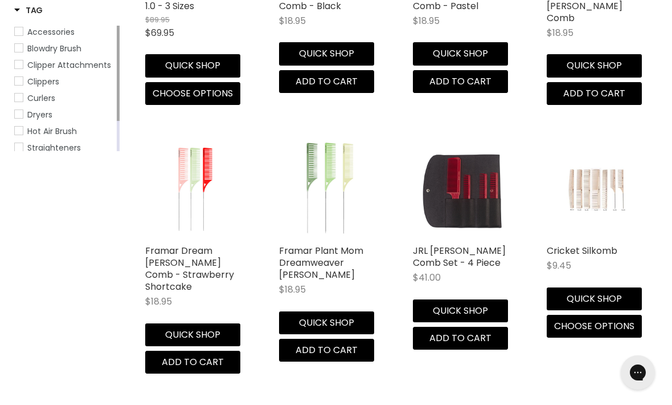
scroll to position [697, 0]
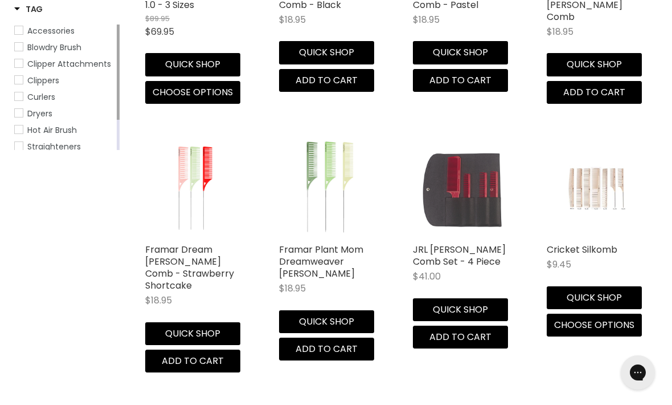
click at [472, 188] on img "Main content" at bounding box center [463, 188] width 100 height 100
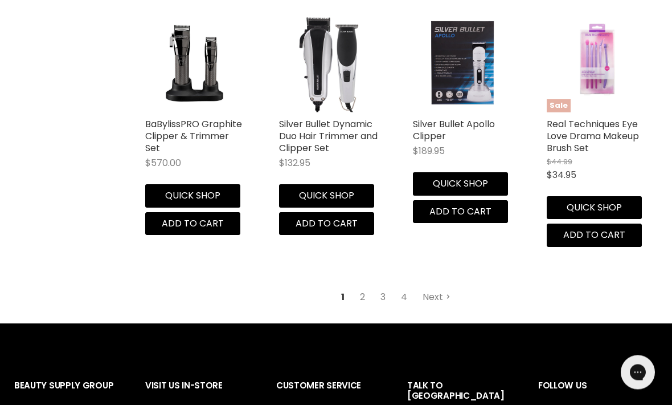
scroll to position [1633, 0]
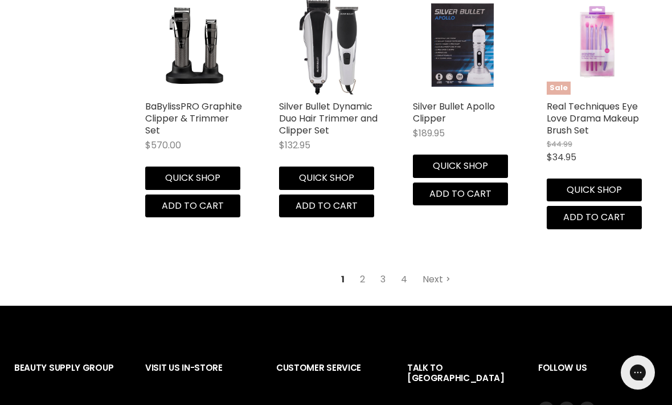
click at [432, 269] on link "Next" at bounding box center [436, 279] width 40 height 21
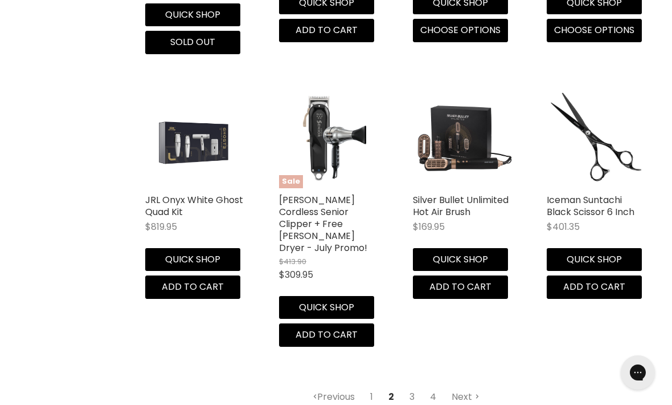
scroll to position [1541, 0]
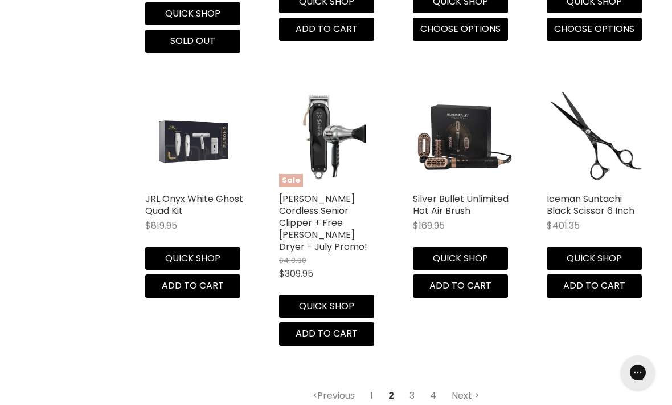
click at [459, 385] on link "Next" at bounding box center [466, 395] width 40 height 21
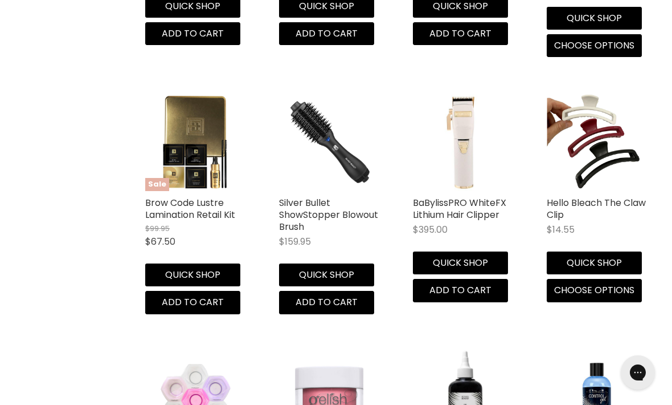
scroll to position [1282, 0]
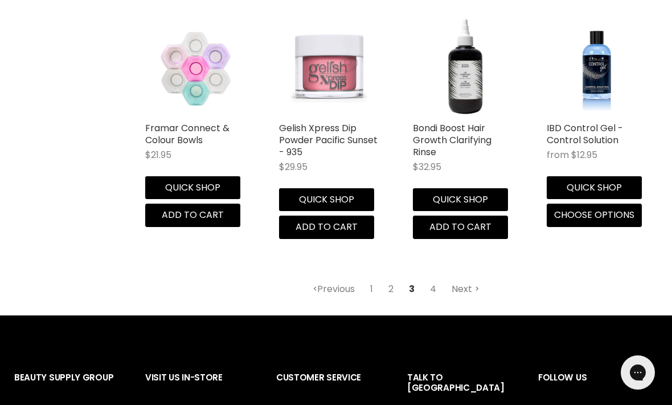
click at [461, 280] on link "Next" at bounding box center [466, 289] width 40 height 21
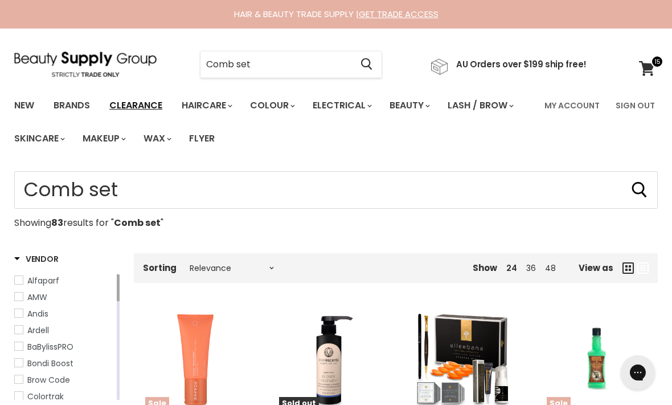
click at [131, 104] on link "Clearance" at bounding box center [136, 105] width 70 height 24
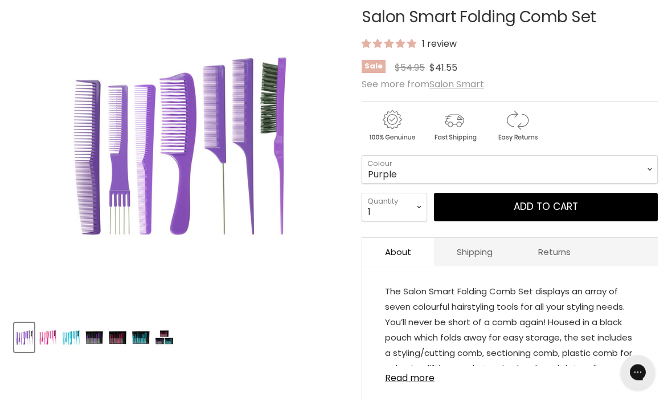
scroll to position [191, 0]
click at [147, 336] on img "Product thumbnails" at bounding box center [141, 337] width 18 height 27
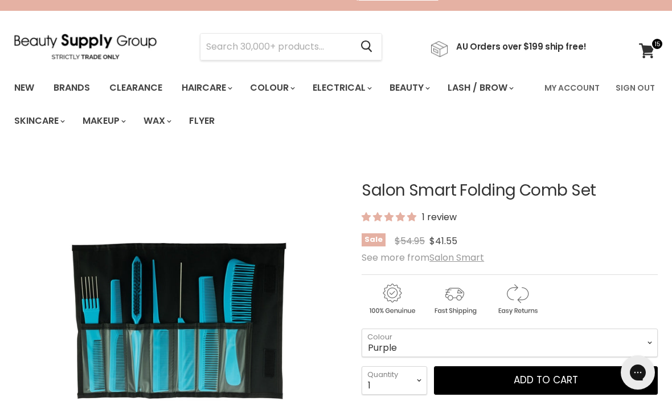
scroll to position [0, 0]
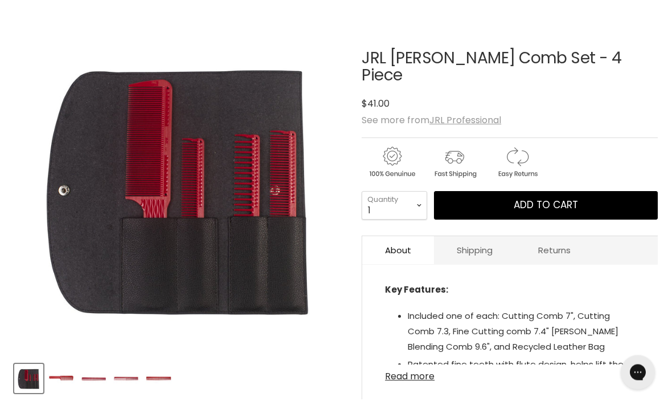
scroll to position [150, 0]
click at [418, 364] on link "Read more" at bounding box center [510, 372] width 250 height 17
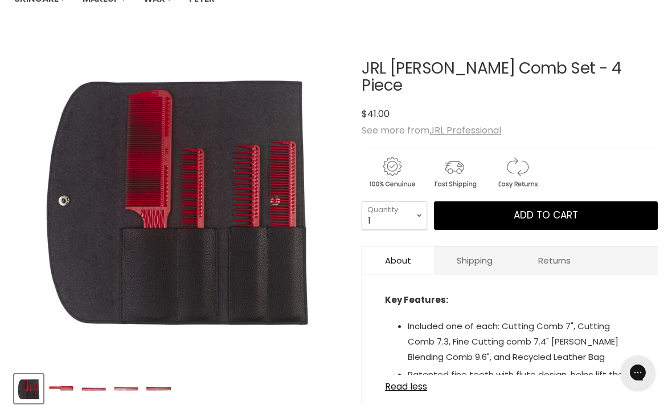
scroll to position [139, 0]
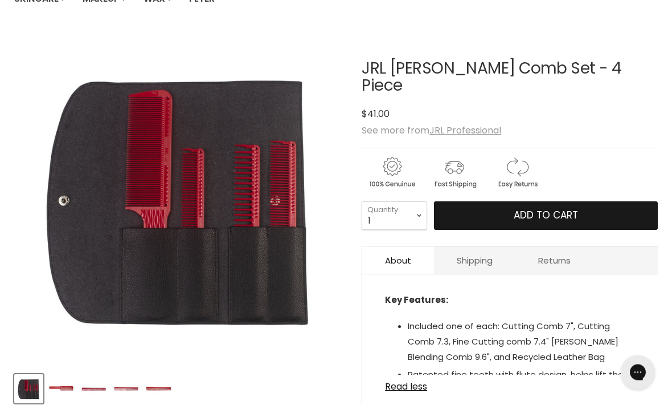
click at [611, 202] on button "Add to cart" at bounding box center [546, 216] width 224 height 28
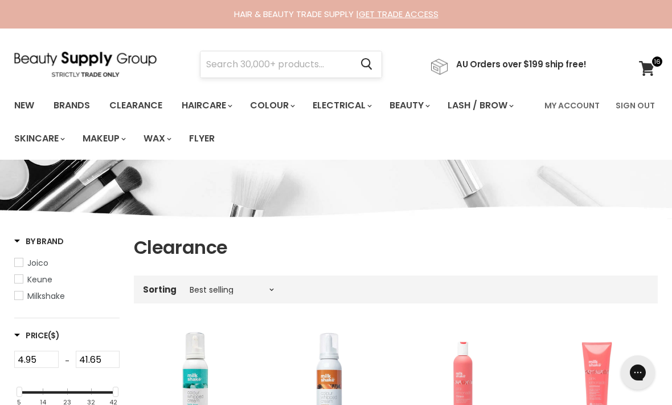
click at [299, 67] on input "Search" at bounding box center [276, 64] width 151 height 26
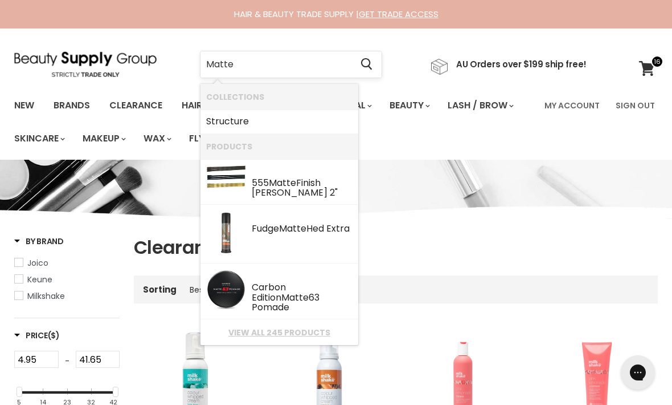
type input "Matte"
click at [279, 287] on div "Carbon Edition Matte 63 Pomade" at bounding box center [302, 298] width 101 height 32
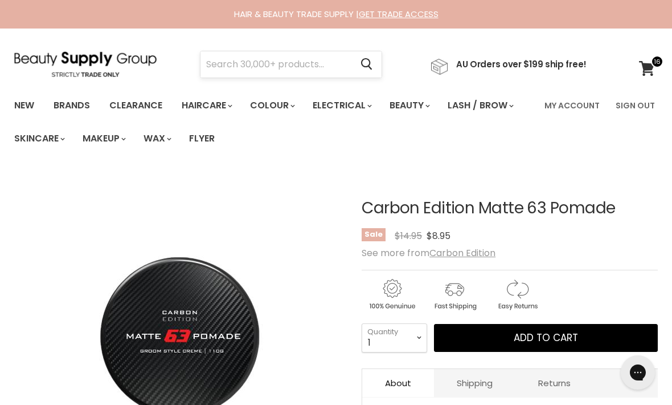
click at [271, 69] on input "Search" at bounding box center [276, 64] width 151 height 26
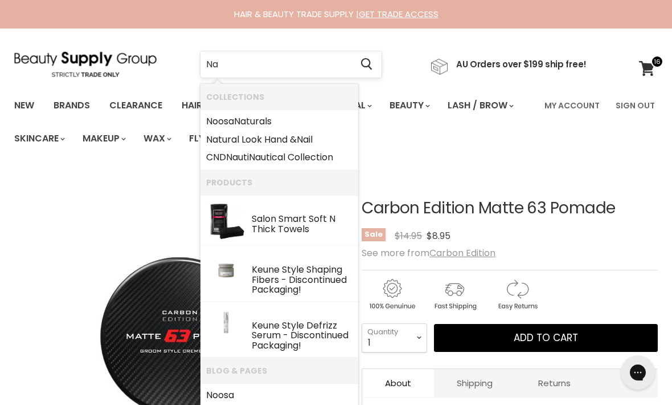
type input "Nak"
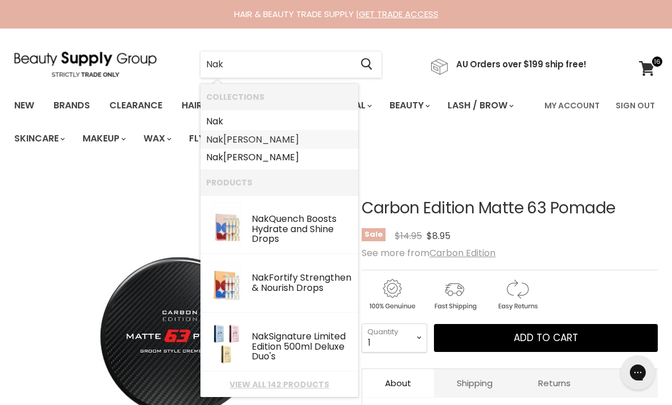
click at [235, 141] on link "[PERSON_NAME]" at bounding box center [279, 139] width 146 height 18
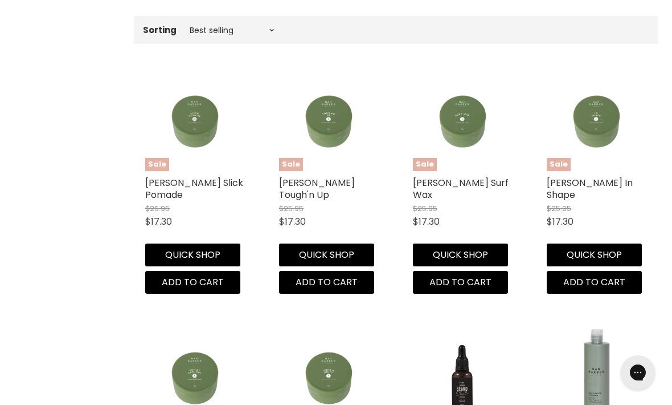
scroll to position [452, 0]
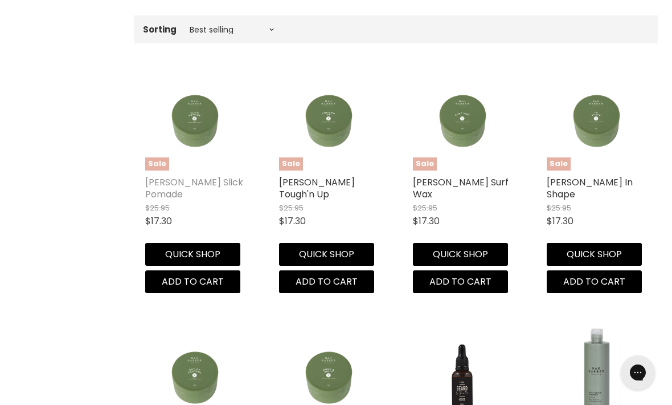
click at [173, 181] on link "[PERSON_NAME] Slick Pomade" at bounding box center [194, 187] width 98 height 25
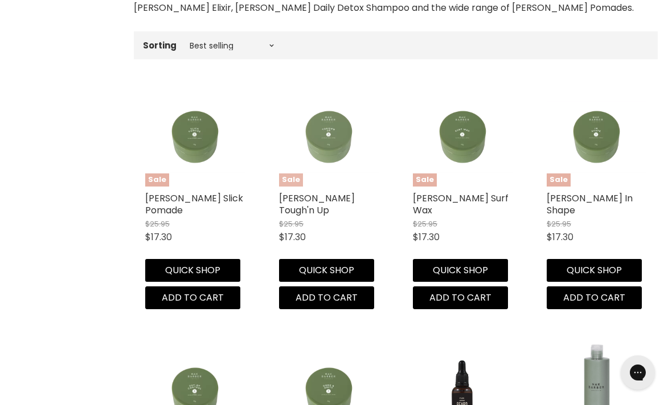
click at [326, 136] on img "Main content" at bounding box center [329, 137] width 100 height 100
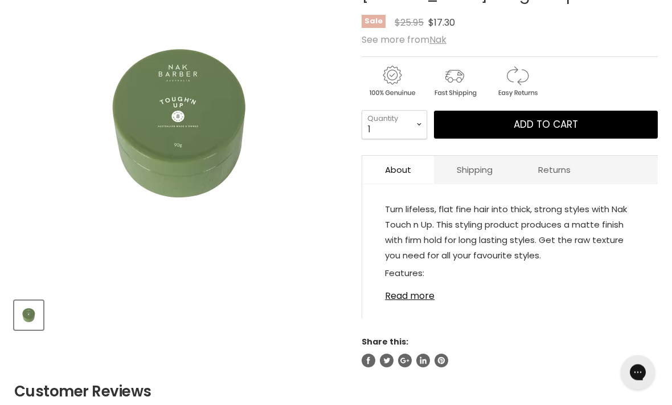
scroll to position [214, 0]
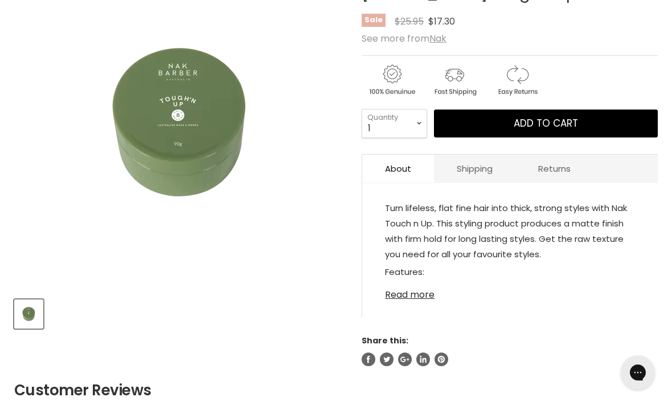
click at [408, 299] on link "Read more" at bounding box center [510, 291] width 250 height 17
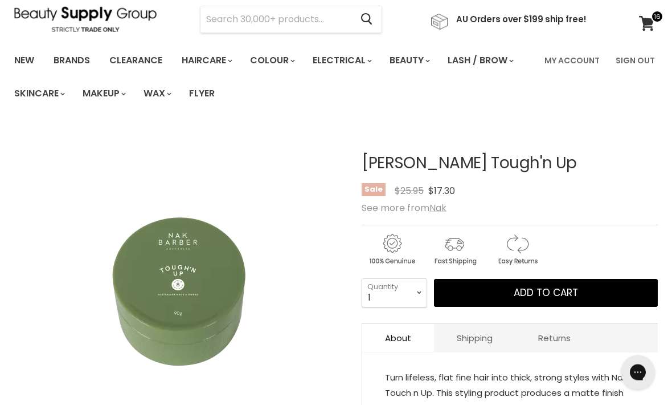
scroll to position [0, 0]
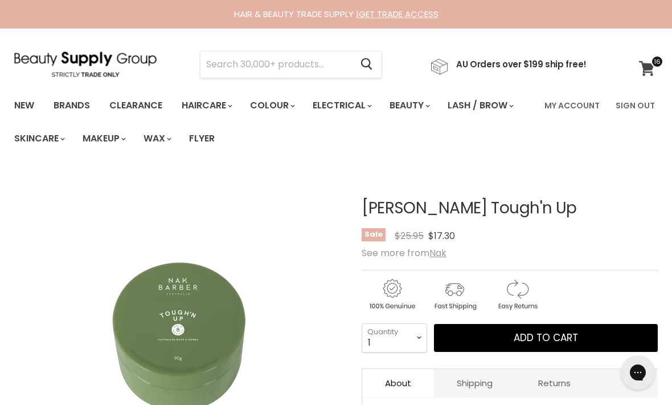
click at [652, 67] on icon at bounding box center [646, 68] width 15 height 15
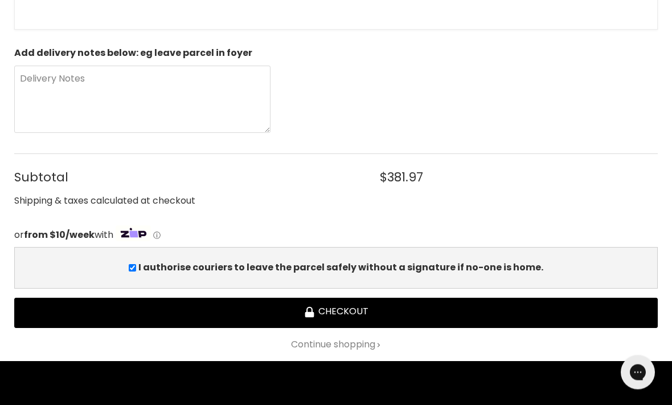
scroll to position [1866, 0]
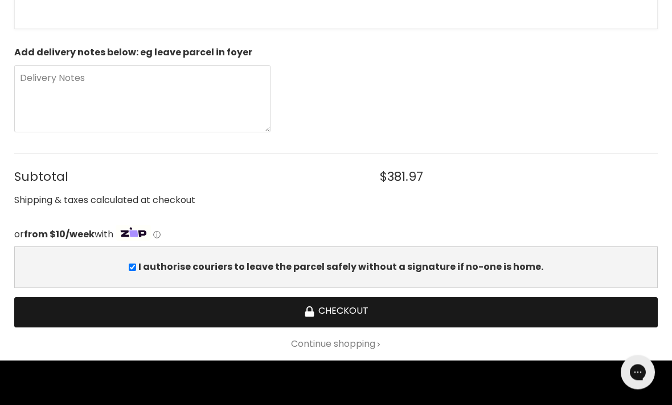
click at [618, 307] on button "Checkout" at bounding box center [336, 312] width 644 height 30
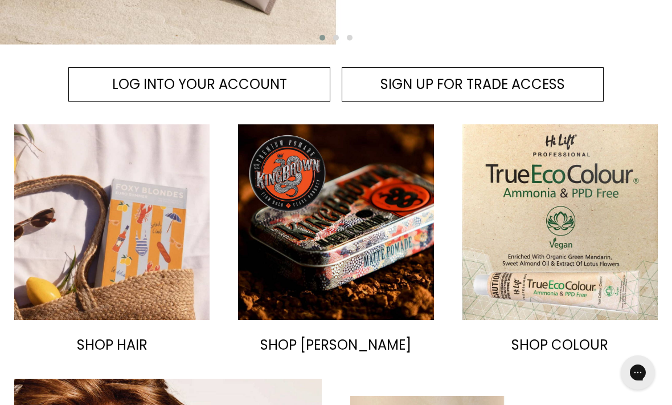
scroll to position [450, 0]
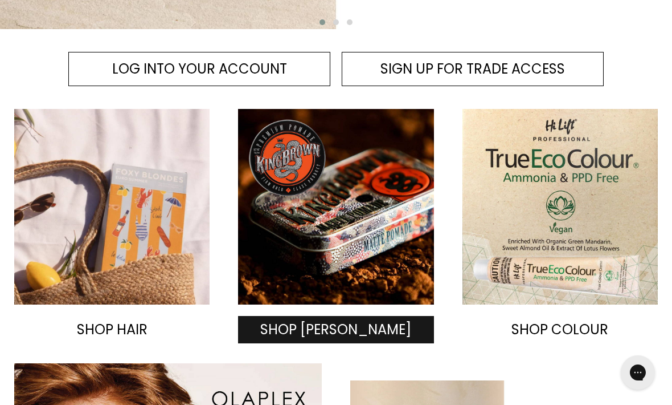
click at [339, 326] on span "SHOP BARBER" at bounding box center [335, 329] width 151 height 19
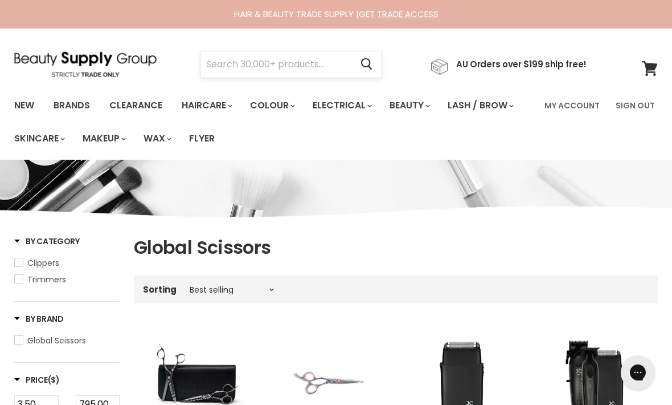
click at [268, 64] on input "Search" at bounding box center [276, 64] width 151 height 26
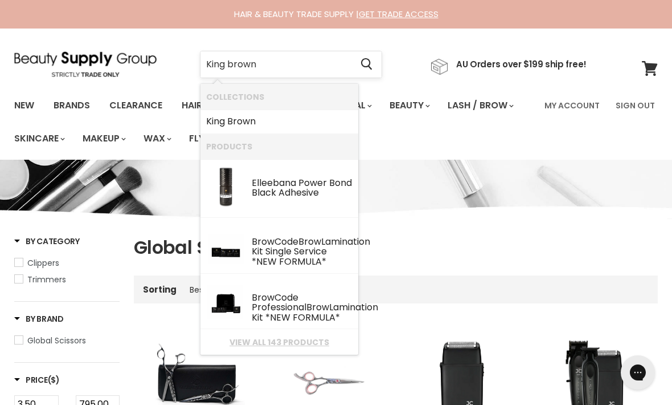
type input "King brown"
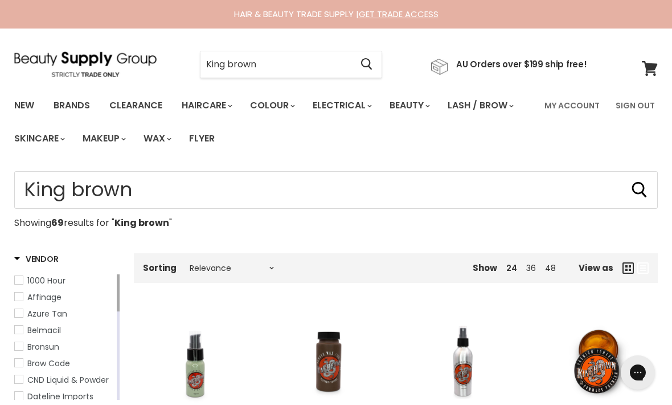
type input "King brown"
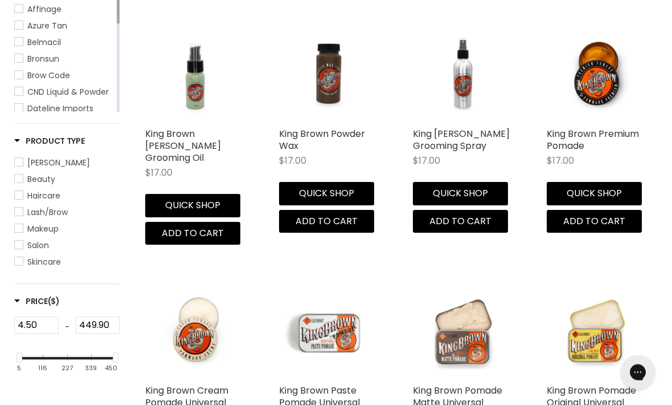
scroll to position [284, 0]
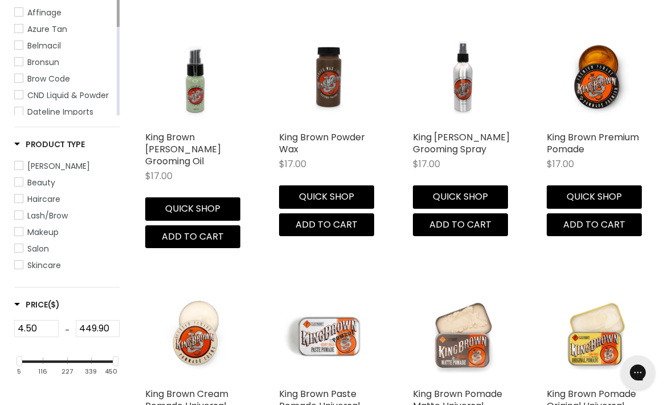
click at [194, 327] on img "Main content" at bounding box center [195, 332] width 67 height 100
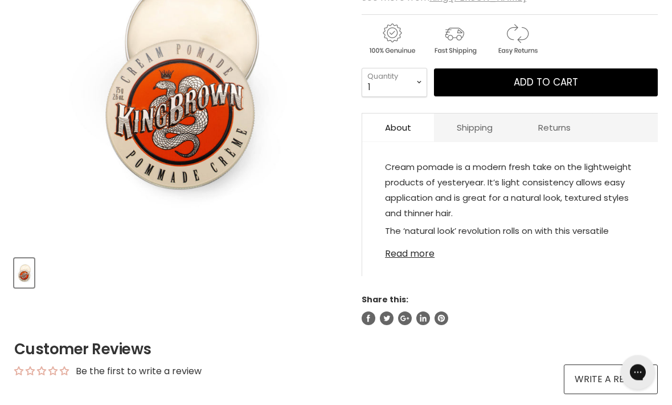
scroll to position [255, 0]
click at [403, 259] on link "Read more" at bounding box center [510, 250] width 250 height 17
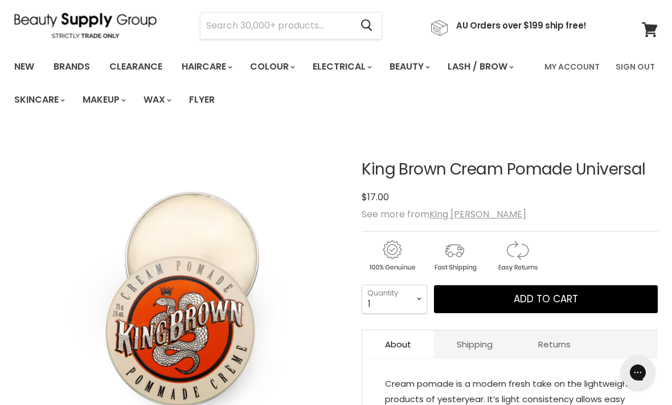
scroll to position [23, 0]
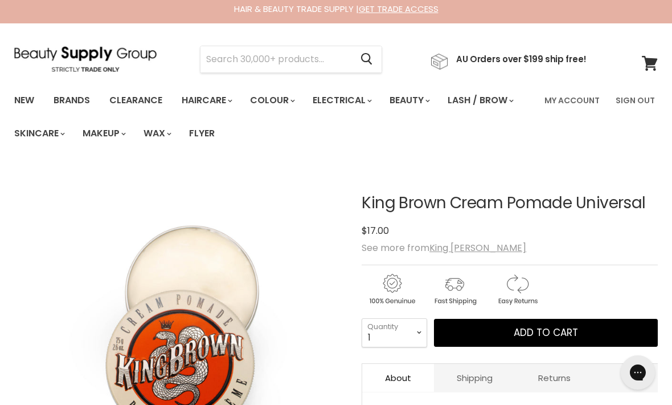
scroll to position [0, 0]
